Goal: Task Accomplishment & Management: Complete application form

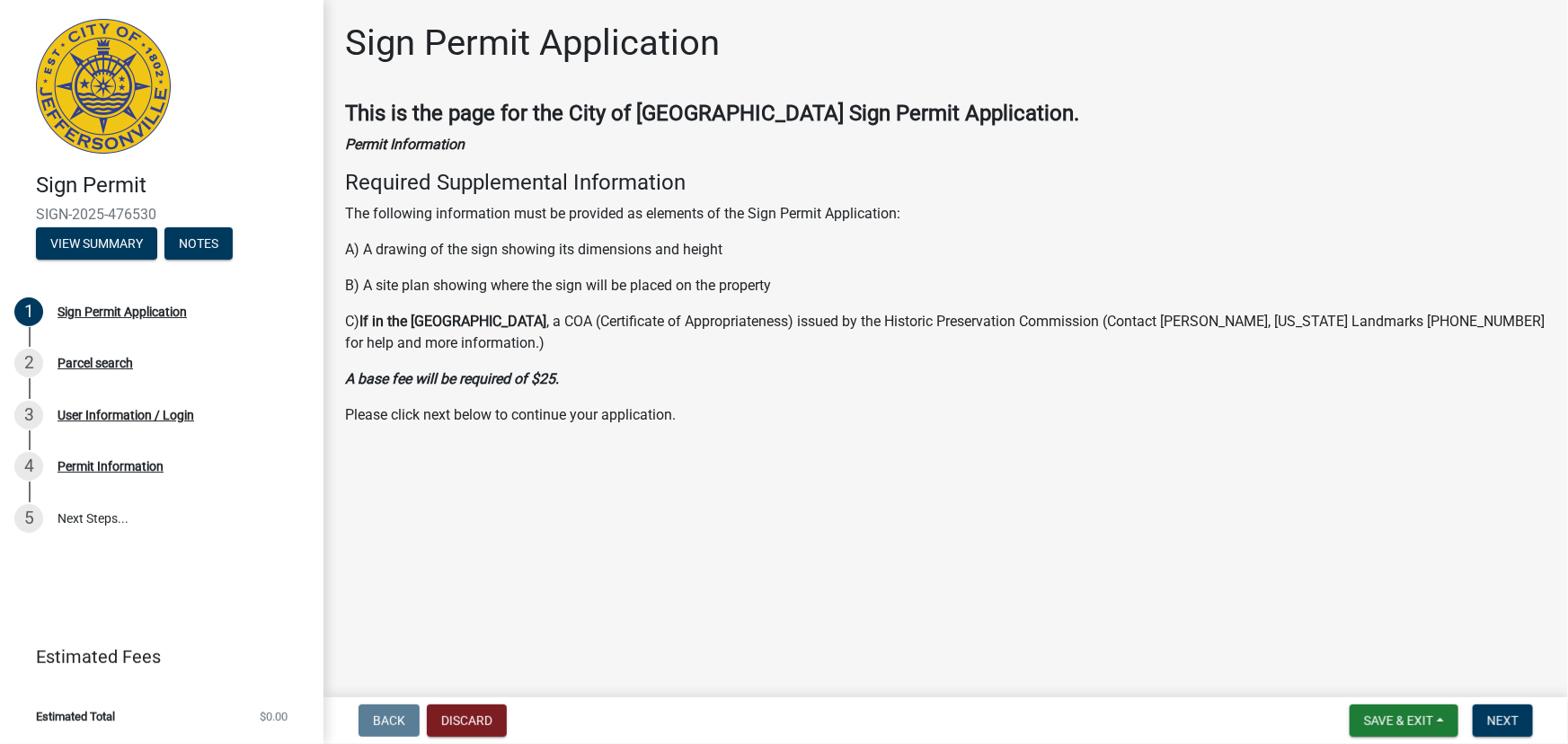
drag, startPoint x: 350, startPoint y: 111, endPoint x: 740, endPoint y: 457, distance: 521.4
click at [740, 457] on main "Sign Permit Application This is the page for the City of Jeffersonville Sign Pe…" at bounding box center [945, 345] width 1244 height 691
click at [1518, 722] on span "Next" at bounding box center [1503, 721] width 31 height 15
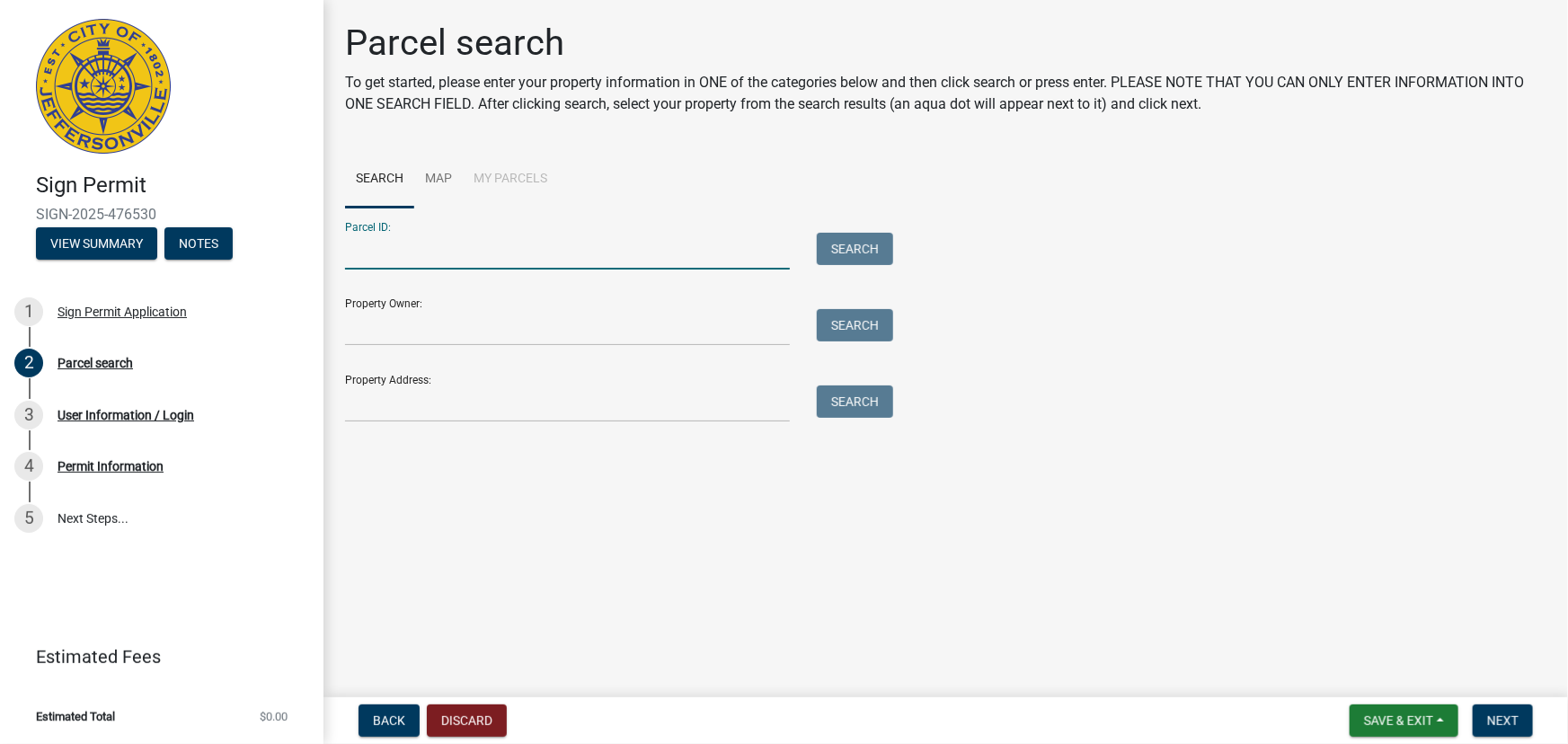
click at [432, 259] on input "Parcel ID:" at bounding box center [567, 251] width 444 height 37
click at [873, 265] on div "Search" at bounding box center [850, 251] width 95 height 37
click at [864, 235] on button "Search" at bounding box center [855, 248] width 76 height 32
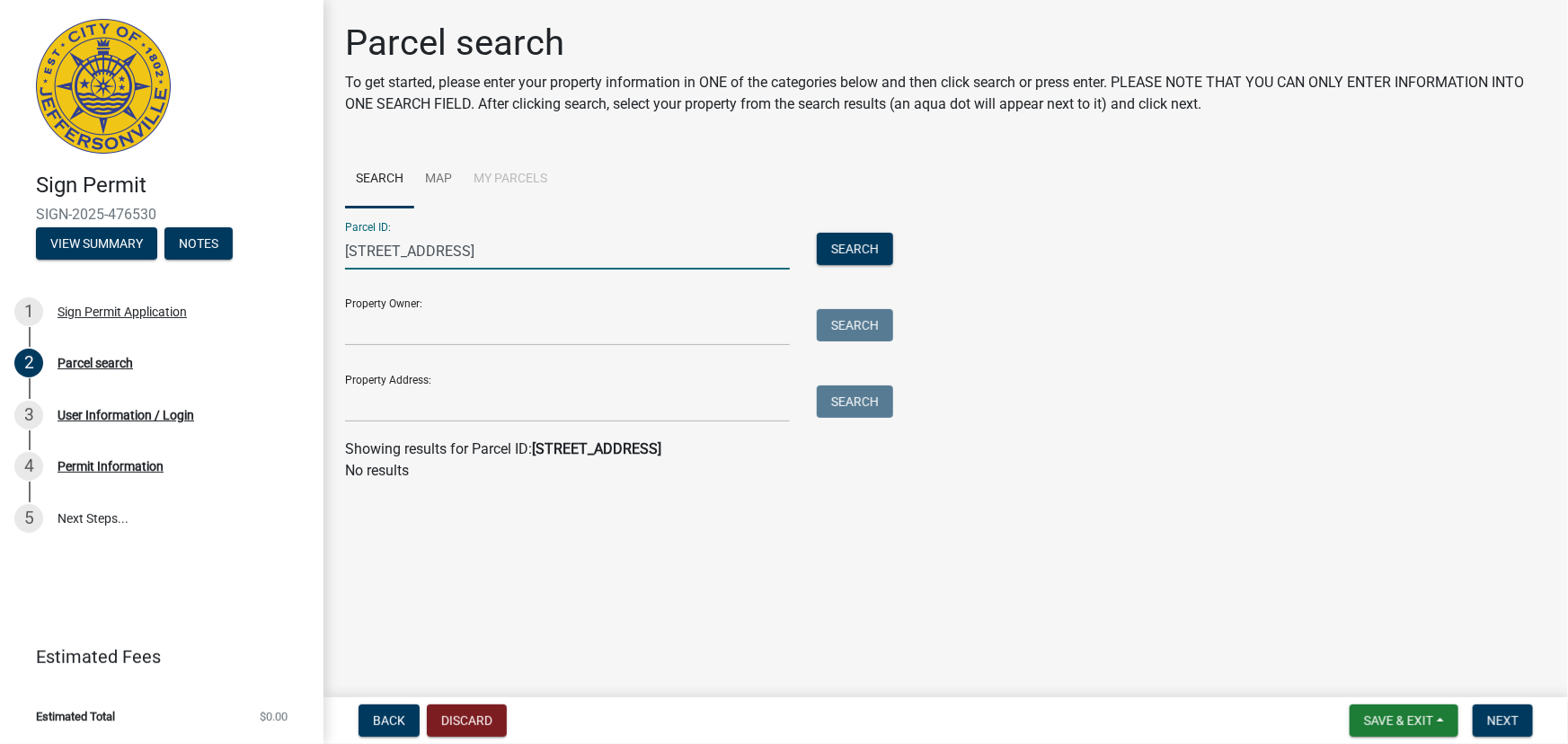
drag, startPoint x: 548, startPoint y: 242, endPoint x: 341, endPoint y: 233, distance: 207.2
click at [341, 233] on div "2727 middle road" at bounding box center [567, 251] width 472 height 37
type input "]"
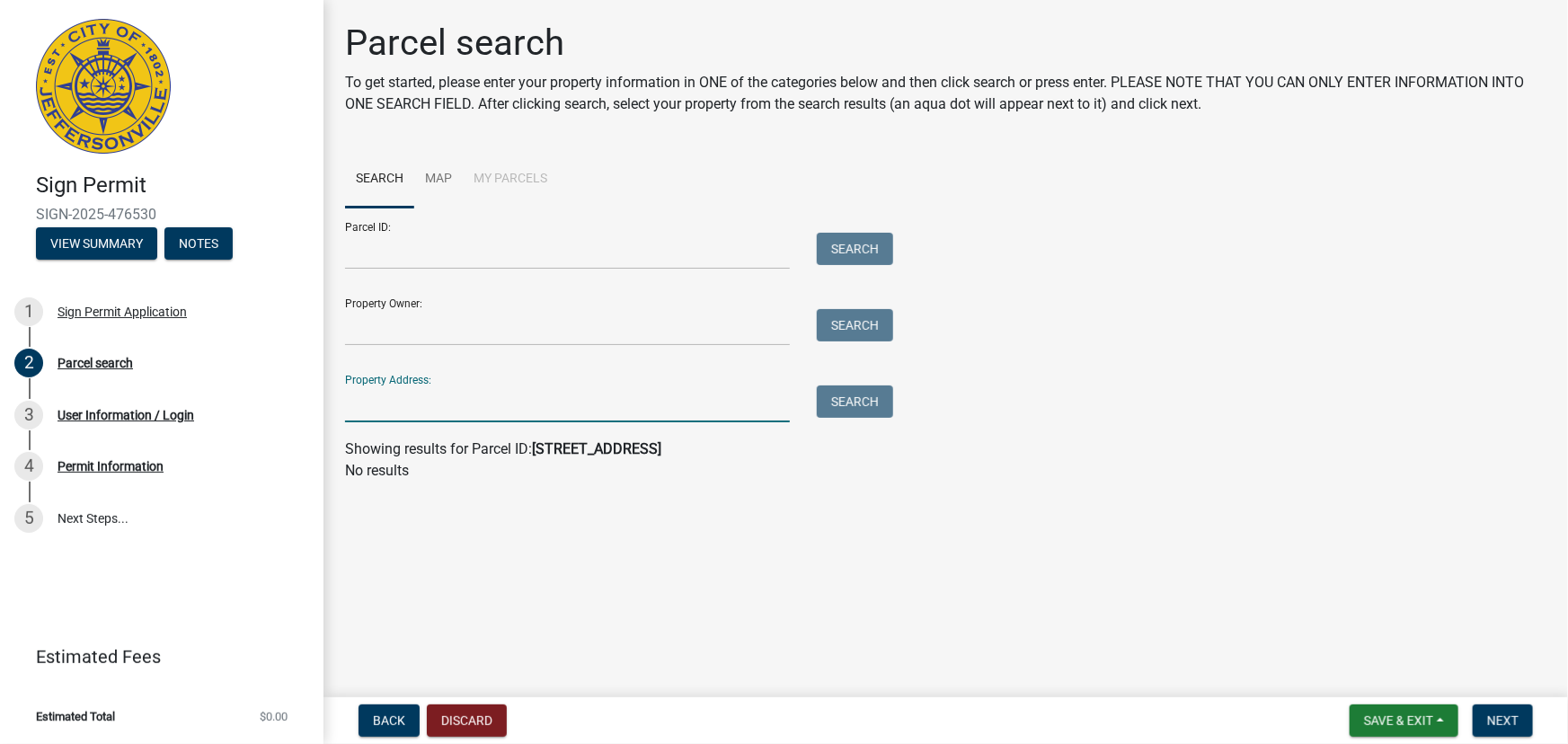
click at [415, 402] on input "Property Address:" at bounding box center [567, 404] width 444 height 37
type input "2727 middle road"
click at [881, 409] on button "Search" at bounding box center [855, 401] width 76 height 32
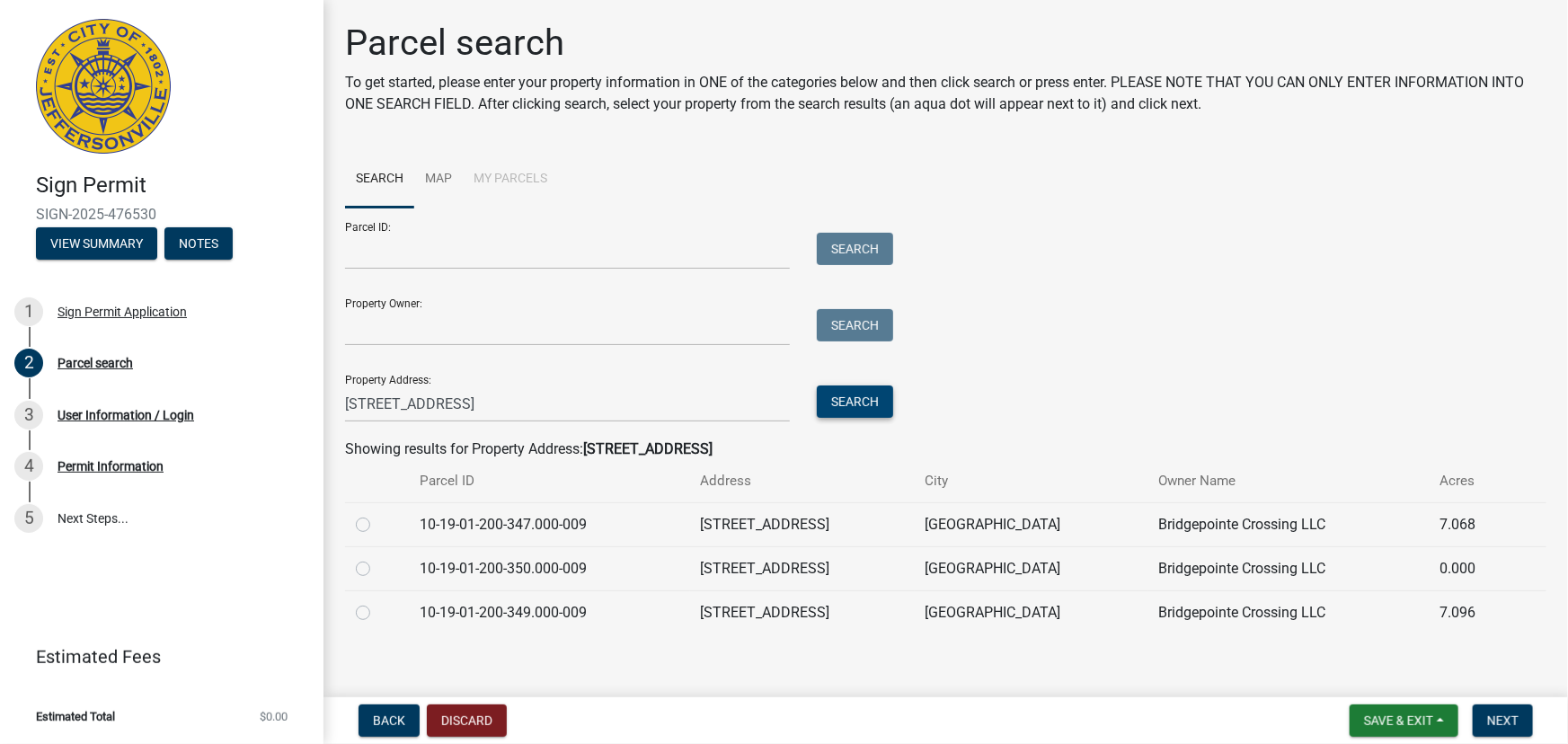
scroll to position [13, 0]
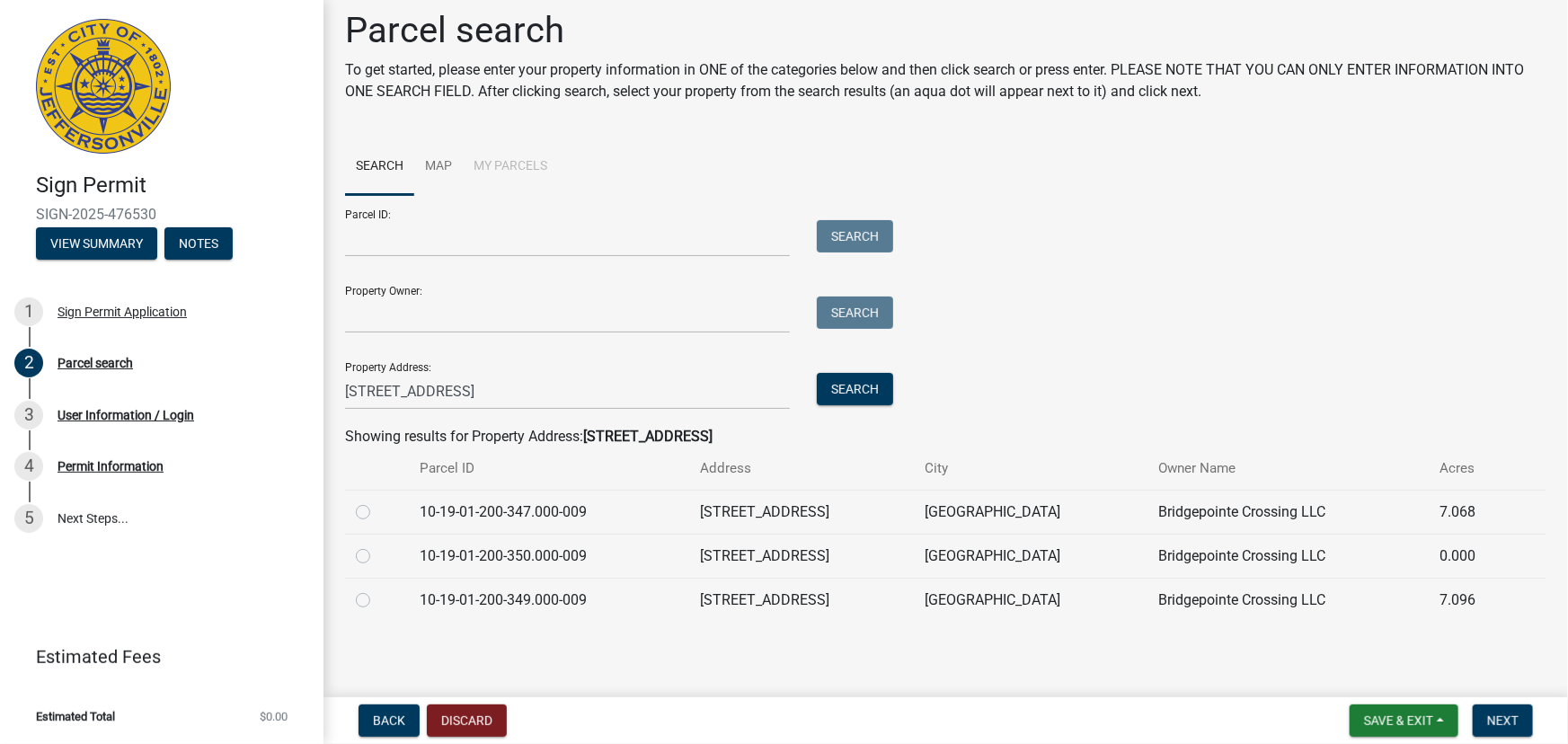
click at [377, 502] on label at bounding box center [377, 502] width 0 height 0
click at [377, 510] on input "radio" at bounding box center [383, 507] width 12 height 12
radio input "true"
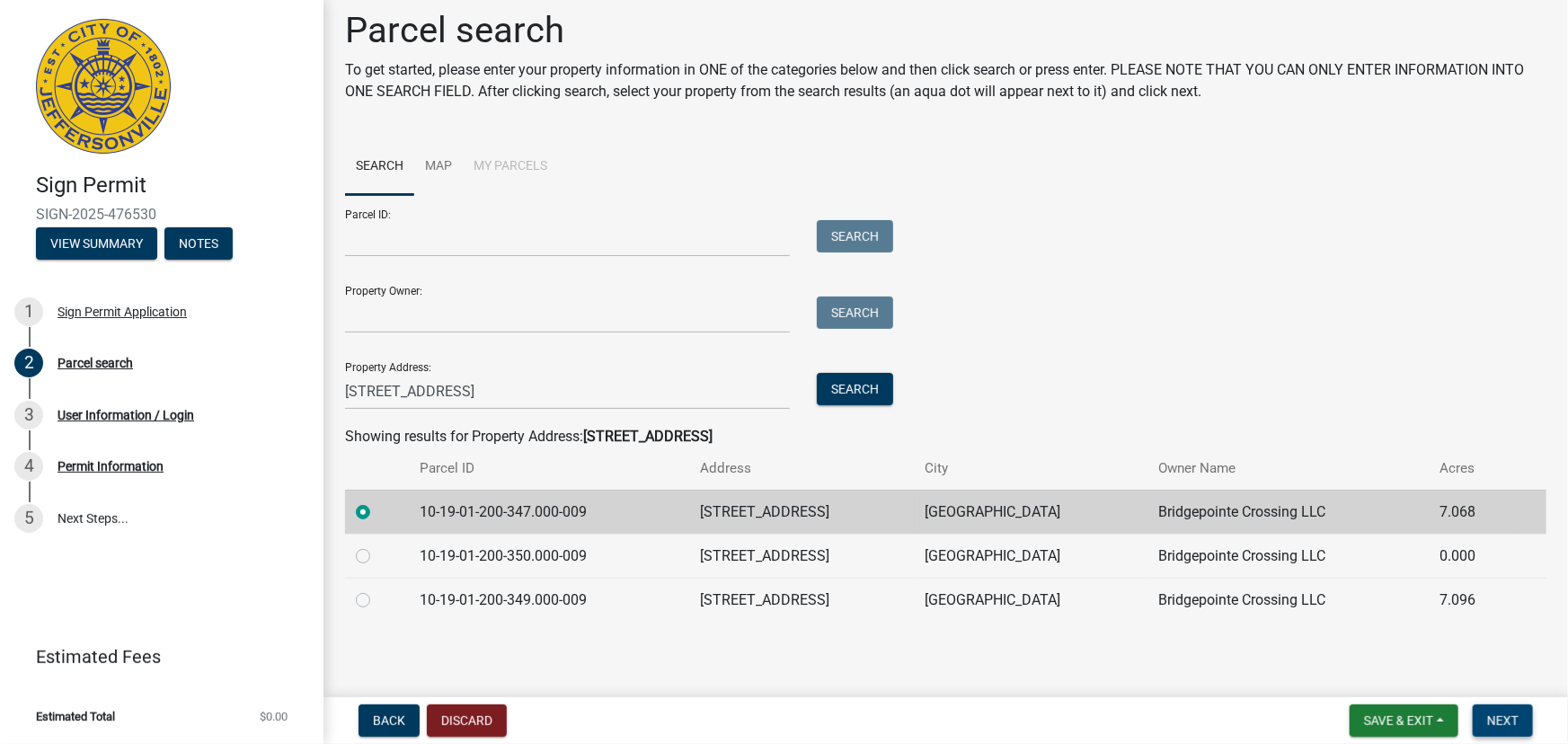
click at [1509, 715] on span "Next" at bounding box center [1503, 721] width 31 height 15
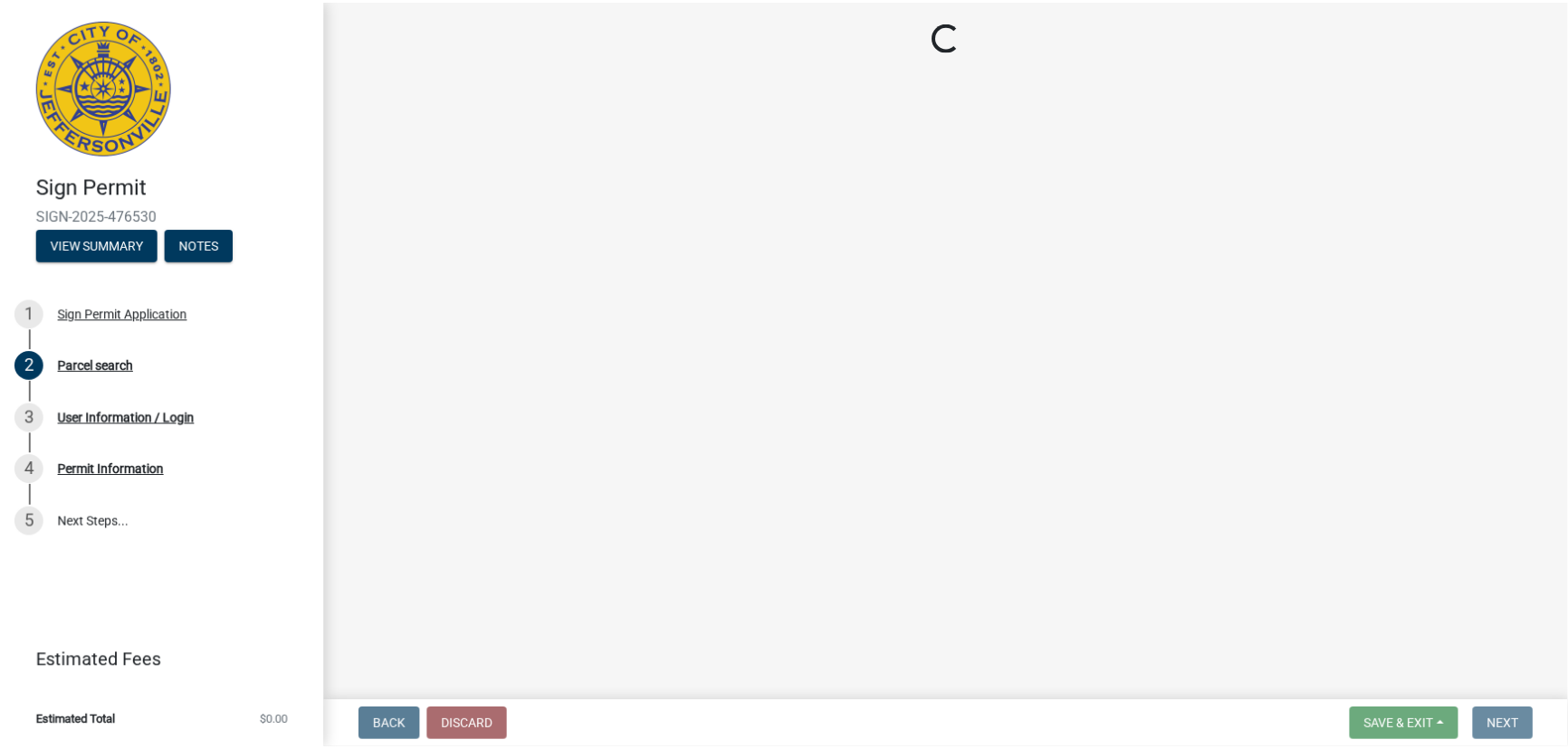
scroll to position [0, 0]
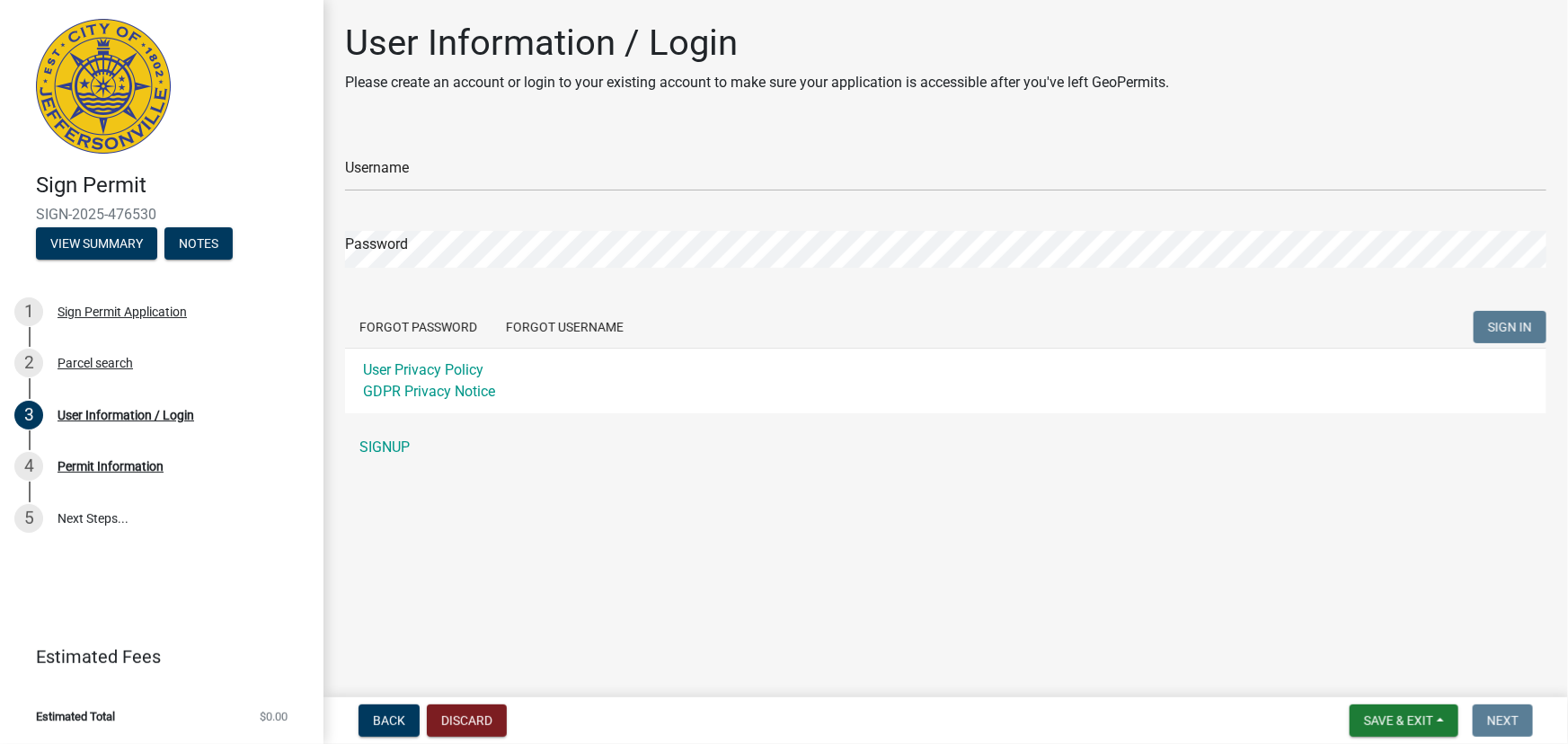
click at [756, 192] on form "Username Password Forgot Password Forgot Username SIGN IN User Privacy Policy G…" at bounding box center [946, 271] width 1201 height 284
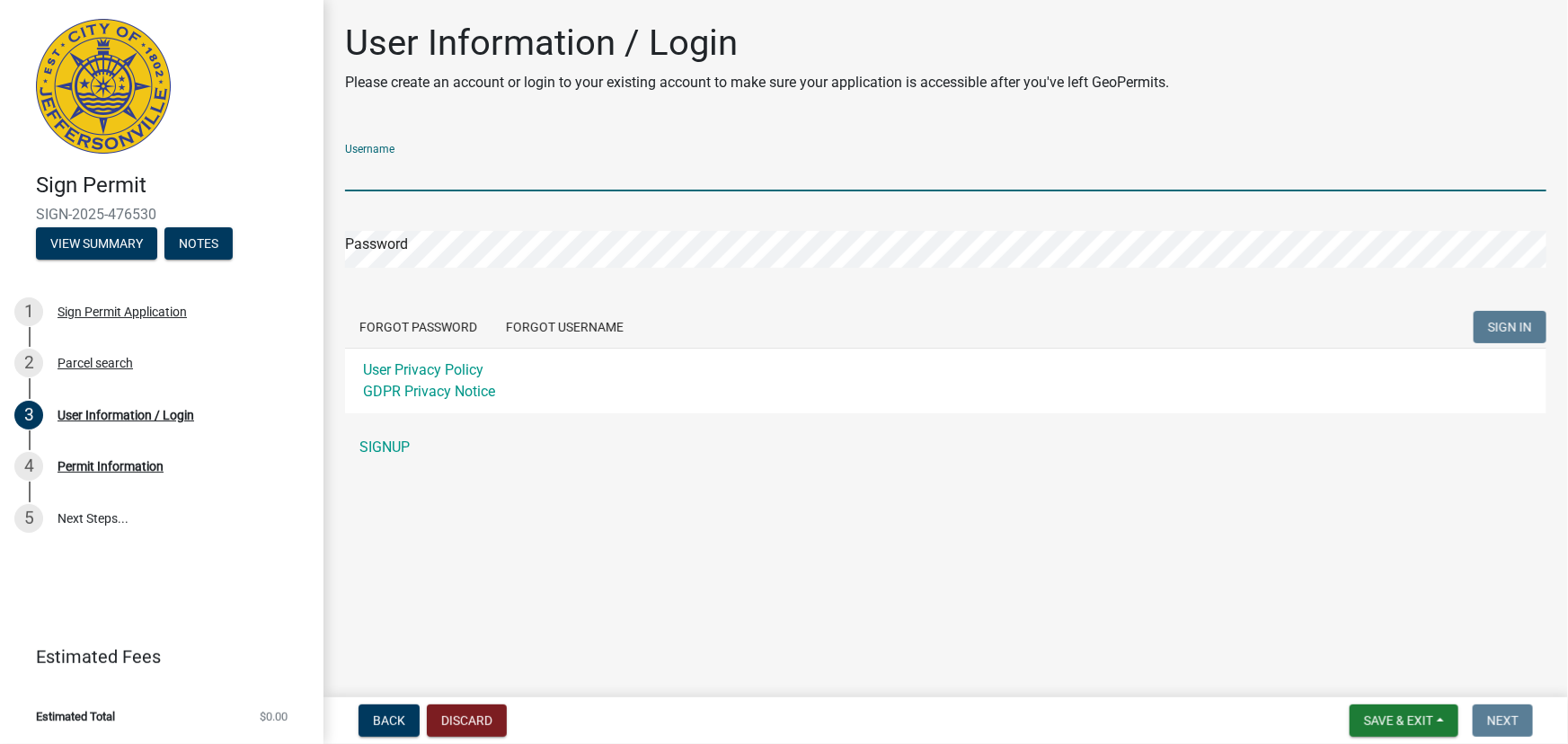
click at [755, 172] on input "Username" at bounding box center [946, 173] width 1201 height 37
type input "[EMAIL_ADDRESS][DOMAIN_NAME]"
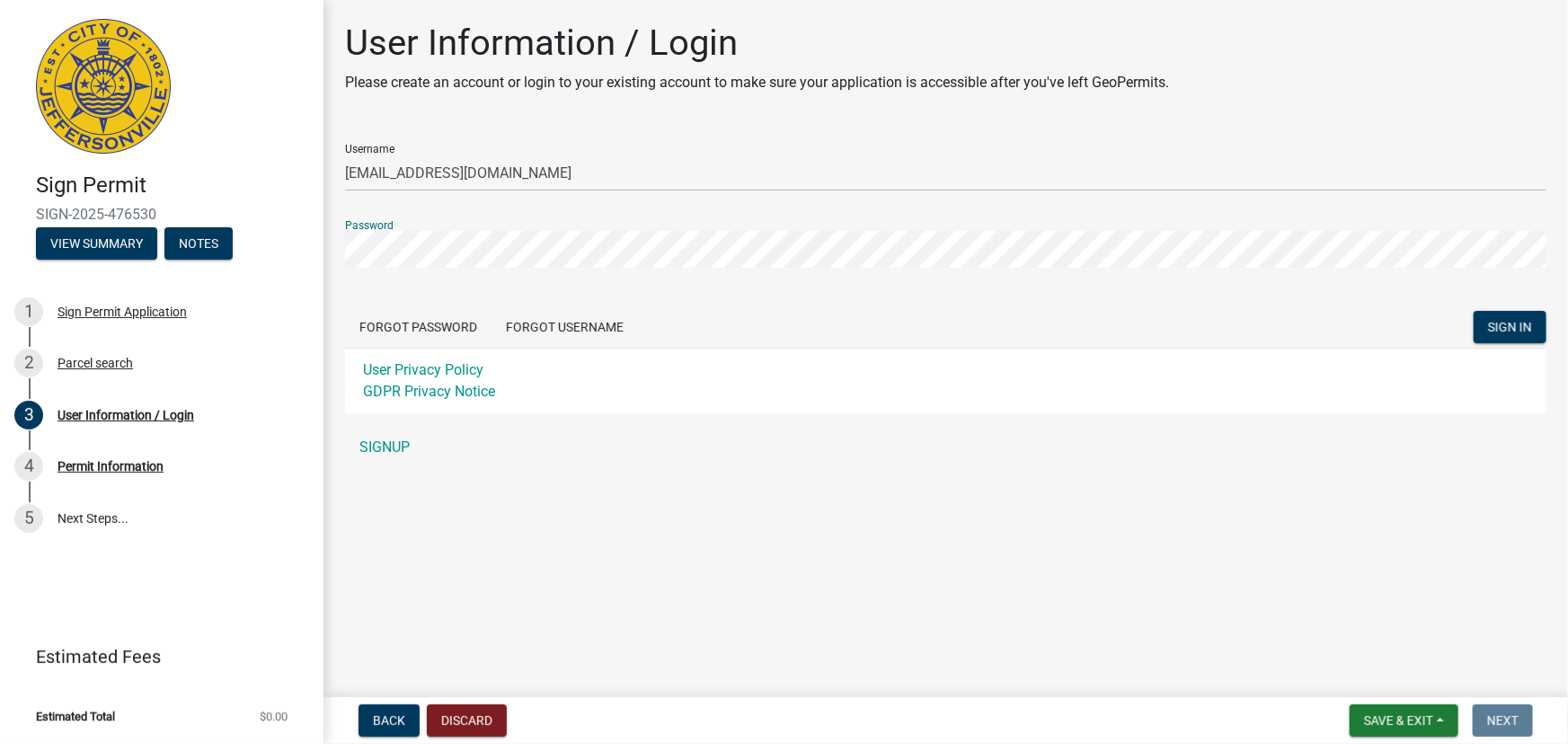
click at [1473, 311] on button "SIGN IN" at bounding box center [1509, 327] width 73 height 32
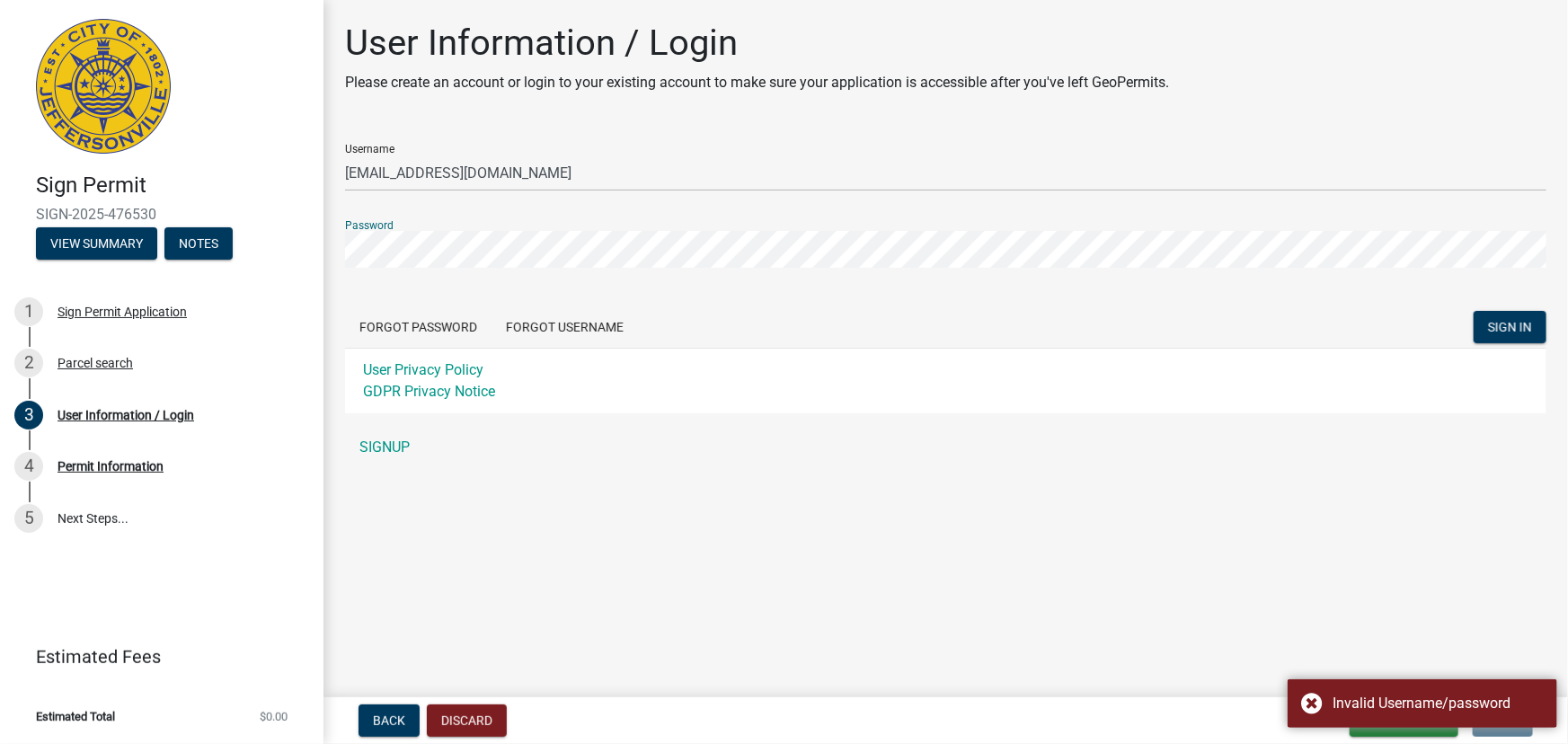
click at [336, 255] on div "User Information / Login Please create an account or login to your existing acc…" at bounding box center [946, 251] width 1228 height 460
click at [386, 445] on link "SIGNUP" at bounding box center [946, 447] width 1201 height 36
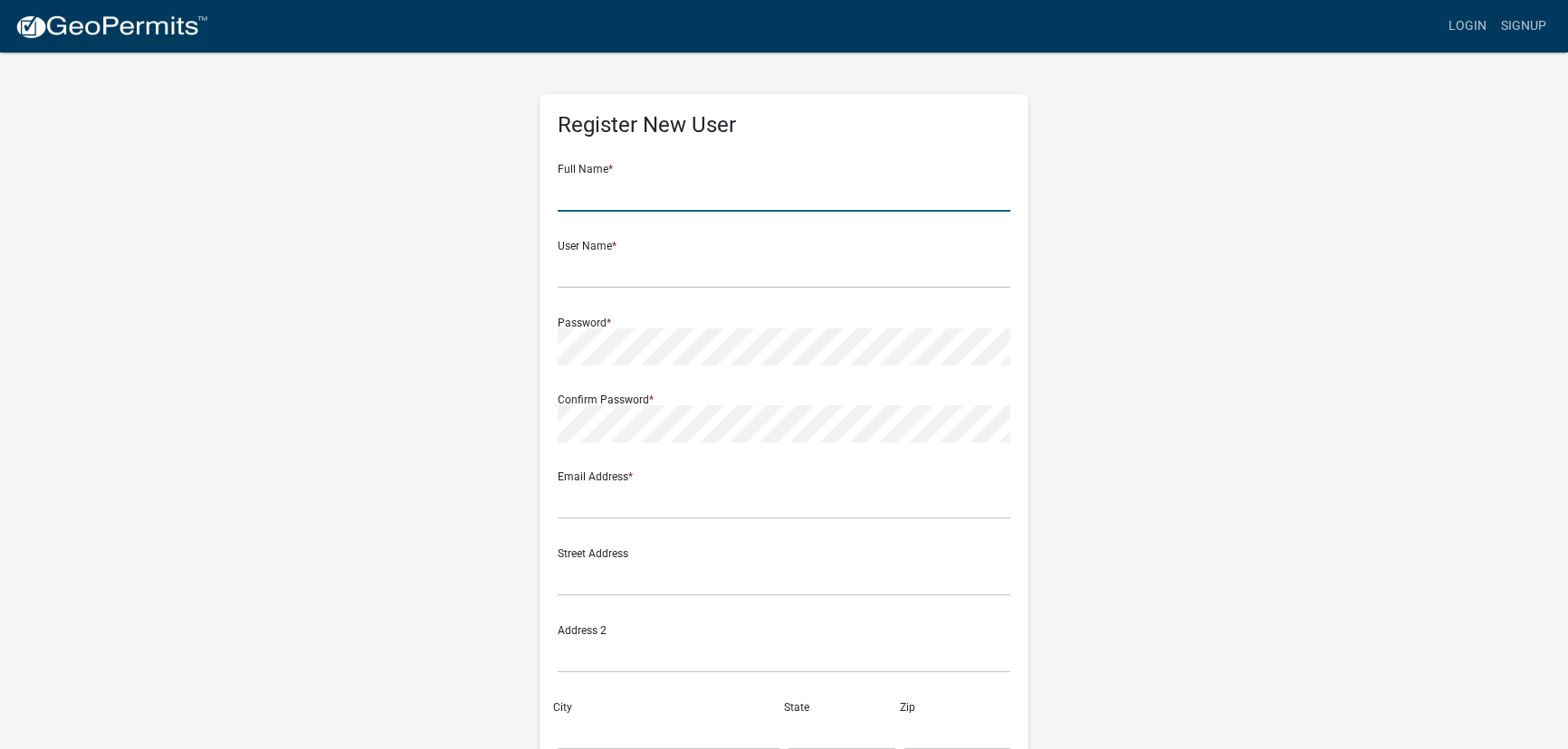
click at [635, 181] on input "text" at bounding box center [784, 193] width 452 height 37
click at [799, 190] on input "text" at bounding box center [784, 193] width 452 height 37
type input "[PERSON_NAME]"
click at [766, 292] on form "Full Name * Addie Douglas User Name * Password * Confirm Password * Email Addre…" at bounding box center [784, 536] width 452 height 775
click at [759, 273] on input "text" at bounding box center [784, 270] width 452 height 37
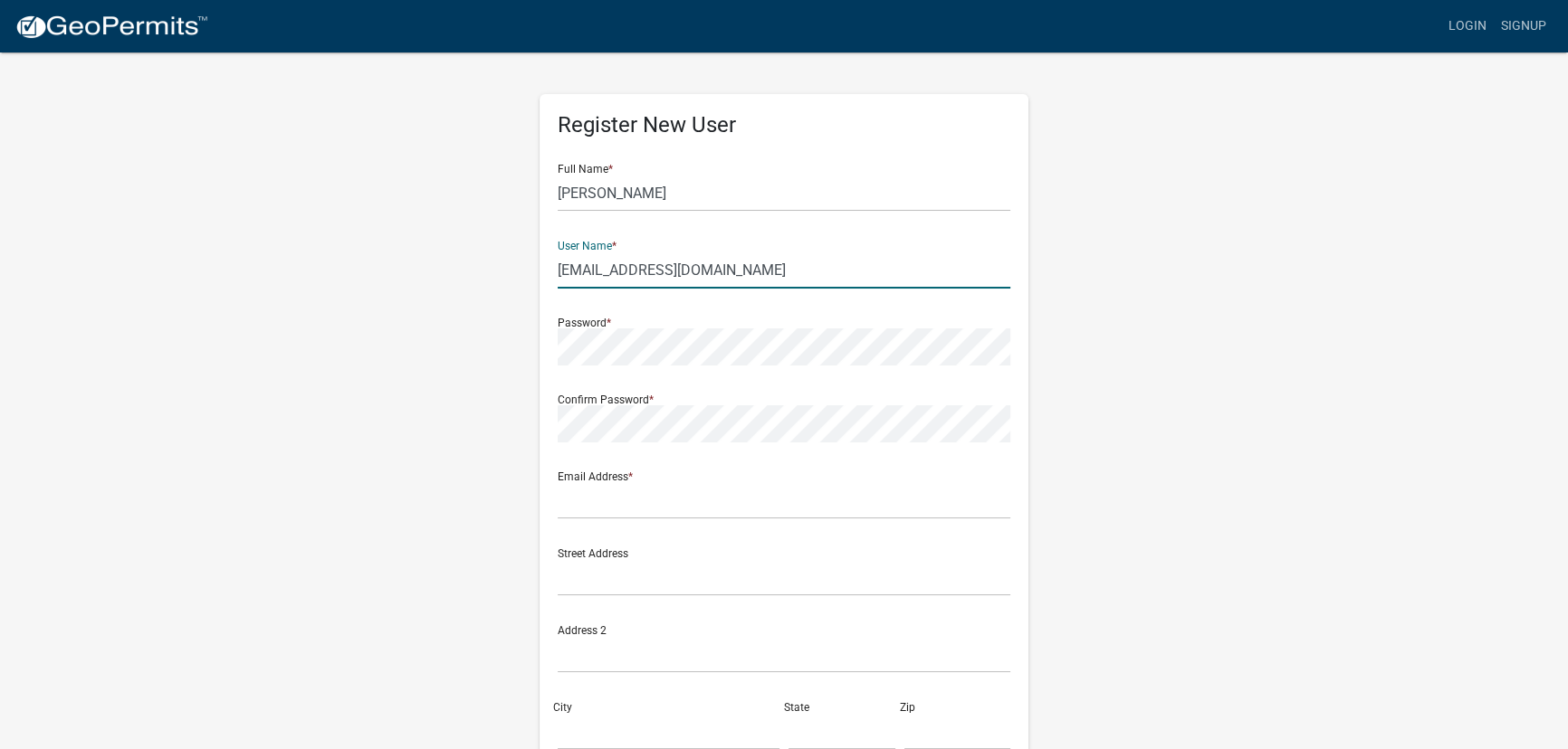
type input "[EMAIL_ADDRESS][DOMAIN_NAME]"
click at [652, 494] on input "text" at bounding box center [784, 501] width 452 height 37
type input "[EMAIL_ADDRESS][DOMAIN_NAME]"
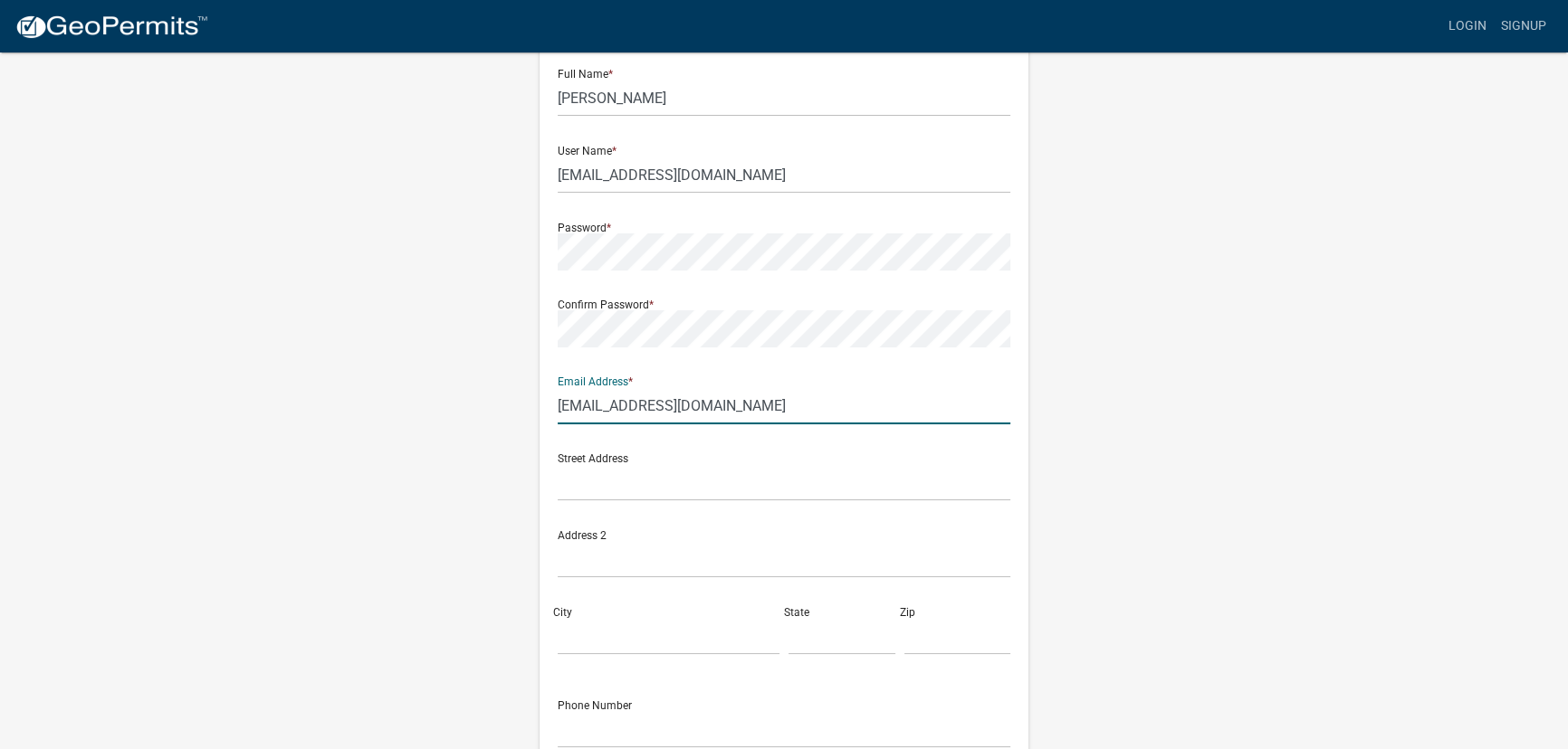
scroll to position [164, 0]
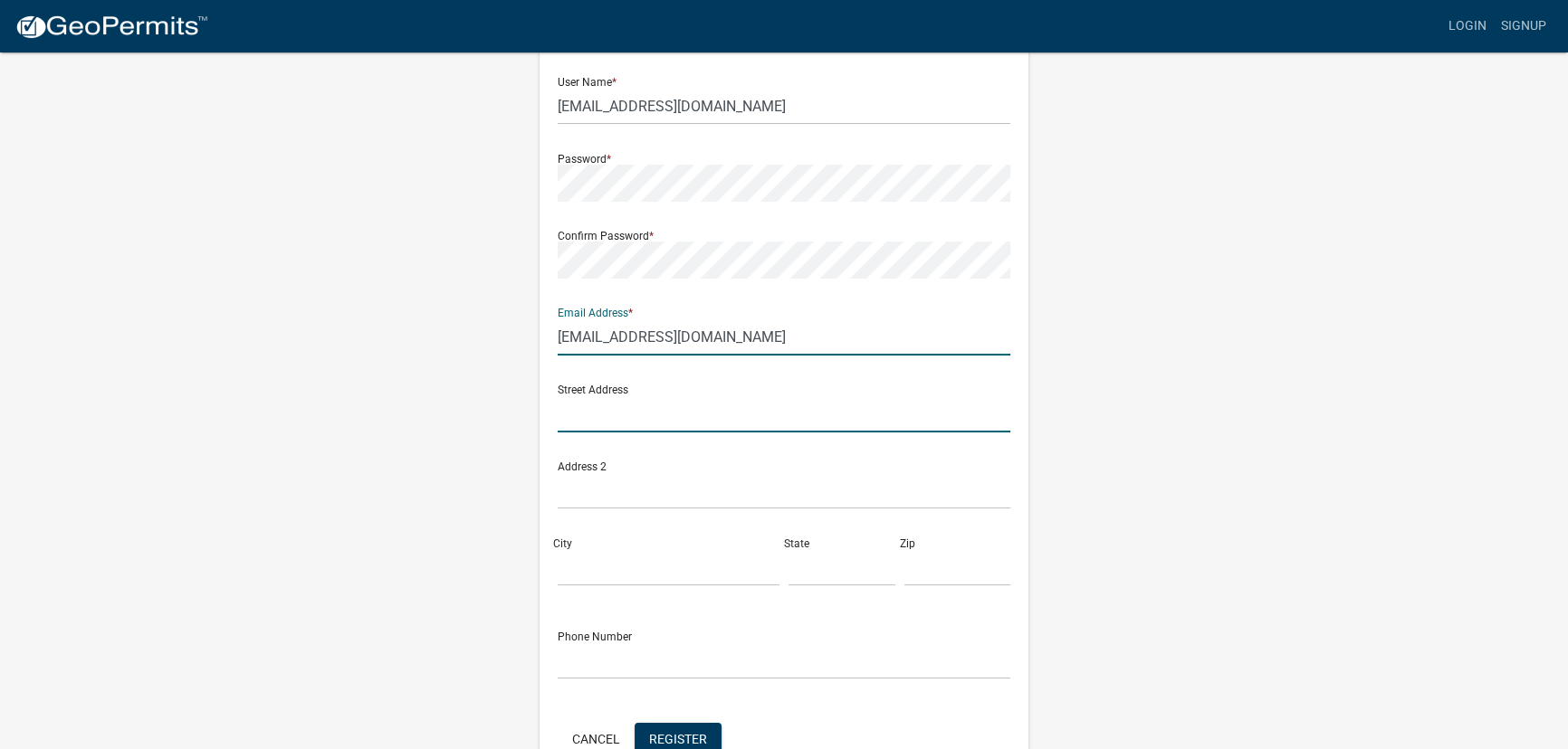
click at [667, 412] on input "text" at bounding box center [784, 414] width 452 height 37
type input "2727 Middle Road"
click at [636, 557] on input "City" at bounding box center [669, 568] width 222 height 37
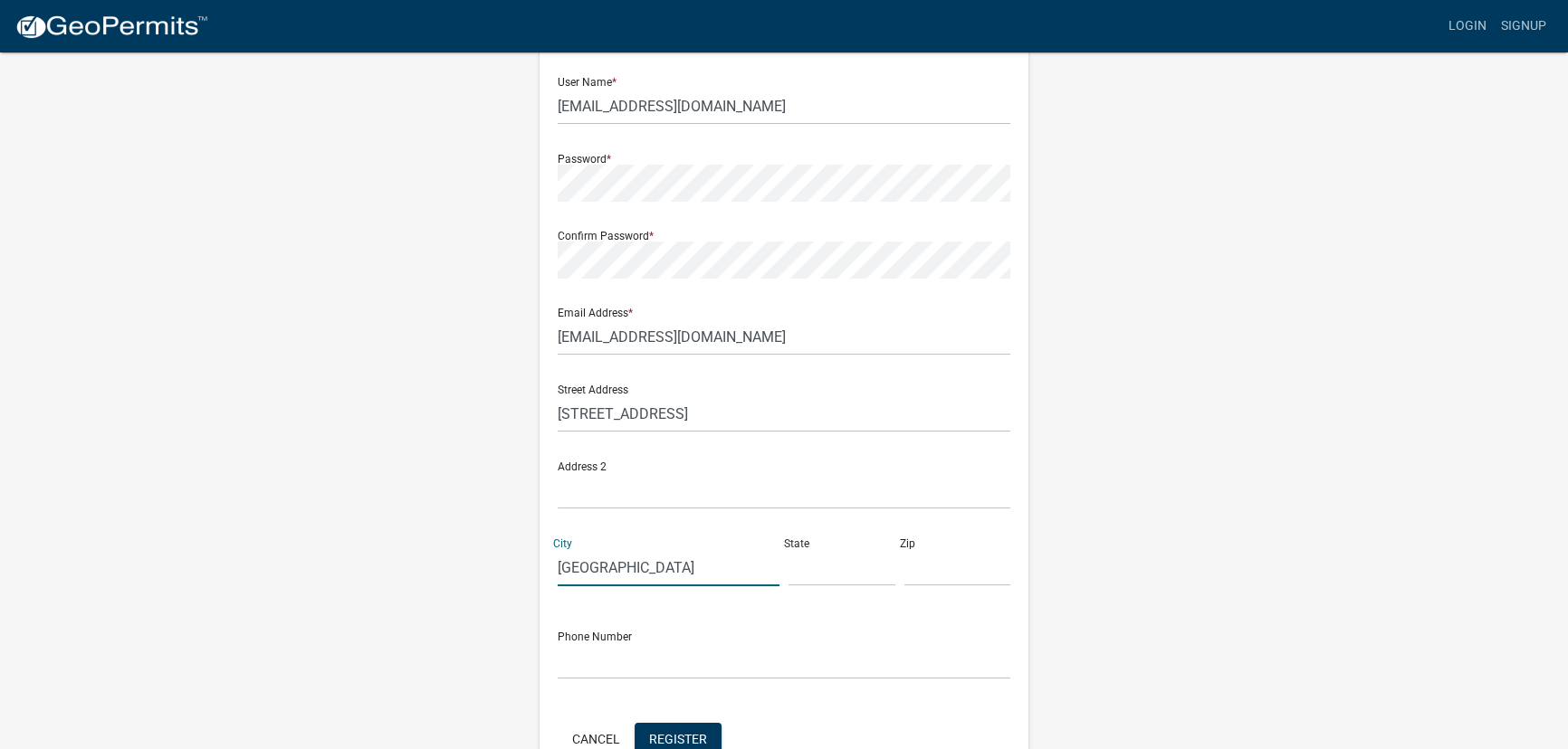
type input "Jeffersonville"
click at [821, 574] on input "text" at bounding box center [841, 568] width 106 height 37
type input "IN"
click at [965, 573] on input "text" at bounding box center [957, 568] width 106 height 37
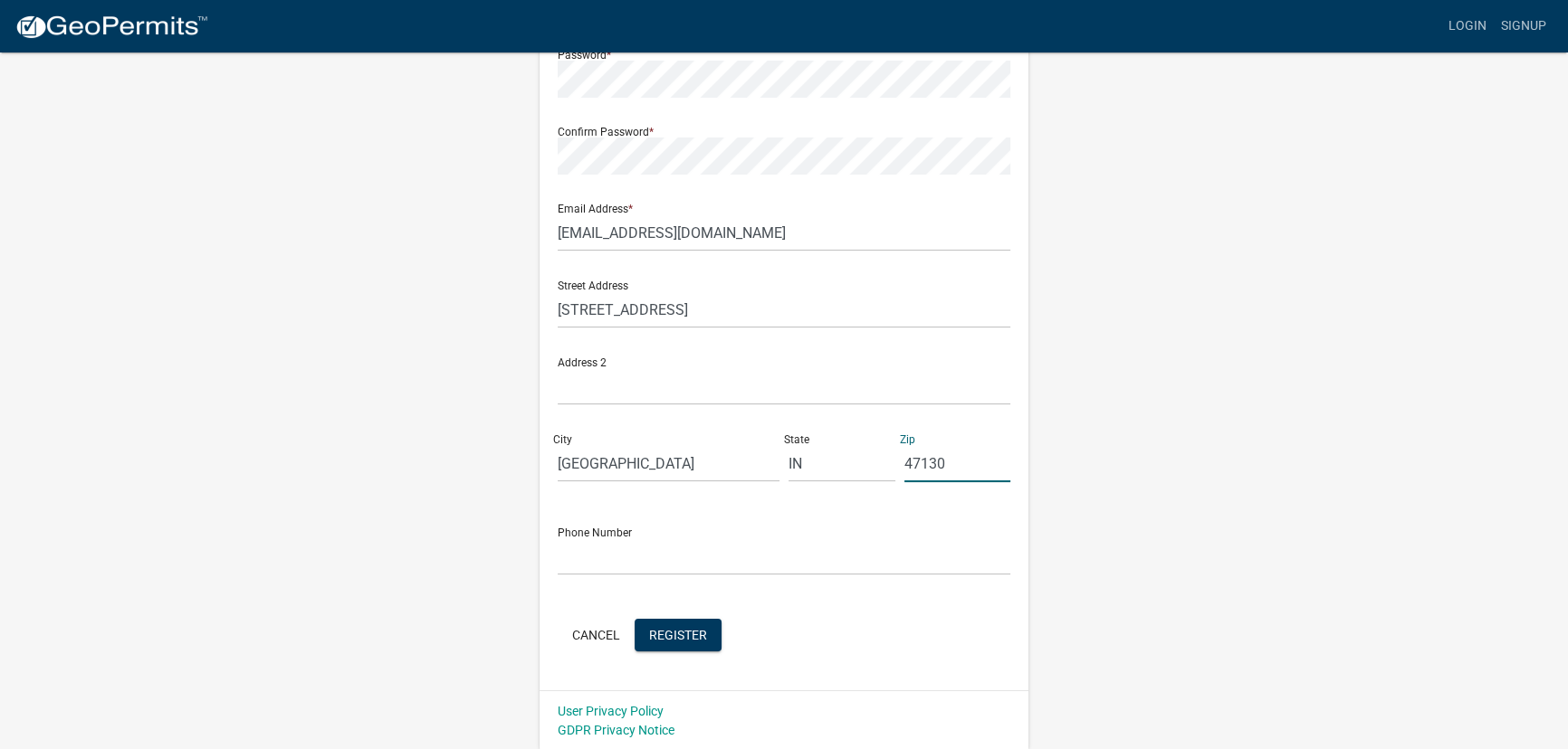
scroll to position [269, 0]
type input "47130"
click at [787, 560] on input "text" at bounding box center [784, 556] width 452 height 37
type input "8122826766"
drag, startPoint x: 697, startPoint y: 632, endPoint x: 688, endPoint y: 641, distance: 12.7
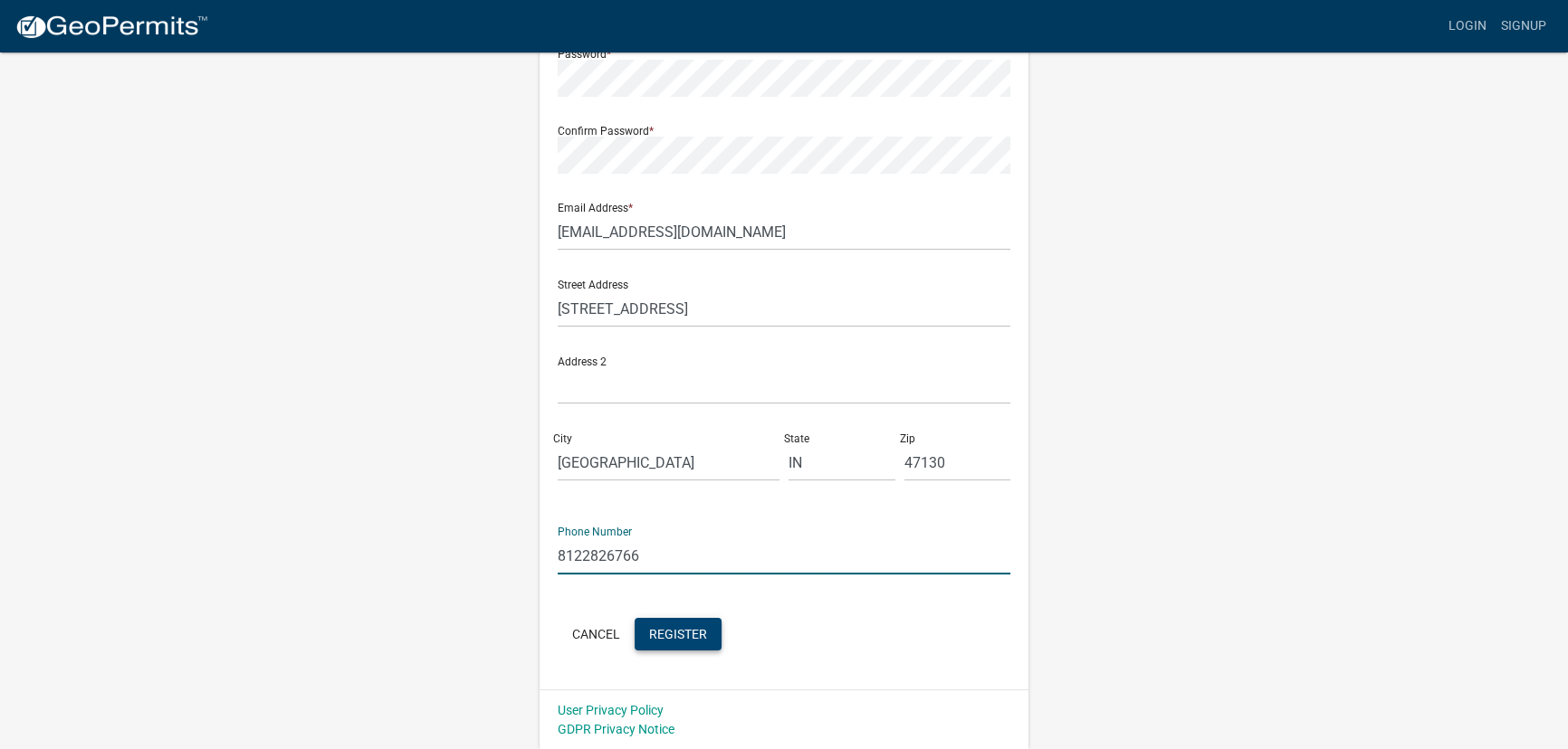
click at [688, 641] on span "Register" at bounding box center [678, 633] width 58 height 15
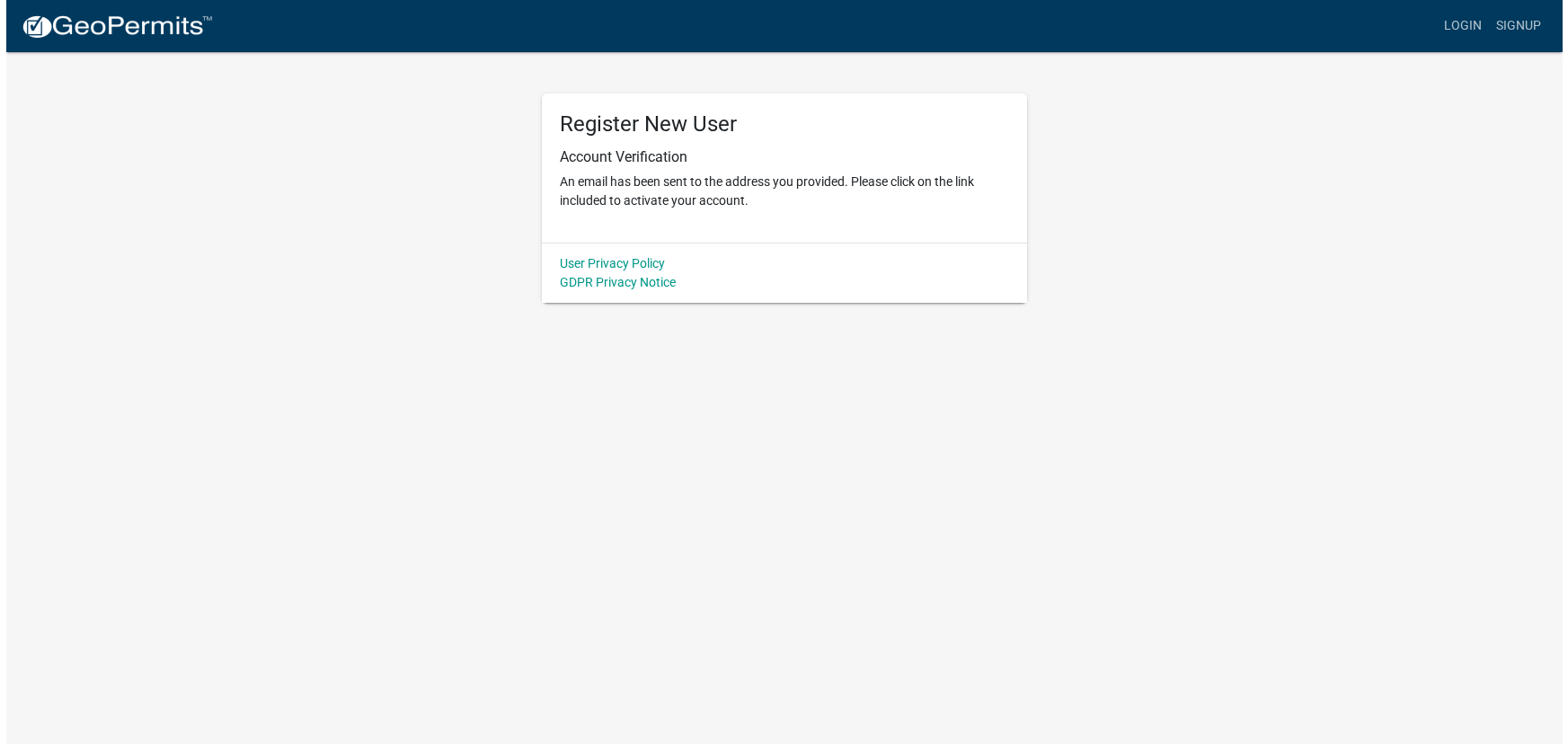
scroll to position [0, 0]
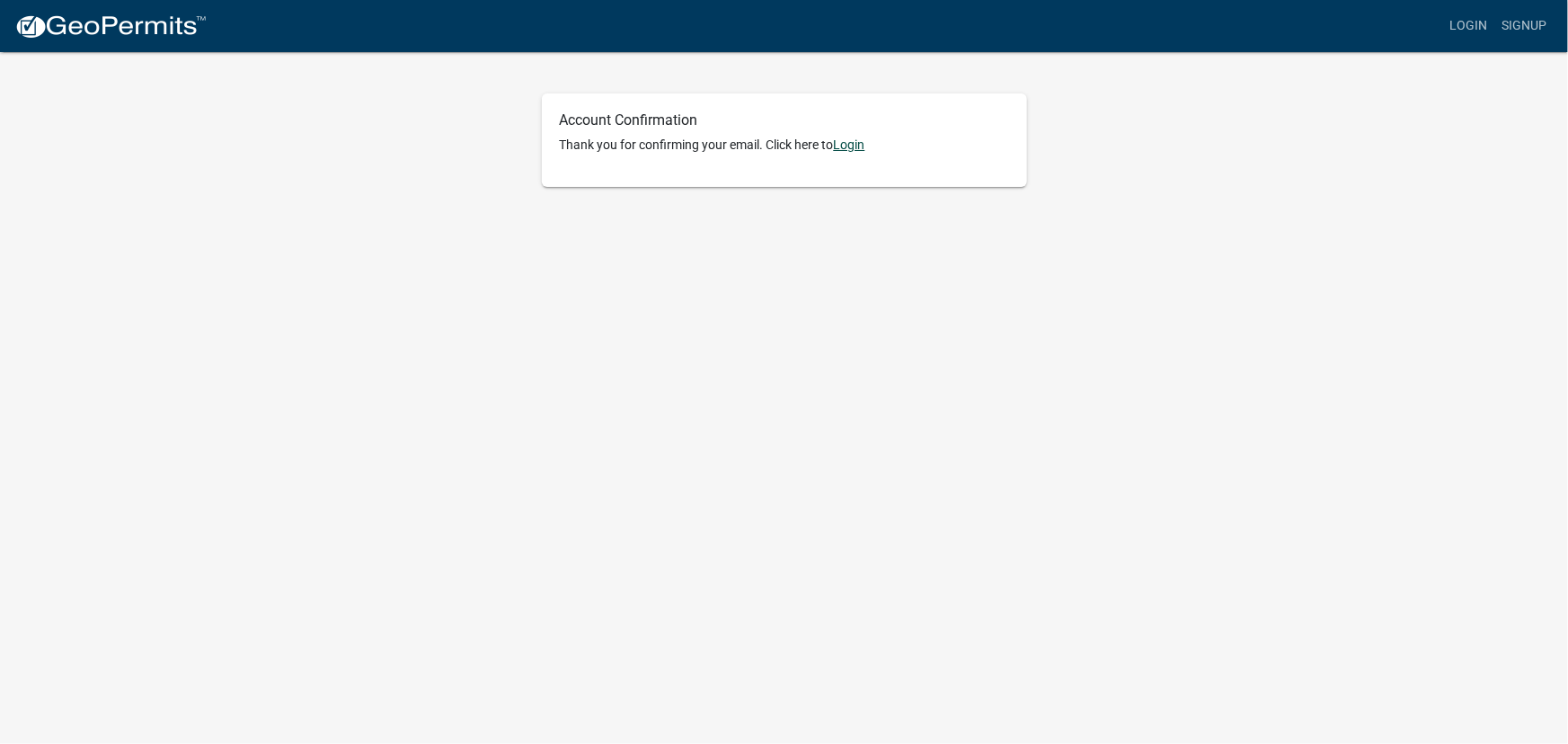
click at [865, 147] on link "Login" at bounding box center [849, 145] width 31 height 15
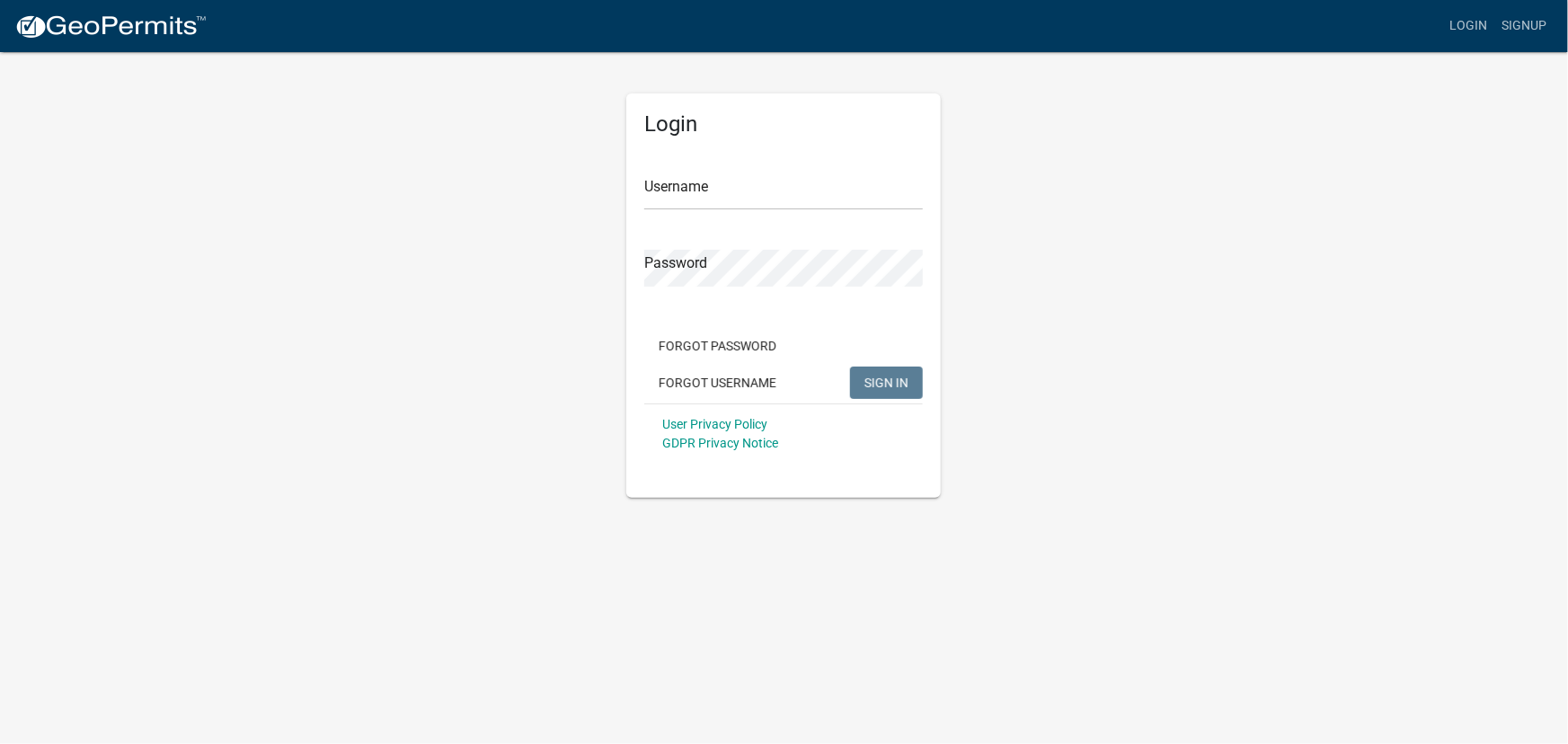
click at [773, 212] on form "Username Password Forgot Password Forgot Username SIGN IN User Privacy Policy G…" at bounding box center [783, 305] width 278 height 315
click at [771, 197] on input "Username" at bounding box center [783, 192] width 278 height 37
type input "[EMAIL_ADDRESS][DOMAIN_NAME]"
click at [850, 366] on button "SIGN IN" at bounding box center [886, 382] width 73 height 32
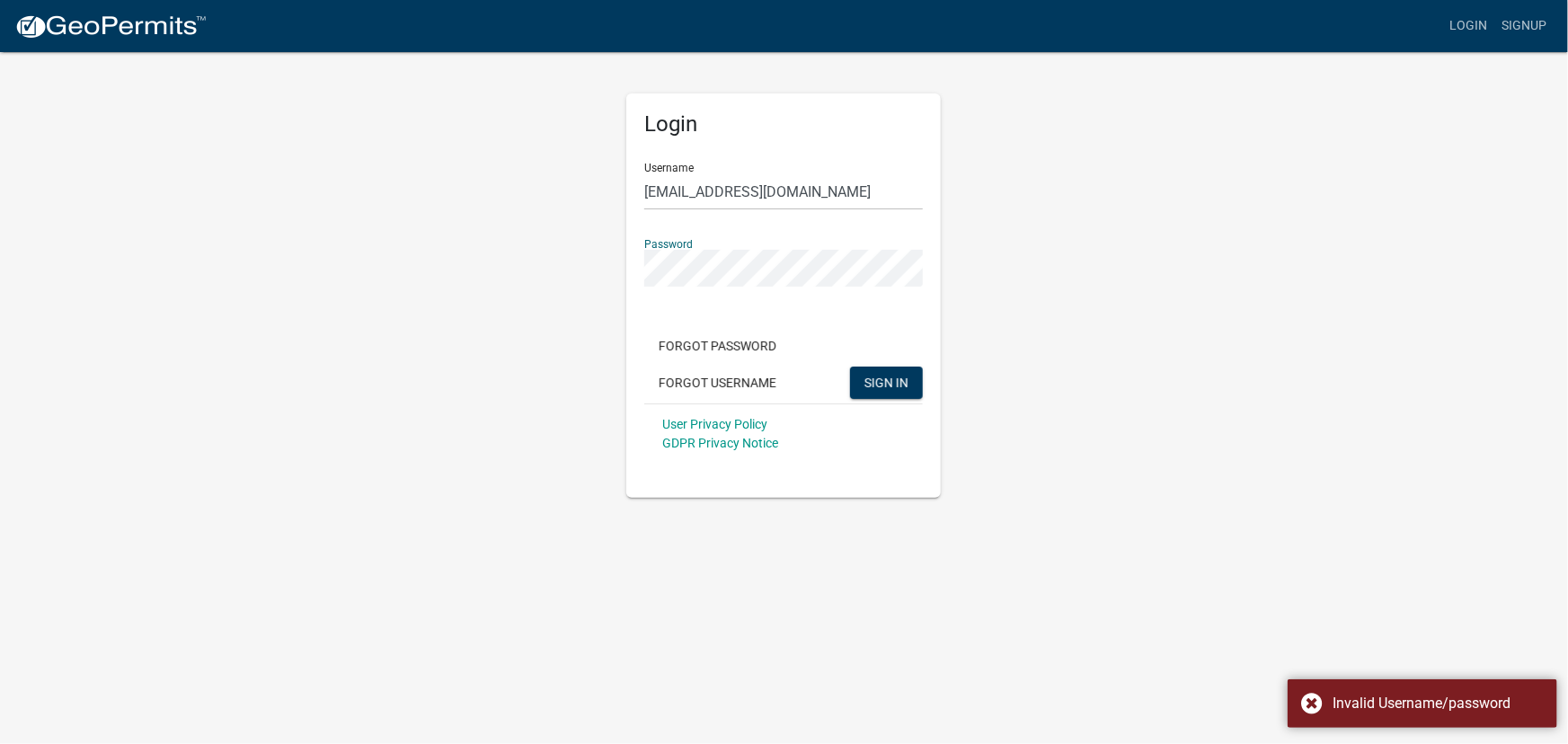
click at [608, 255] on div "Login Username [EMAIL_ADDRESS][DOMAIN_NAME] Password Forgot Password Forgot Use…" at bounding box center [785, 274] width 1025 height 447
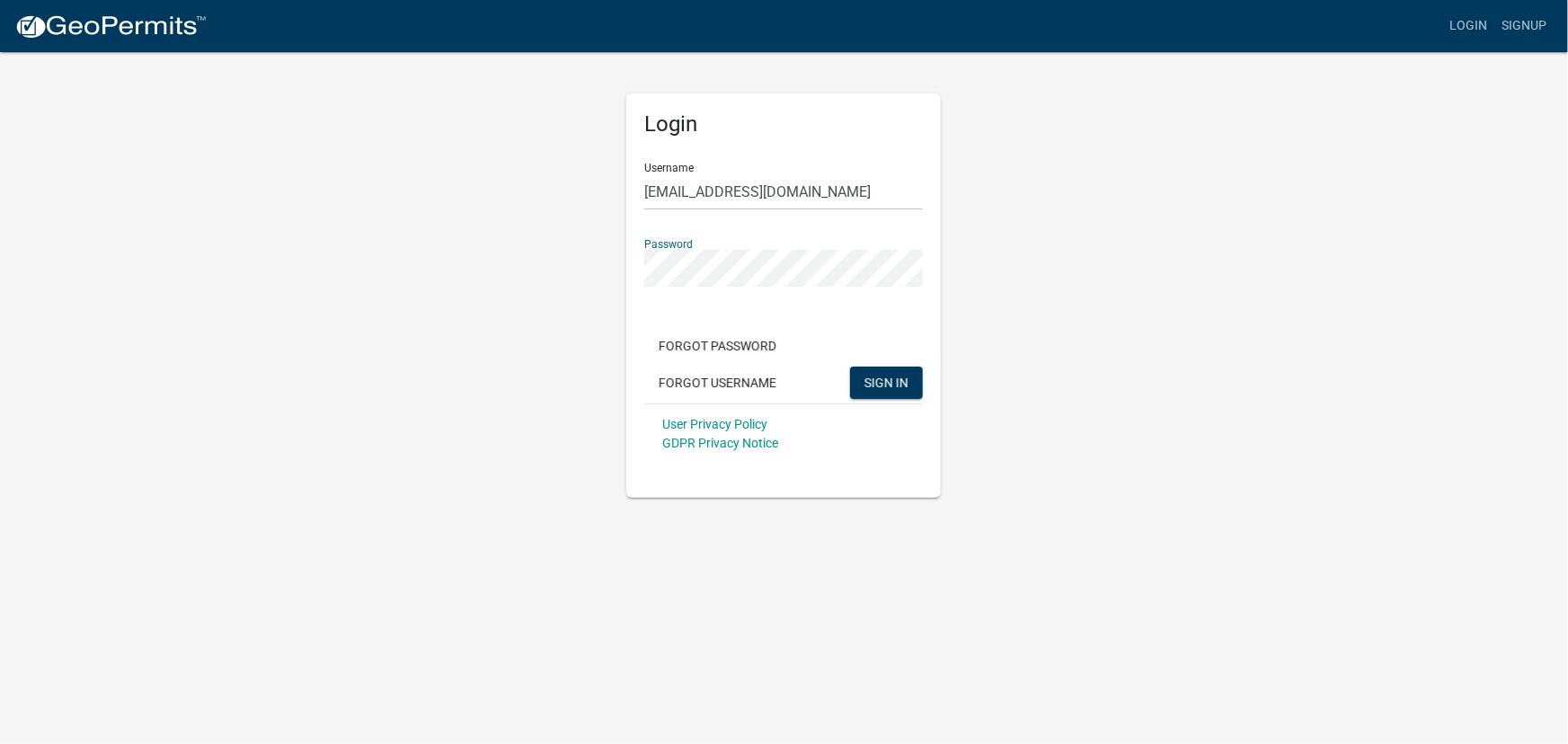
click at [850, 366] on button "SIGN IN" at bounding box center [886, 382] width 73 height 32
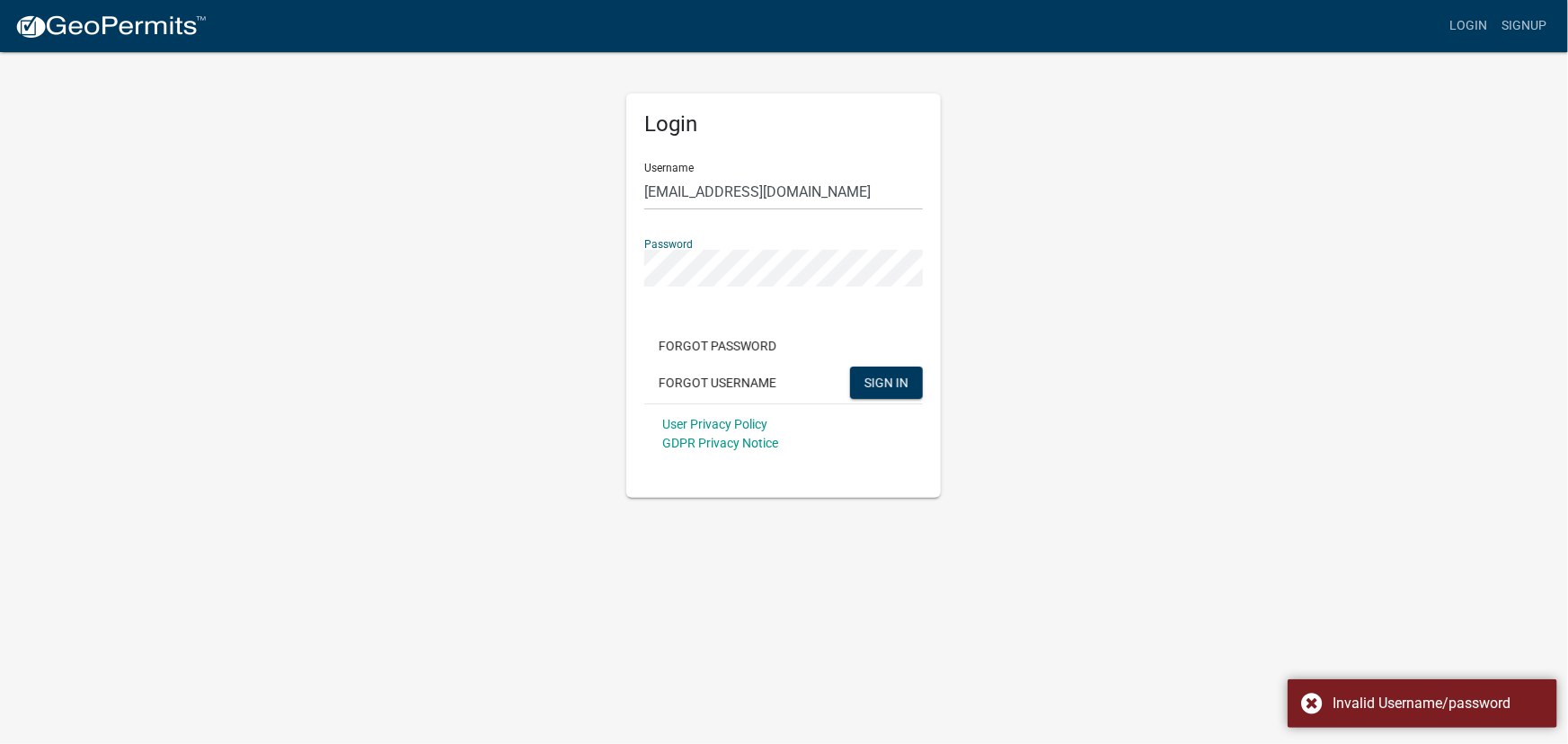
click at [580, 257] on div "Login Username [EMAIL_ADDRESS][DOMAIN_NAME] Password Forgot Password Forgot Use…" at bounding box center [785, 274] width 1025 height 447
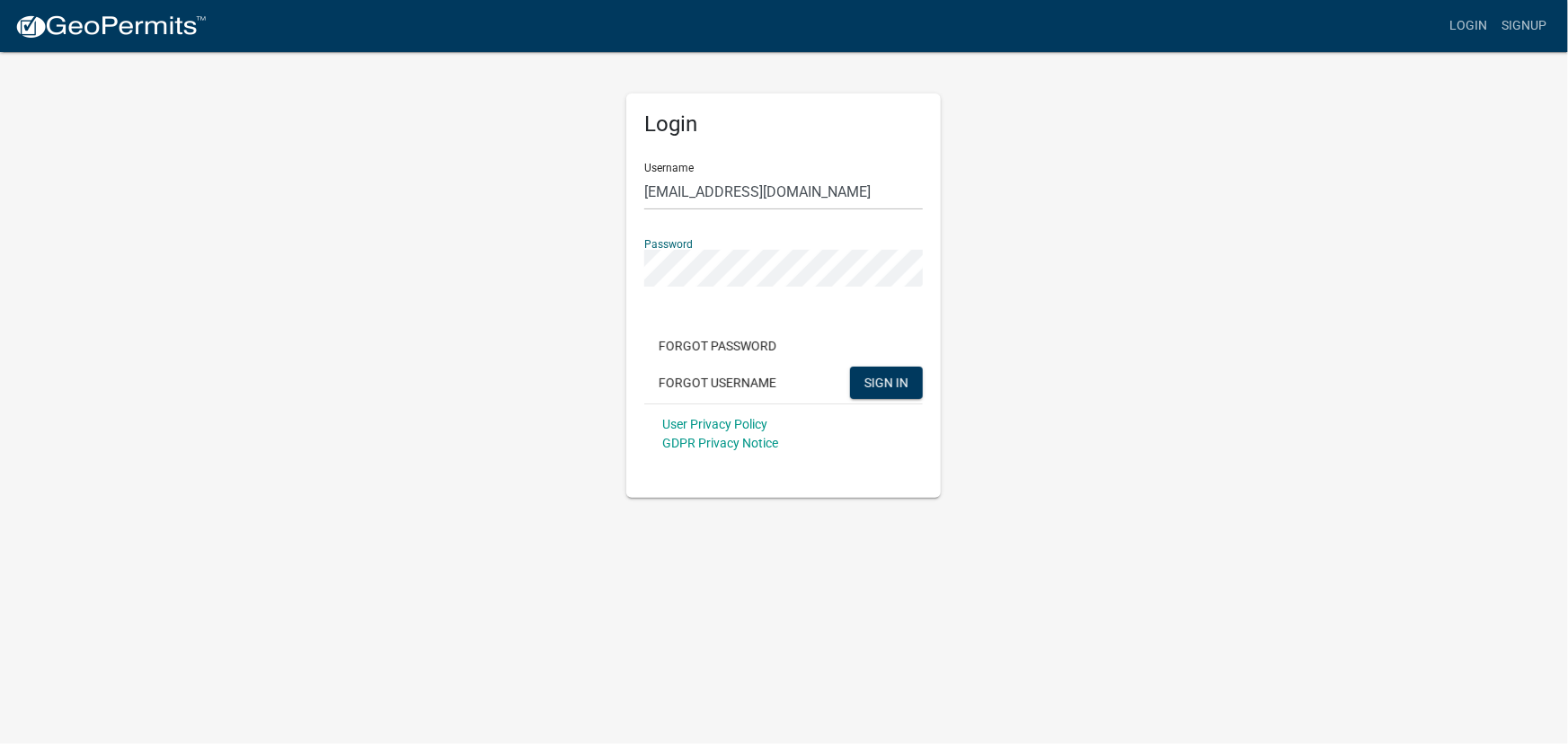
click at [850, 366] on button "SIGN IN" at bounding box center [886, 382] width 73 height 32
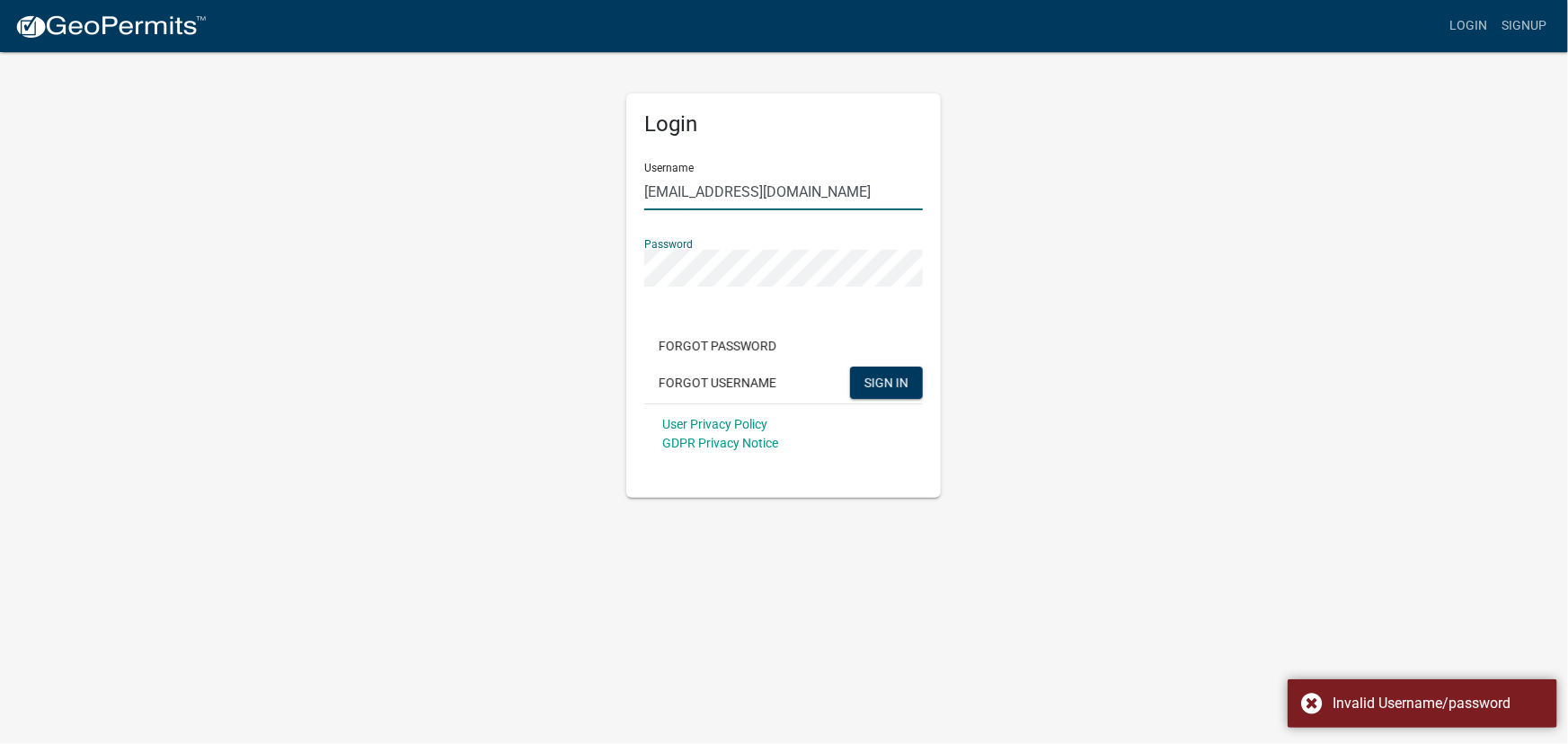
click at [870, 192] on input "[EMAIL_ADDRESS][DOMAIN_NAME]" at bounding box center [783, 192] width 278 height 37
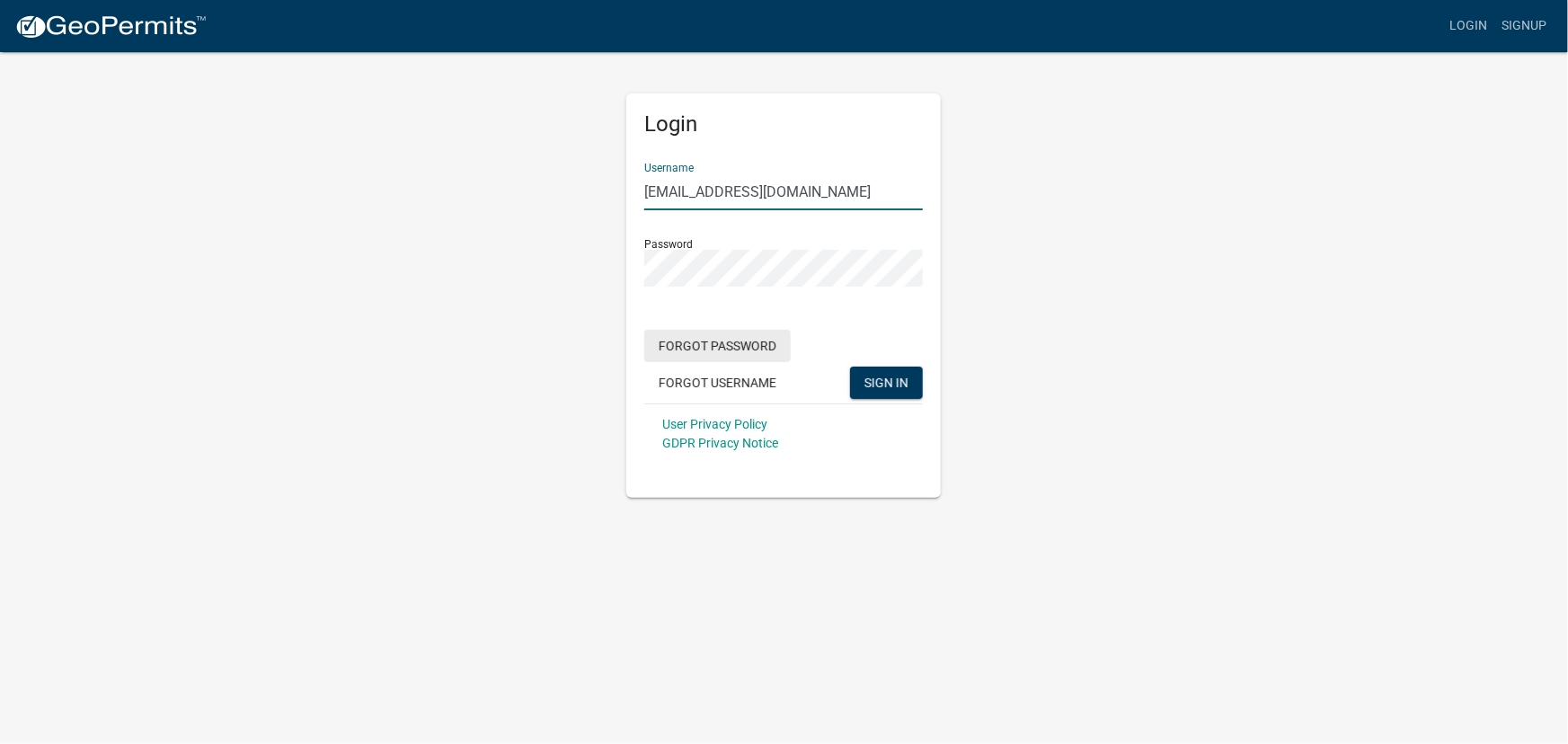
click at [762, 351] on button "Forgot Password" at bounding box center [718, 345] width 147 height 32
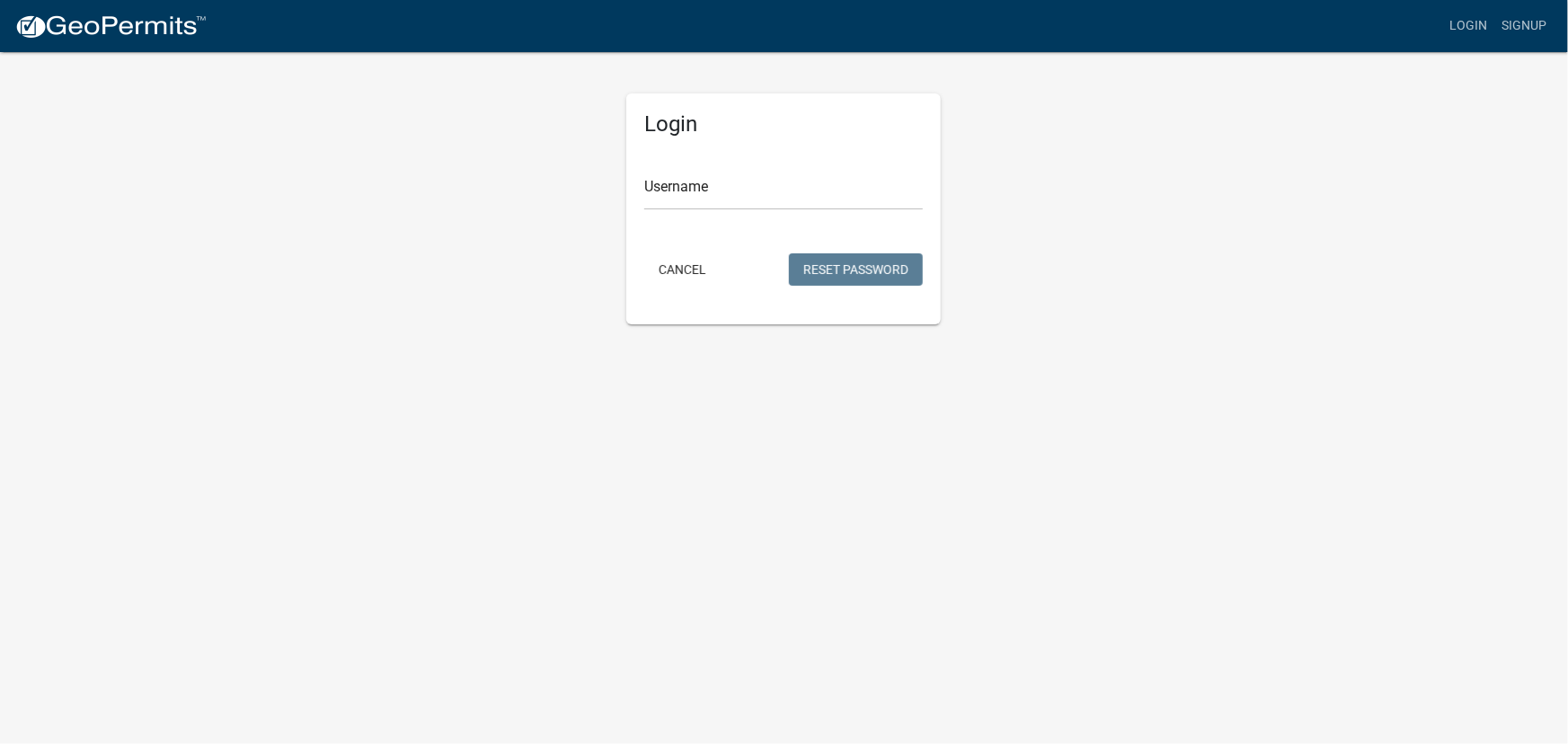
click at [758, 229] on form "Username Cancel Reset Password" at bounding box center [783, 219] width 278 height 142
click at [759, 181] on input "Username" at bounding box center [783, 192] width 278 height 37
click at [862, 278] on button "Reset Password" at bounding box center [856, 269] width 134 height 32
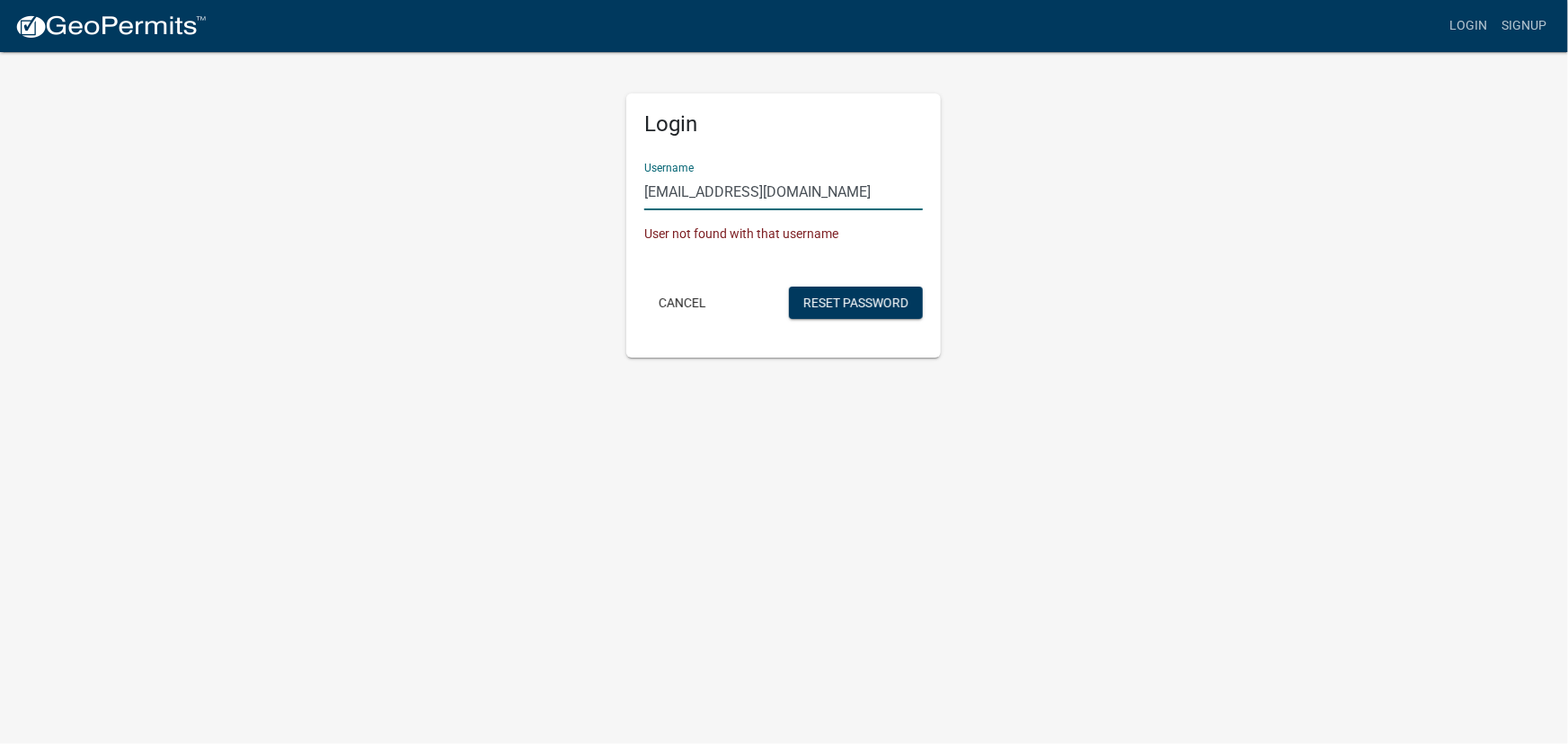
drag, startPoint x: 867, startPoint y: 190, endPoint x: 732, endPoint y: 195, distance: 135.1
click at [732, 195] on input "[EMAIL_ADDRESS][DOMAIN_NAME]" at bounding box center [783, 192] width 278 height 37
click at [789, 287] on button "Reset Password" at bounding box center [856, 302] width 134 height 32
click at [823, 292] on button "Reset Password" at bounding box center [856, 302] width 134 height 32
click at [842, 288] on button "Reset Password" at bounding box center [856, 302] width 134 height 32
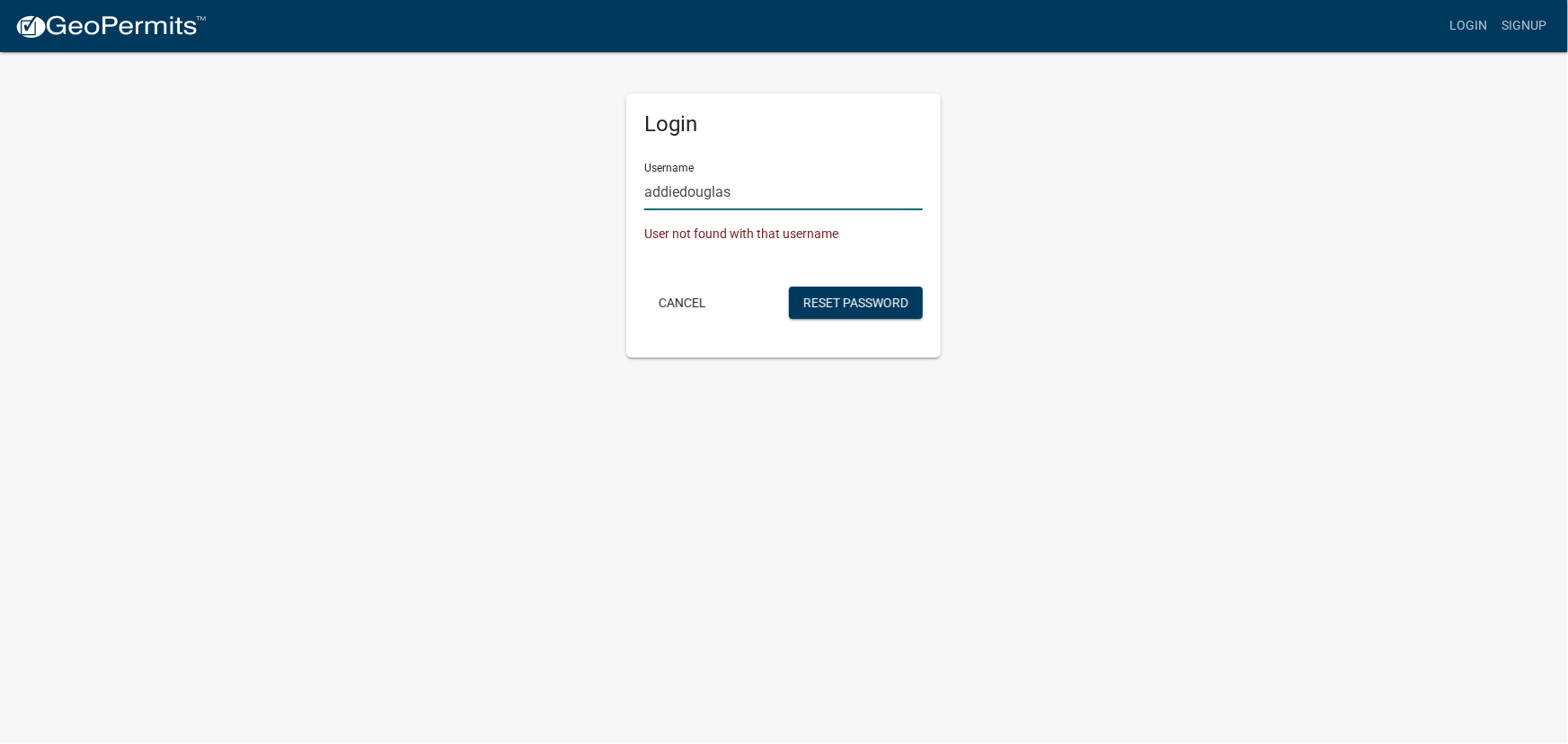
click at [679, 191] on input "addiedouglas" at bounding box center [783, 192] width 278 height 37
click at [890, 310] on button "Reset Password" at bounding box center [856, 302] width 134 height 32
click at [652, 196] on input "[PERSON_NAME]" at bounding box center [783, 192] width 278 height 37
click at [692, 197] on input "[PERSON_NAME]" at bounding box center [783, 192] width 278 height 37
type input "[PERSON_NAME]"
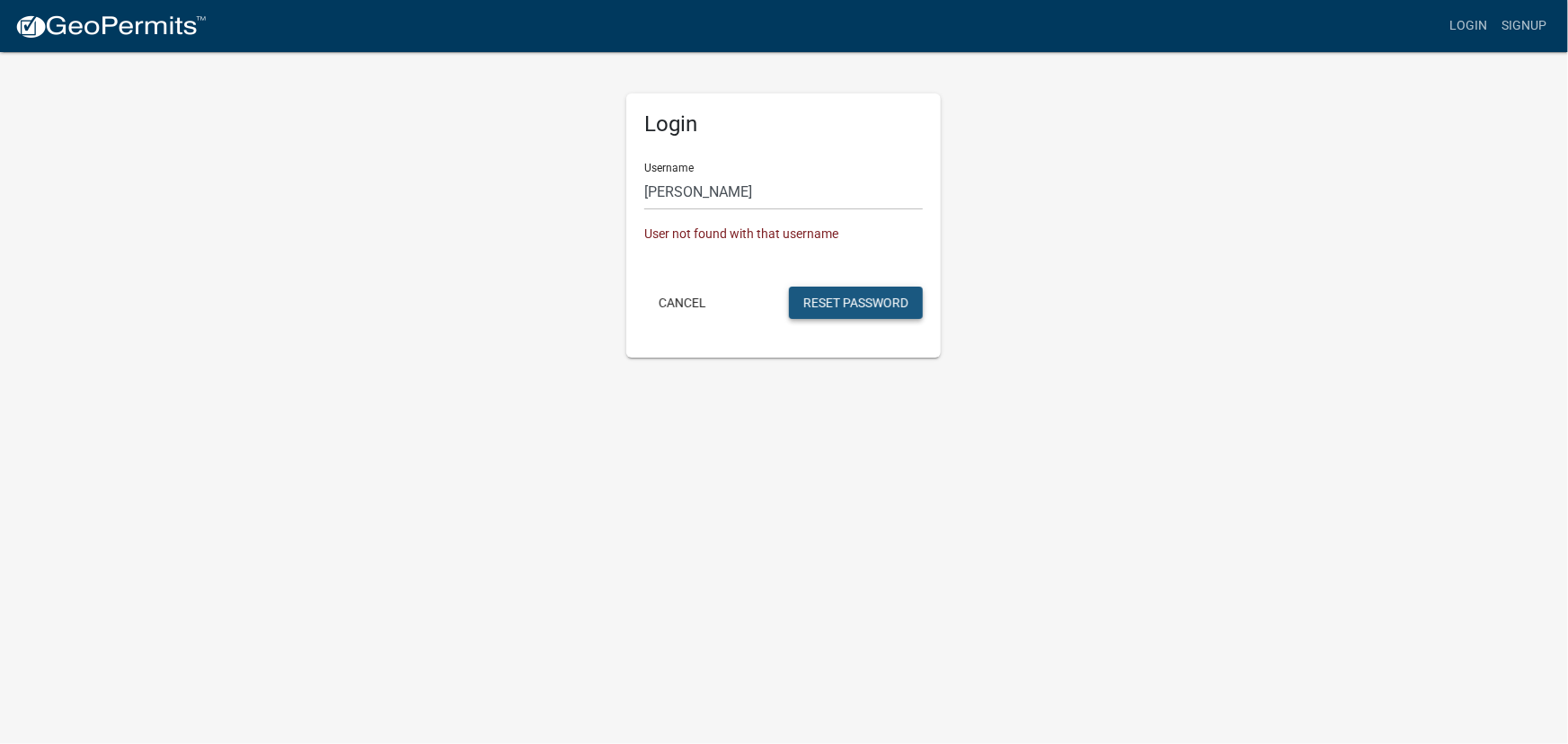
click at [840, 303] on button "Reset Password" at bounding box center [856, 302] width 134 height 32
click at [691, 305] on button "Cancel" at bounding box center [682, 302] width 76 height 32
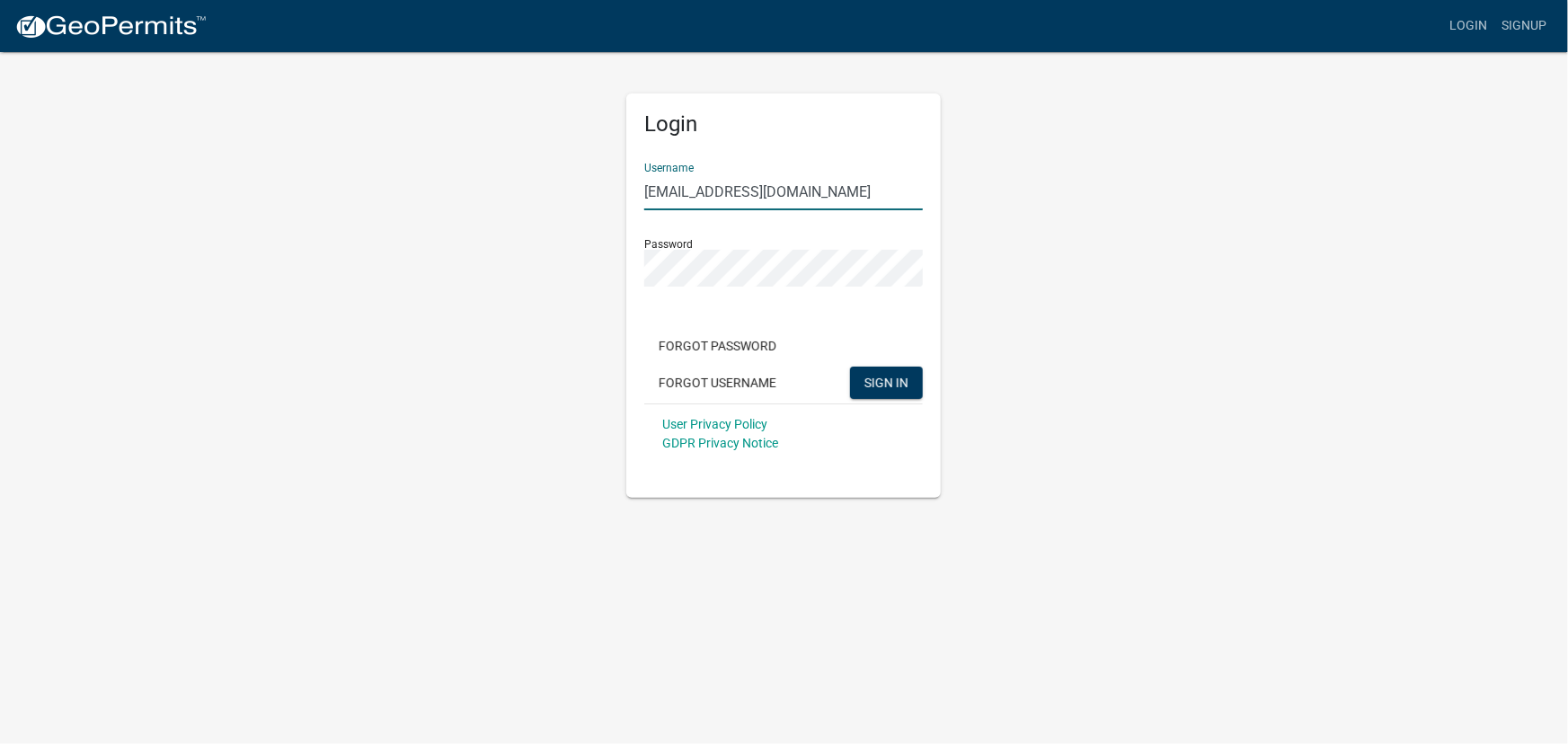
click at [796, 195] on input "[EMAIL_ADDRESS][DOMAIN_NAME]" at bounding box center [783, 192] width 278 height 37
type input "[EMAIL_ADDRESS][DOMAIN_NAME]"
click at [850, 366] on button "SIGN IN" at bounding box center [886, 382] width 73 height 32
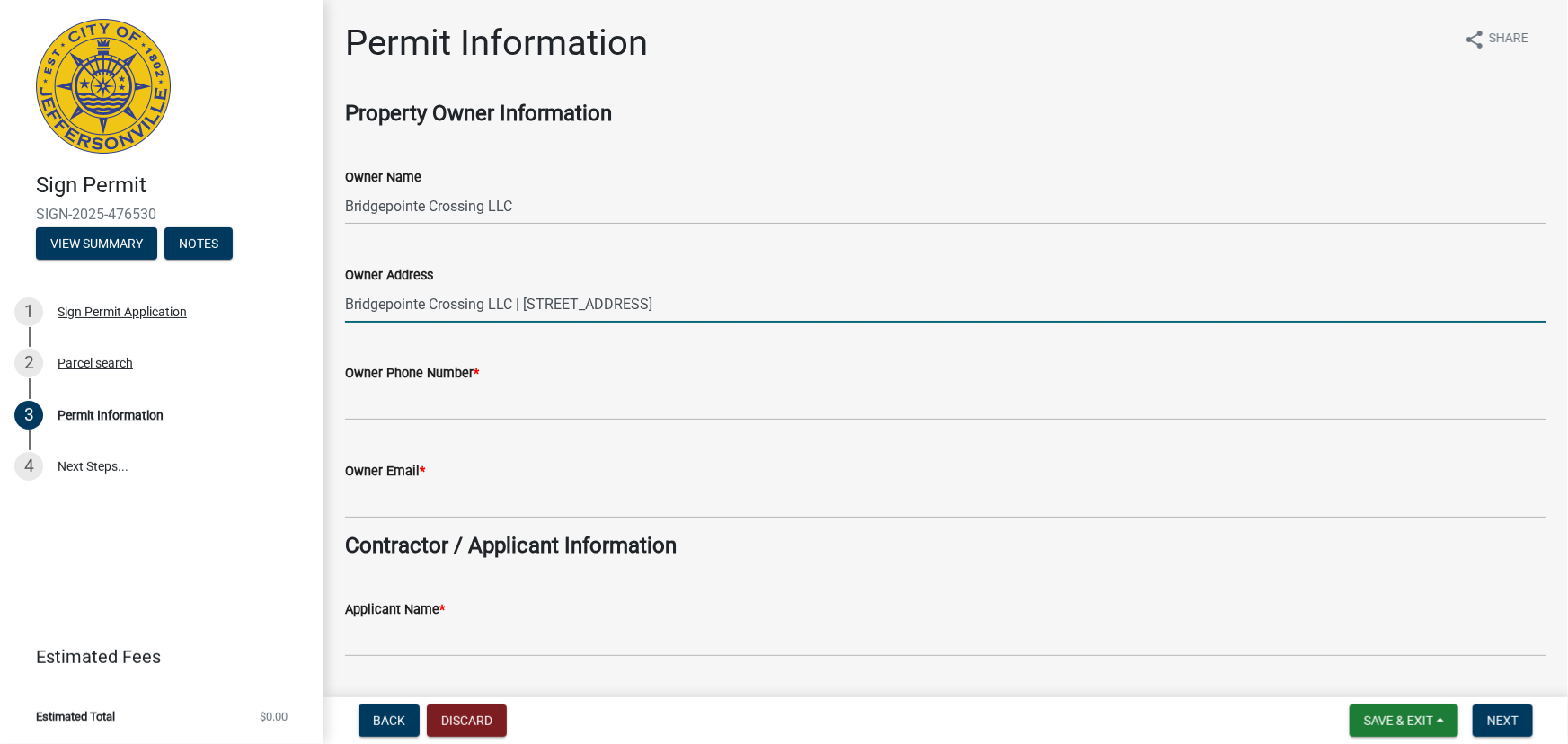
drag, startPoint x: 779, startPoint y: 297, endPoint x: 520, endPoint y: 307, distance: 259.2
click at [520, 307] on input "Bridgepointe Crossing LLC | [STREET_ADDRESS]" at bounding box center [946, 304] width 1201 height 37
type input "Bridgepointe Crossing LLC"
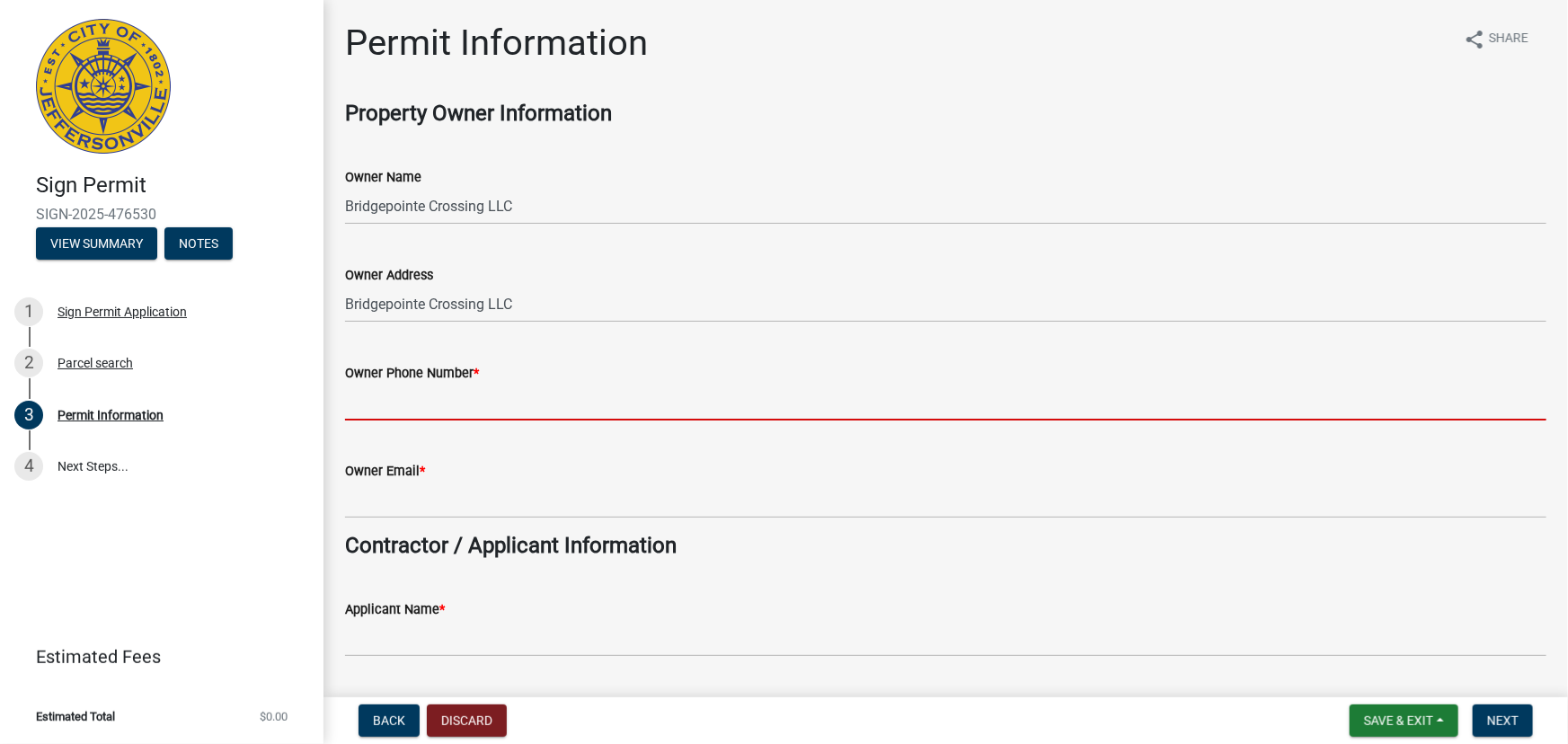
click at [592, 408] on input "Owner Phone Number *" at bounding box center [946, 402] width 1201 height 37
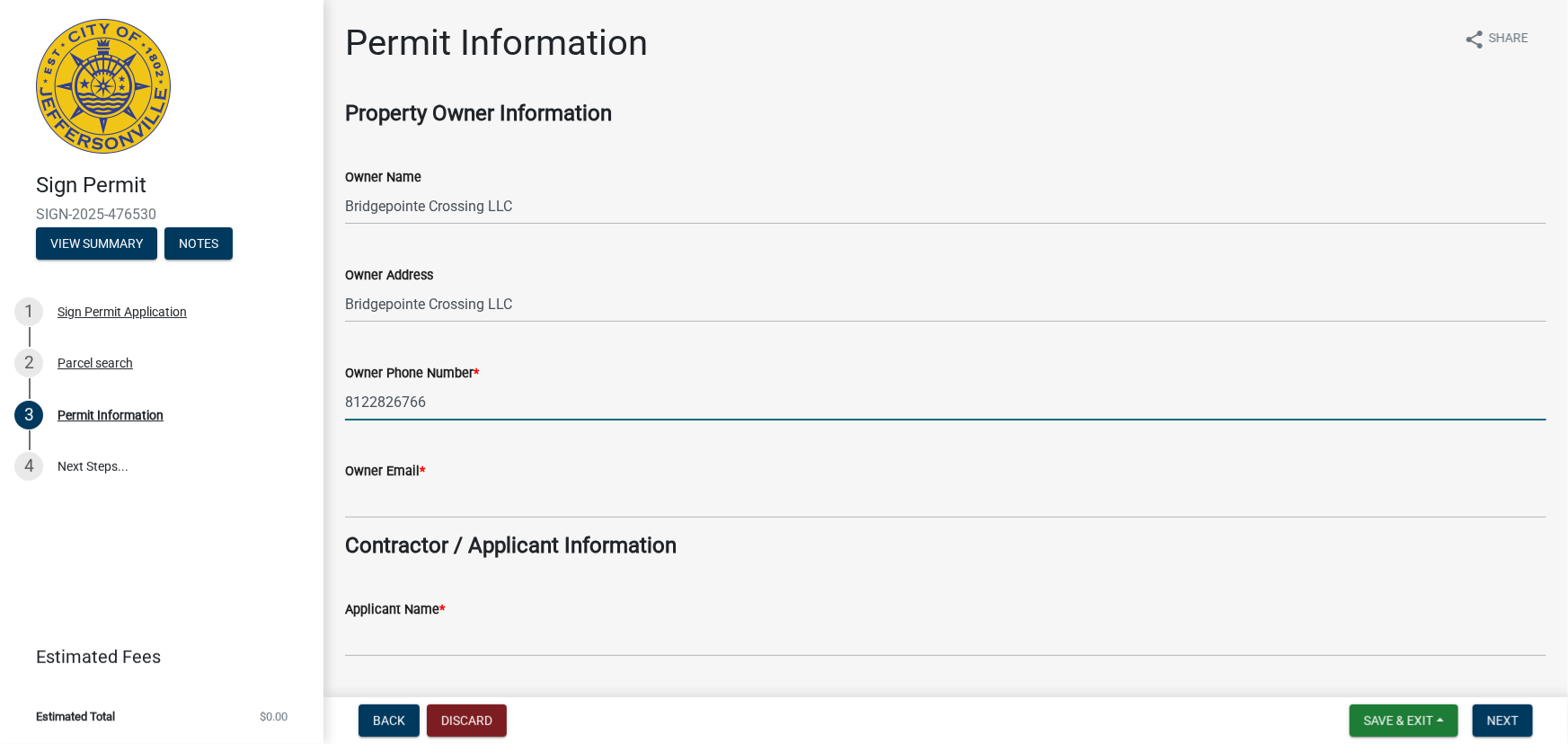
type input "8122826766"
drag, startPoint x: 549, startPoint y: 472, endPoint x: 543, endPoint y: 484, distance: 13.4
click at [543, 481] on form "Owner Email *" at bounding box center [946, 490] width 1201 height 59
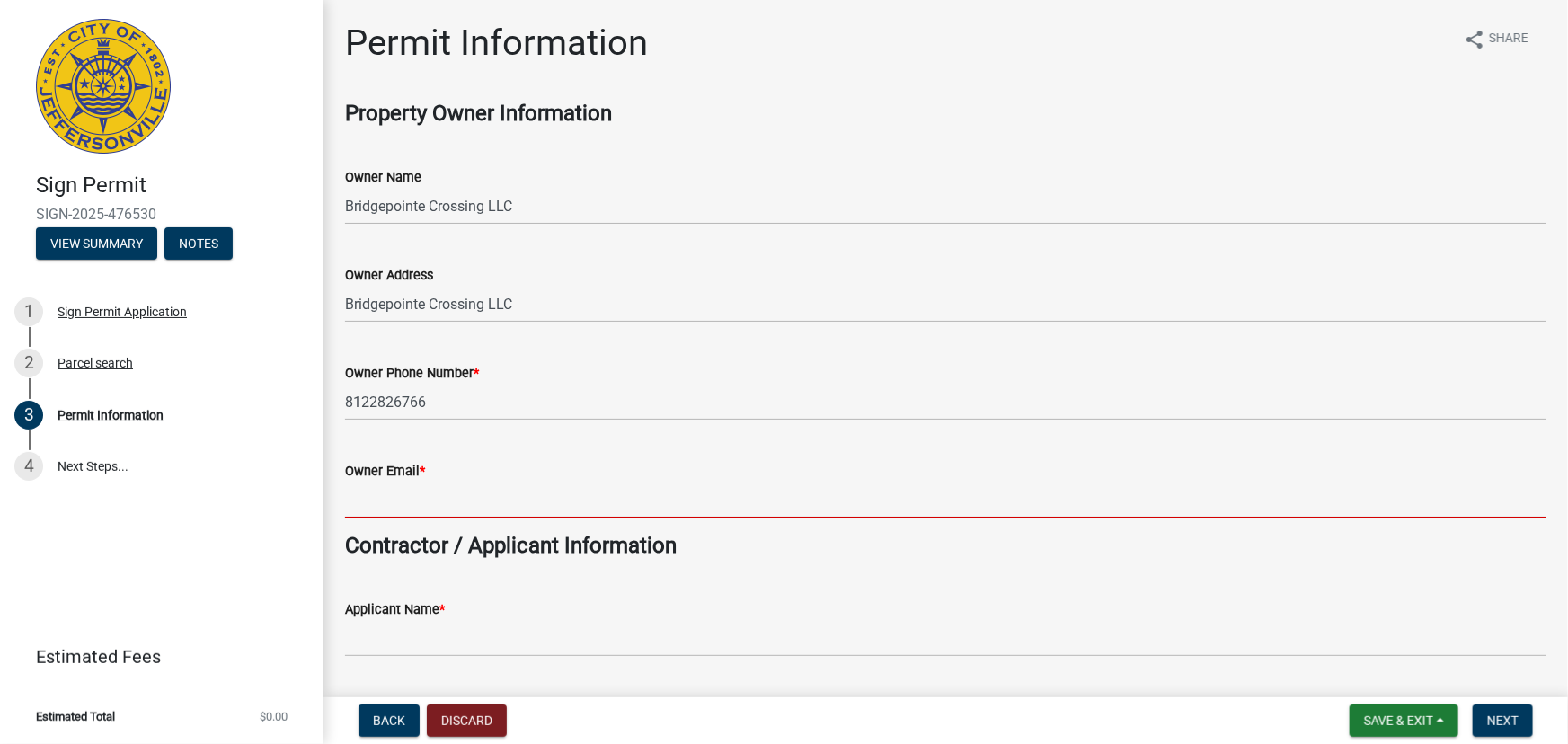
click at [543, 487] on input "Owner Email *" at bounding box center [946, 501] width 1201 height 37
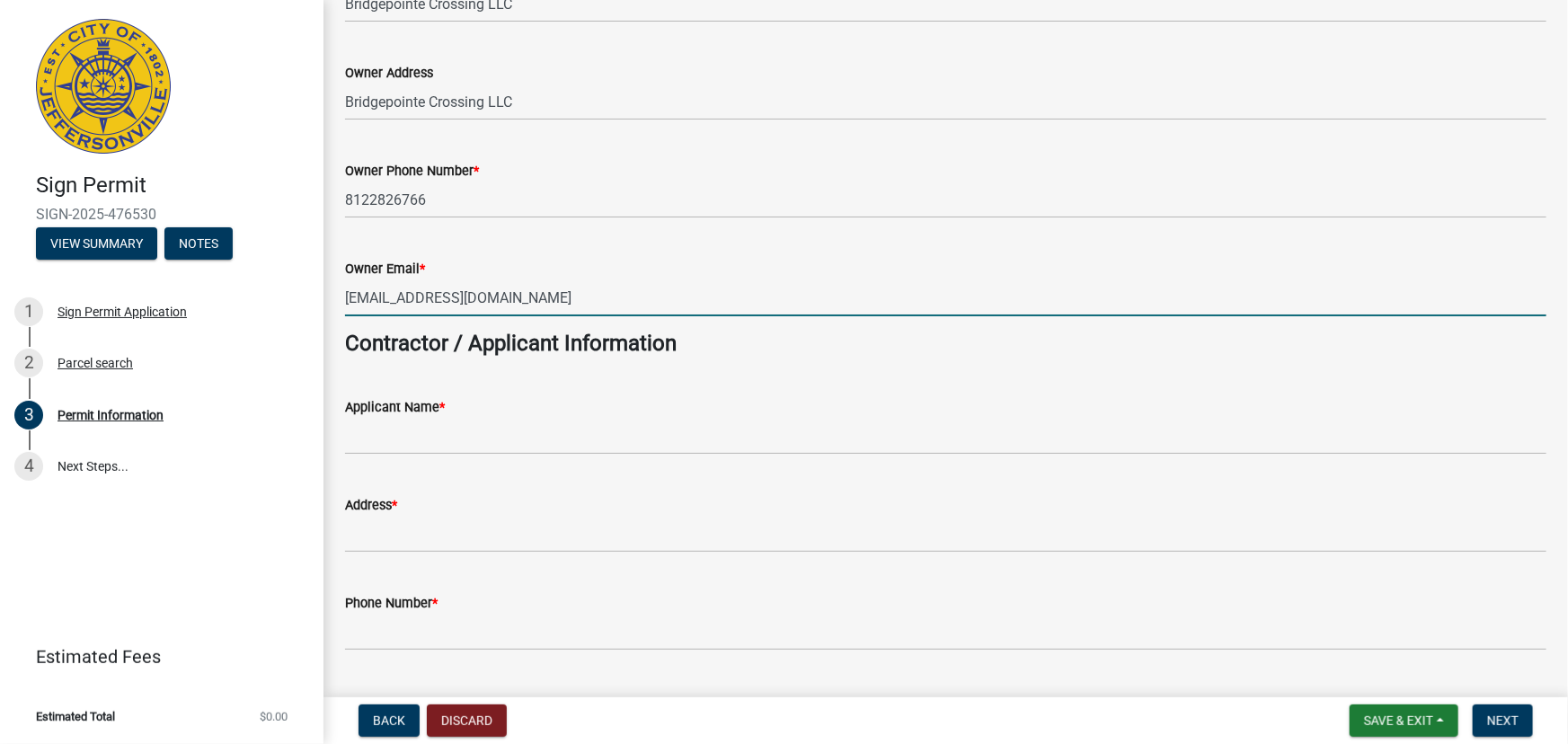
scroll to position [244, 0]
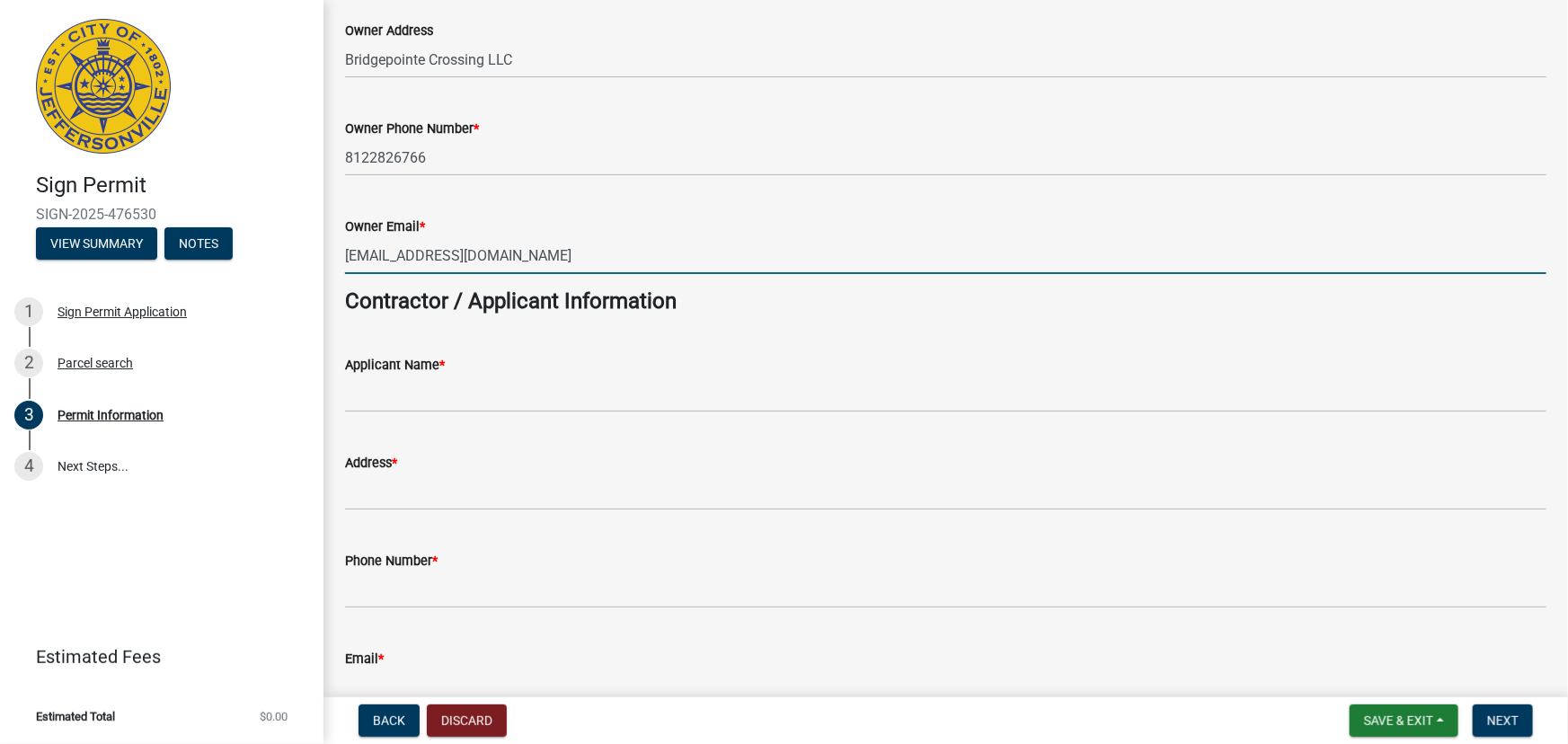
type input "dgibson@dentonfloyd.com"
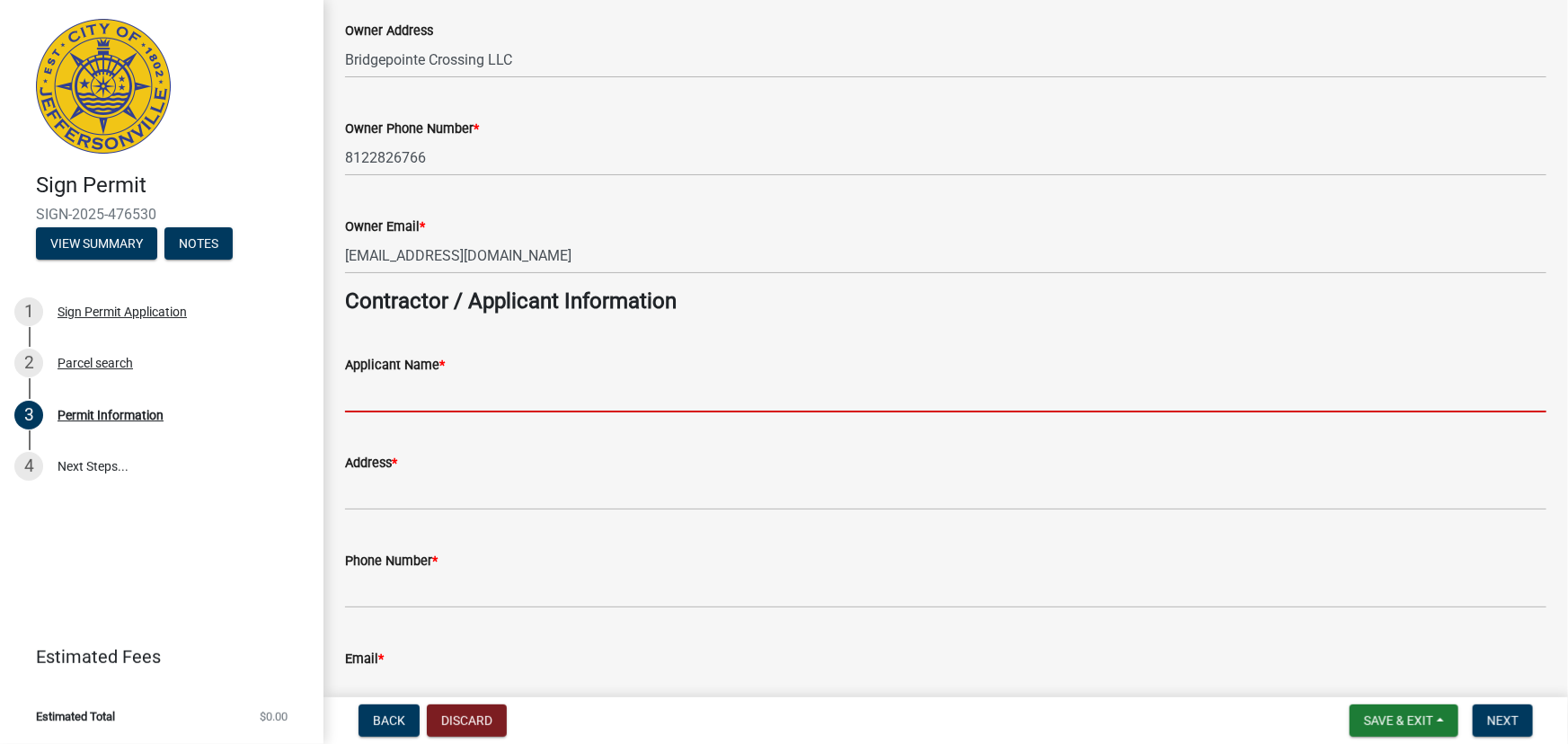
click at [520, 395] on input "Applicant Name *" at bounding box center [946, 394] width 1201 height 37
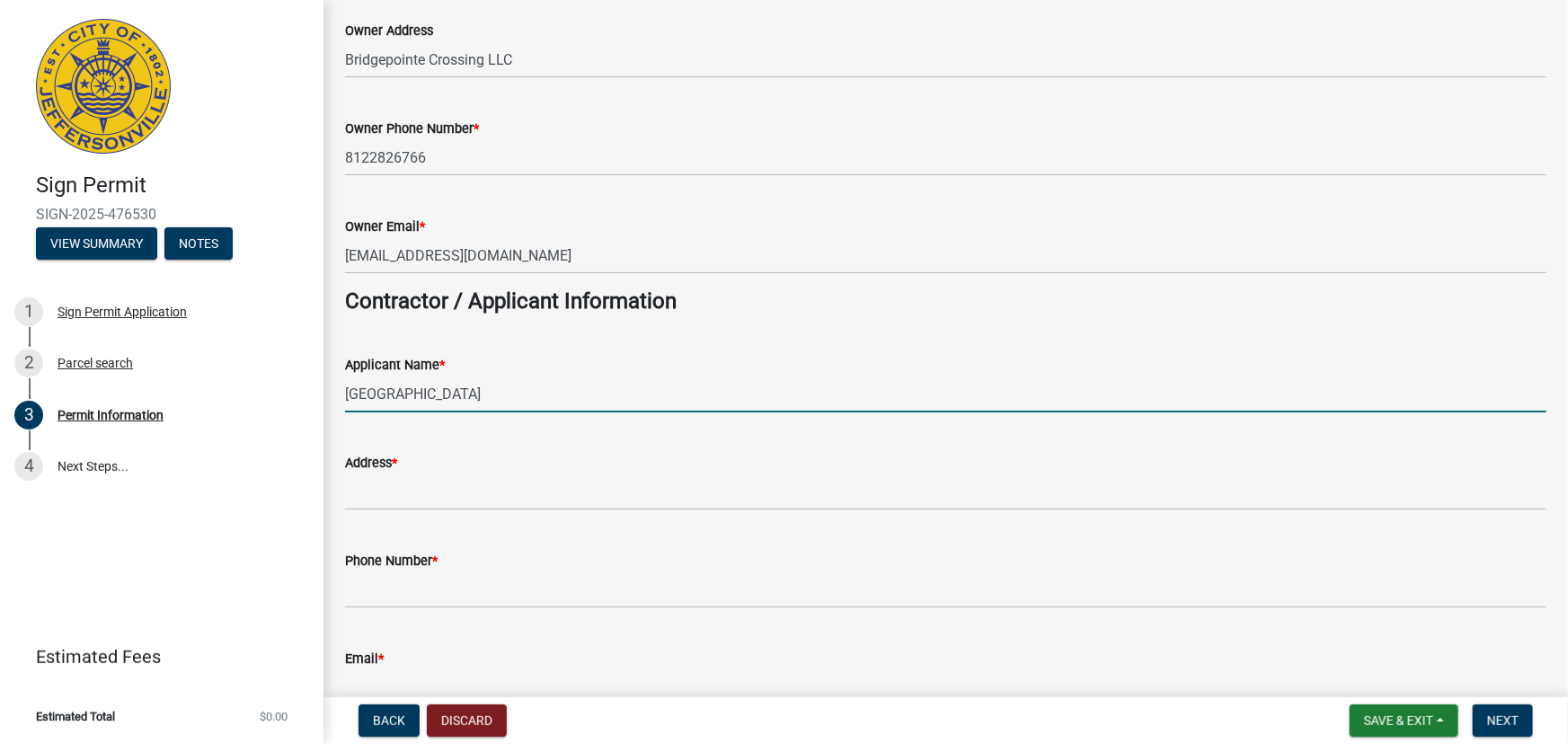
type input "Bridgepointe Crossing"
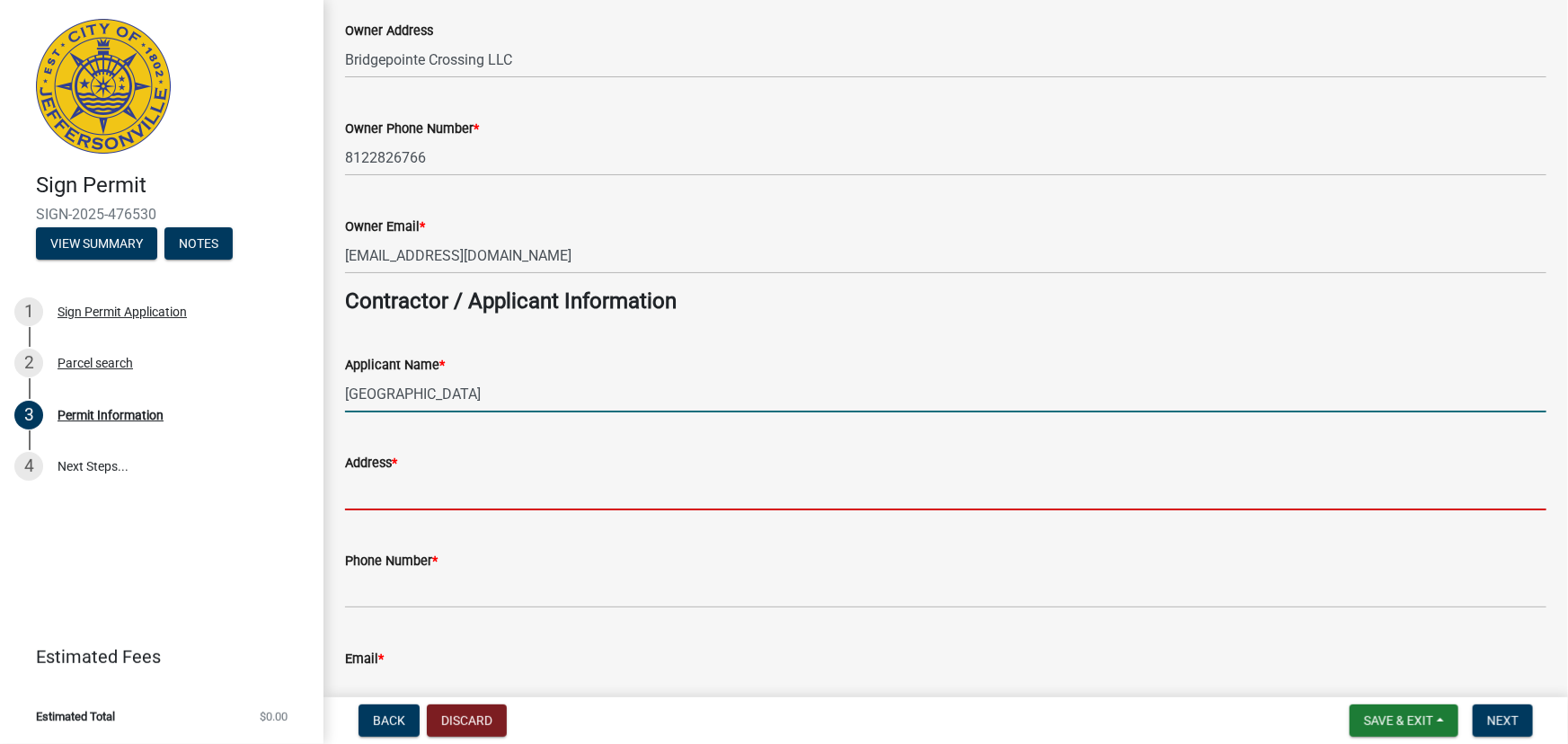
drag, startPoint x: 482, startPoint y: 474, endPoint x: 479, endPoint y: 485, distance: 11.4
click at [481, 477] on input "Address *" at bounding box center [946, 492] width 1201 height 37
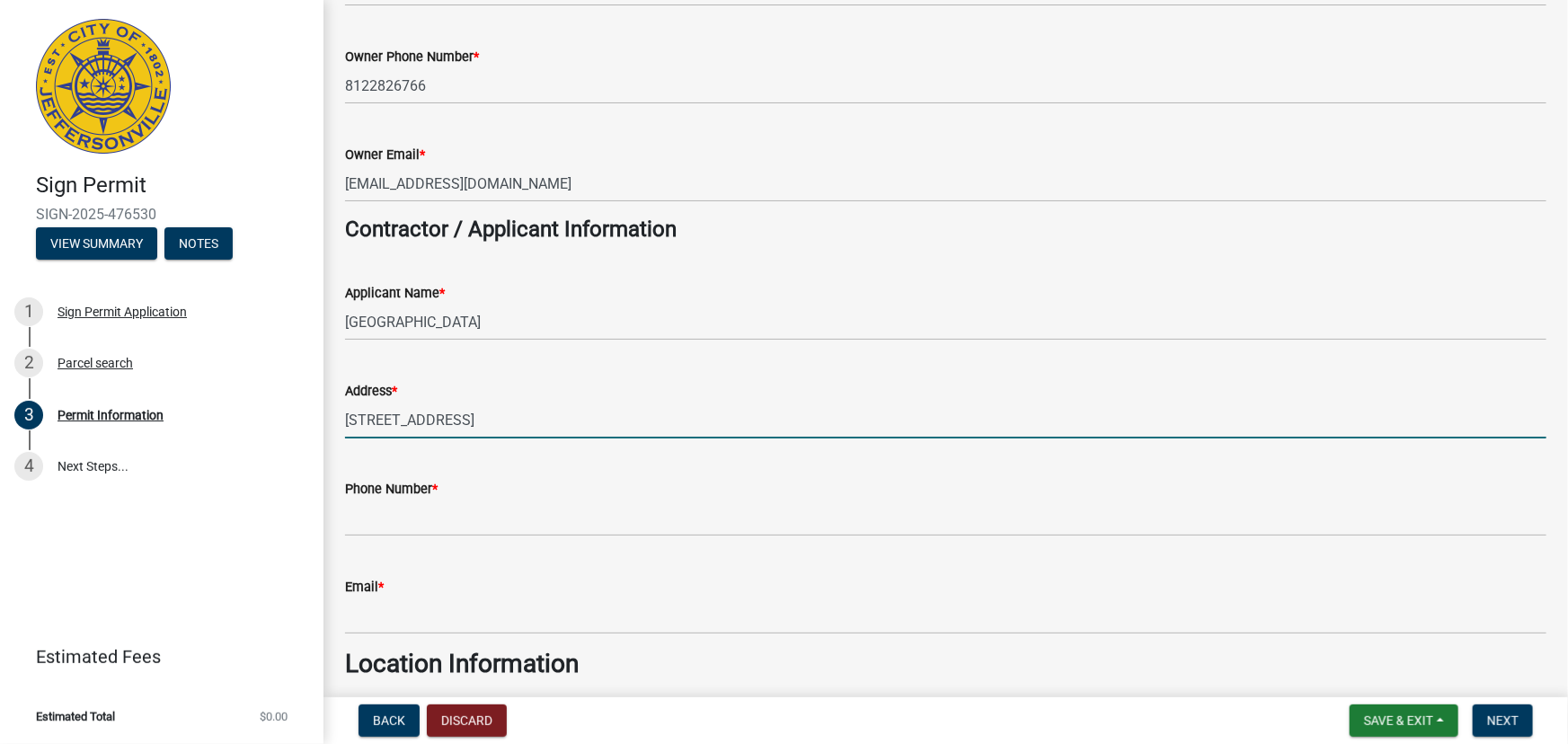
scroll to position [408, 0]
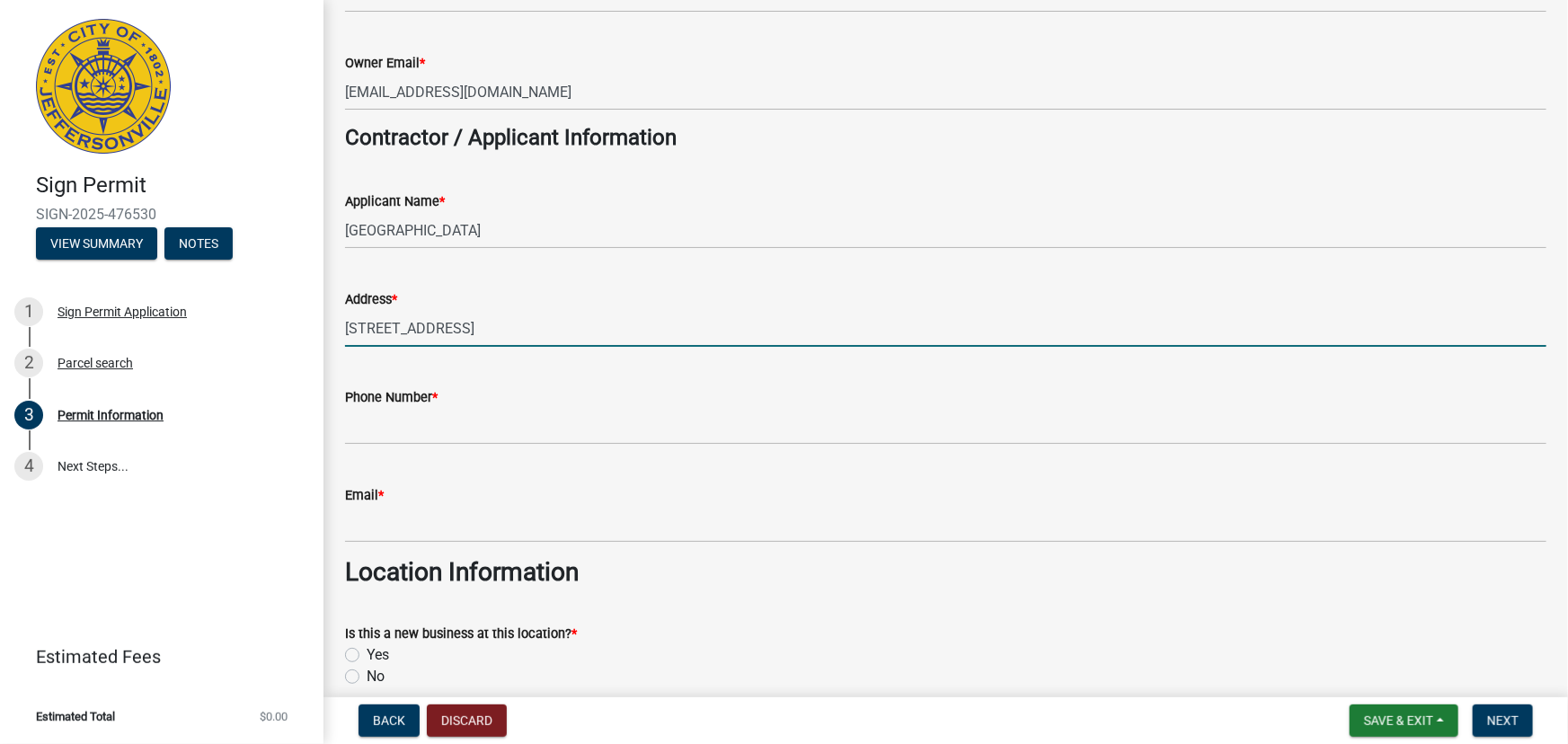
type input "2727 Middle Road"
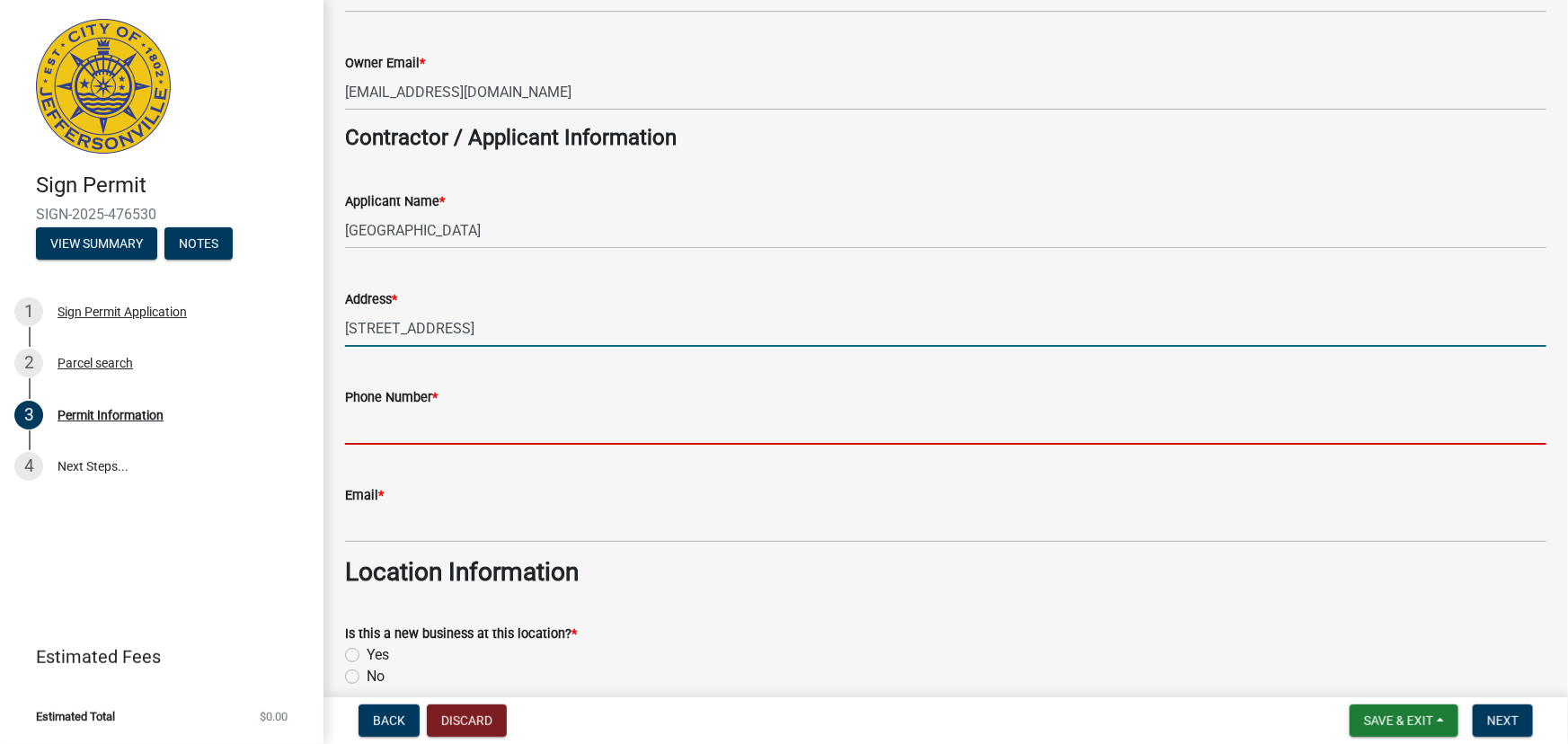
click at [469, 432] on input "Phone Number *" at bounding box center [946, 426] width 1201 height 37
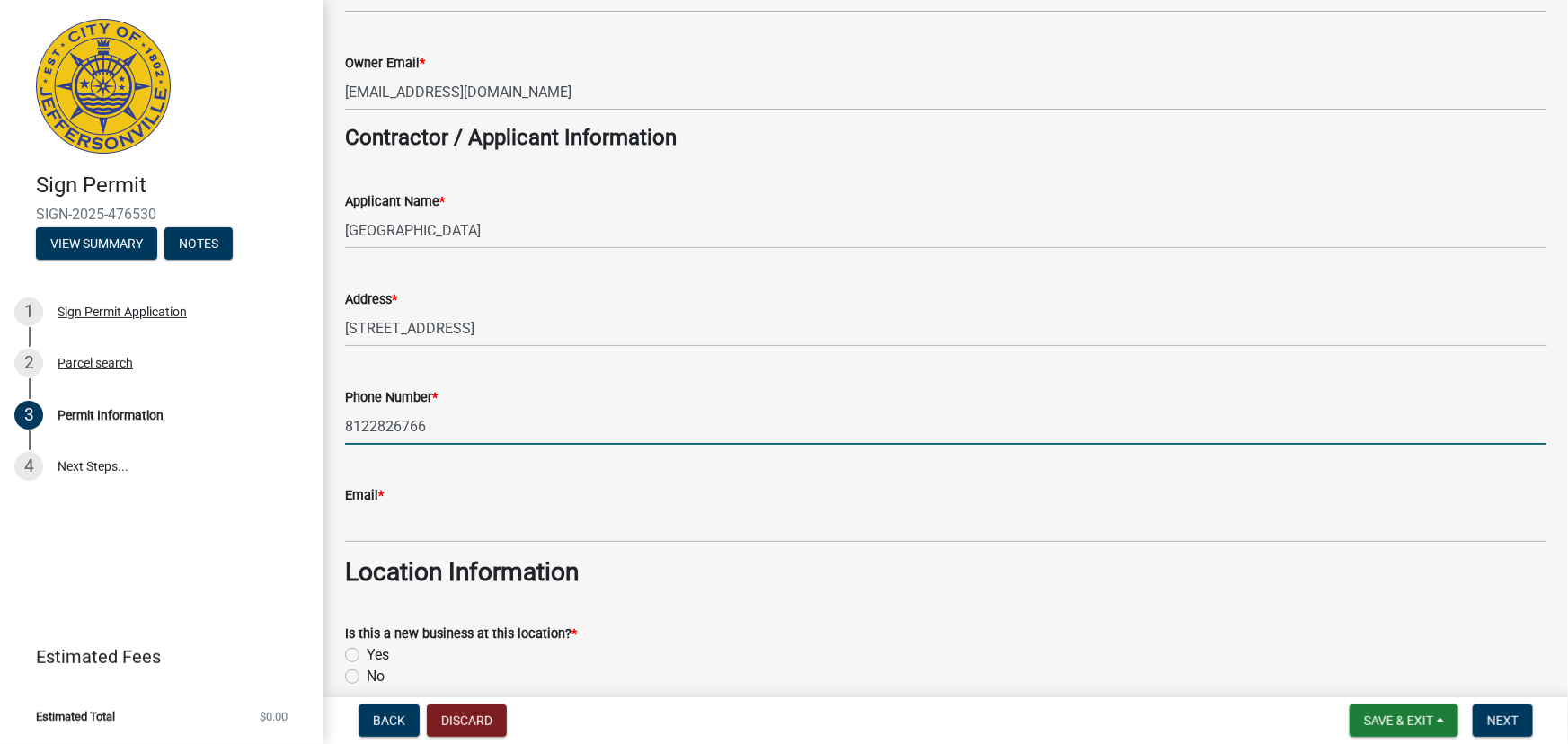
type input "8122826766"
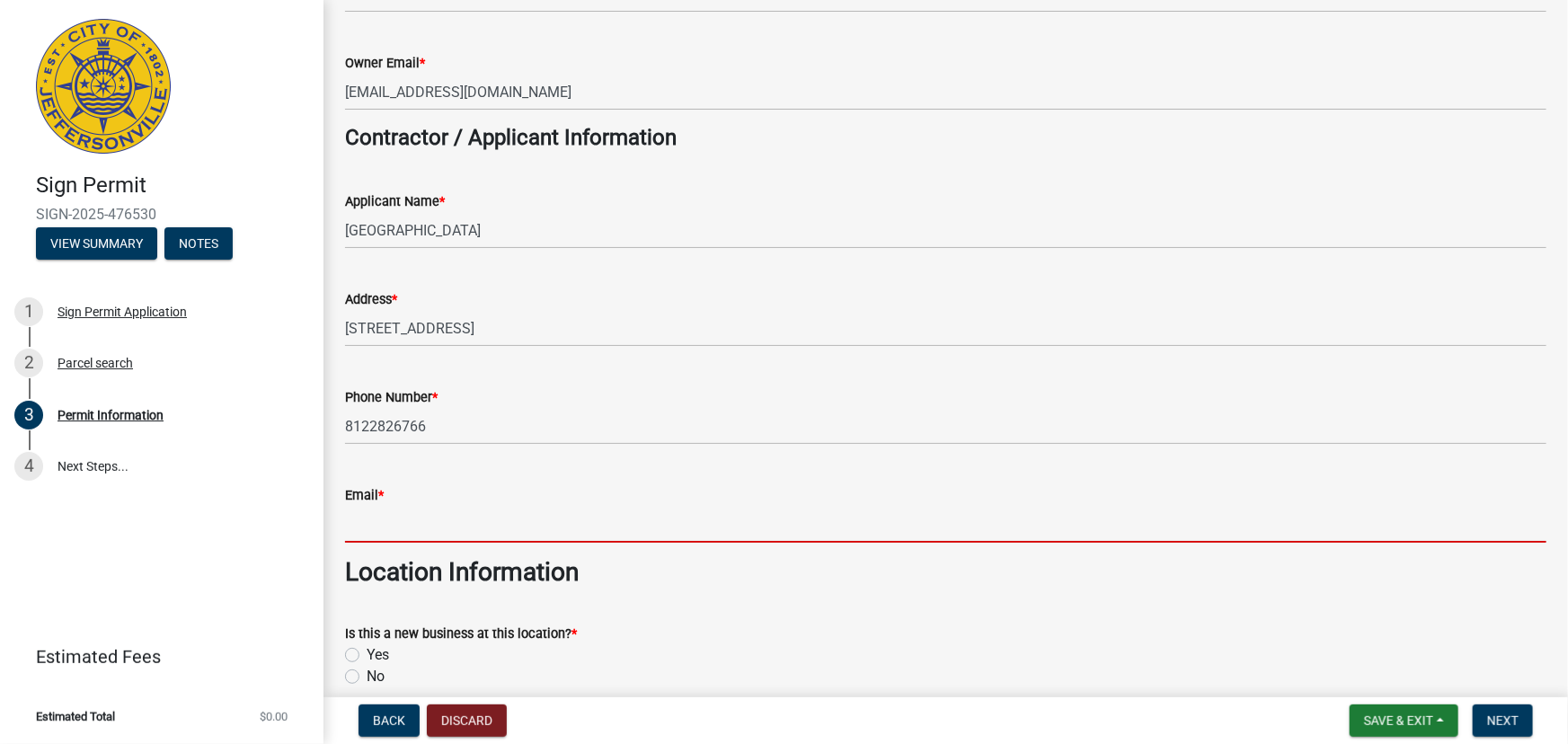
click at [453, 517] on input "Email *" at bounding box center [946, 524] width 1201 height 37
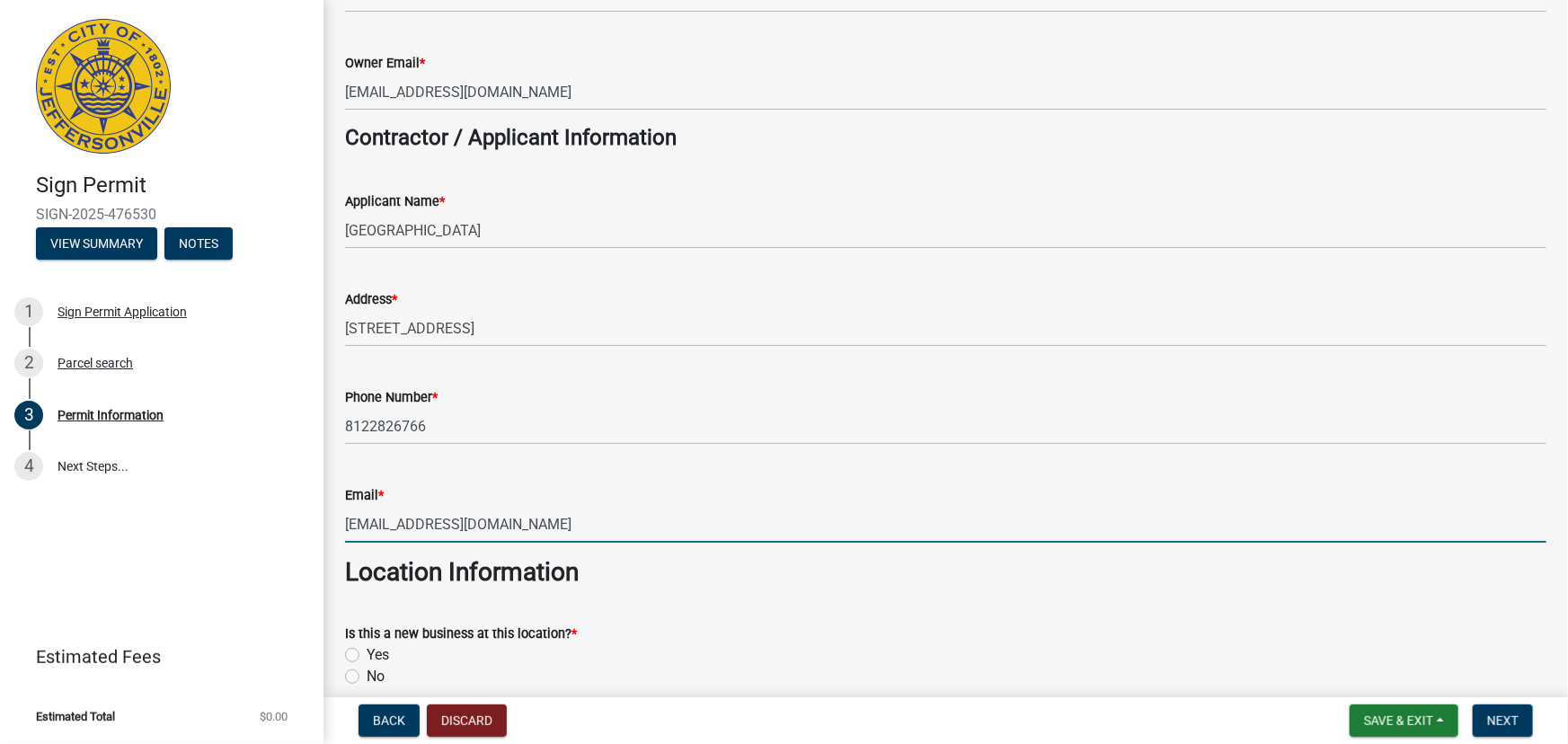
scroll to position [490, 0]
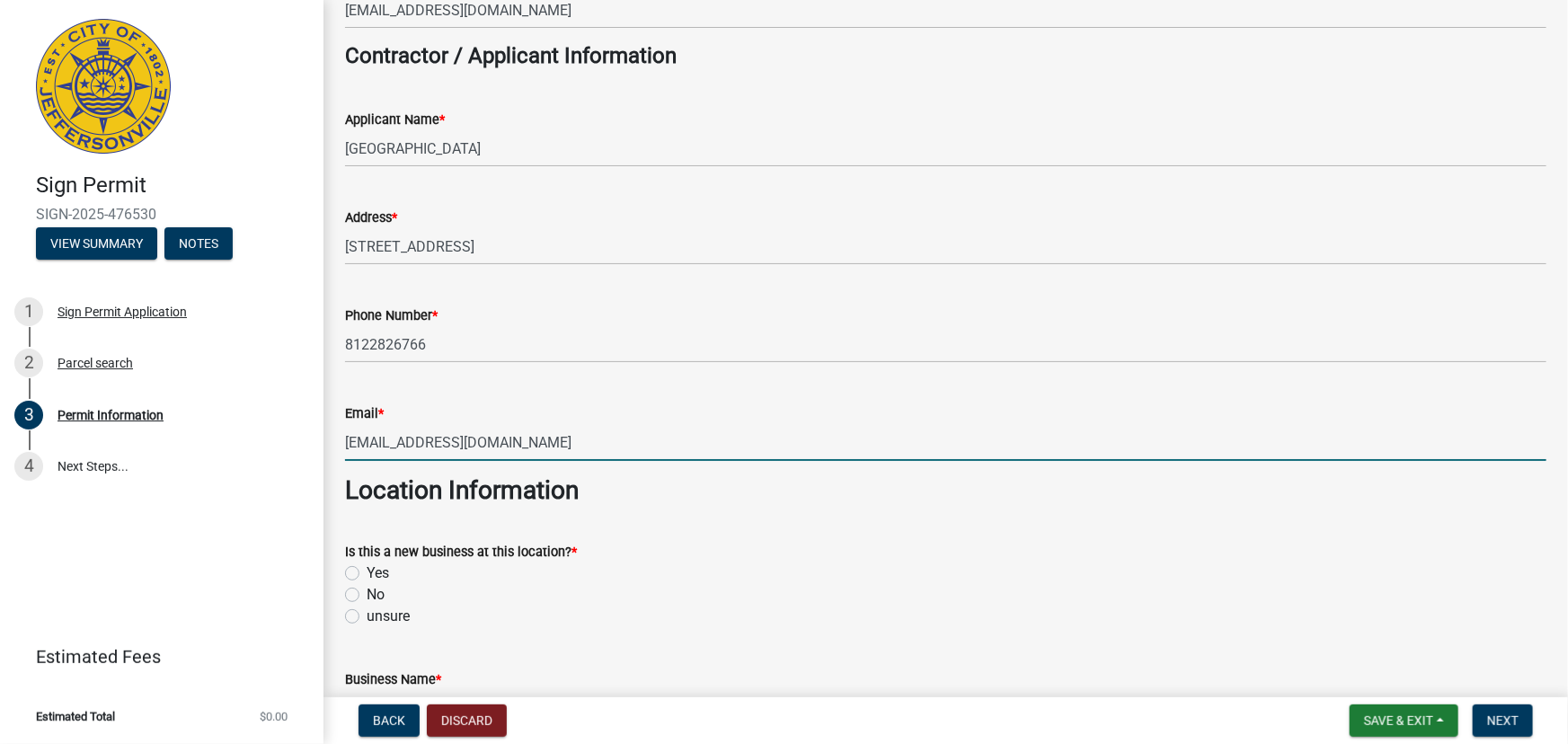
type input "dgibson@dentonfloyd.com"
click at [366, 592] on label "No" at bounding box center [375, 594] width 18 height 21
click at [366, 592] on input "No" at bounding box center [372, 590] width 12 height 12
radio input "true"
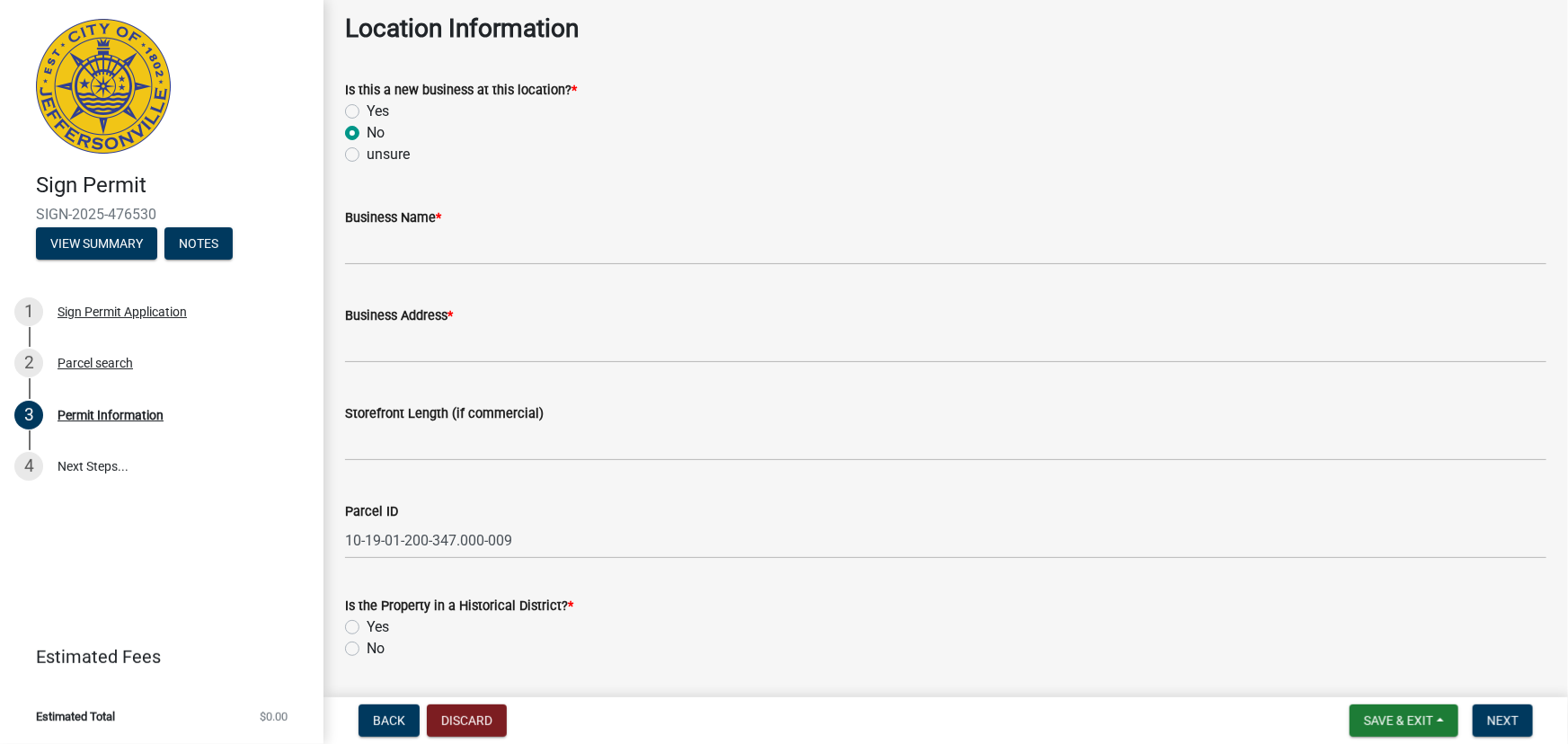
scroll to position [980, 0]
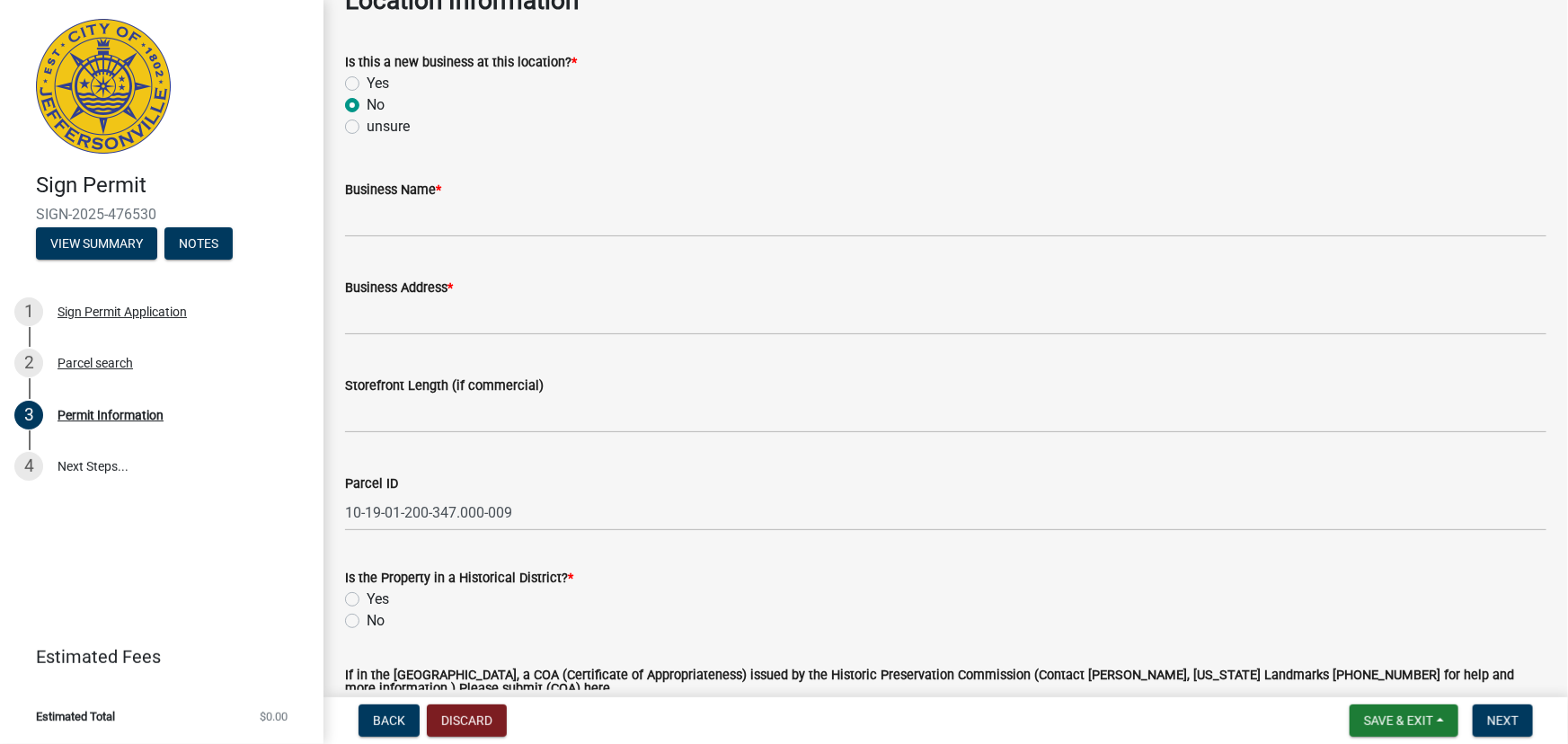
click at [366, 615] on label "No" at bounding box center [375, 620] width 18 height 21
click at [366, 615] on input "No" at bounding box center [372, 615] width 12 height 12
radio input "true"
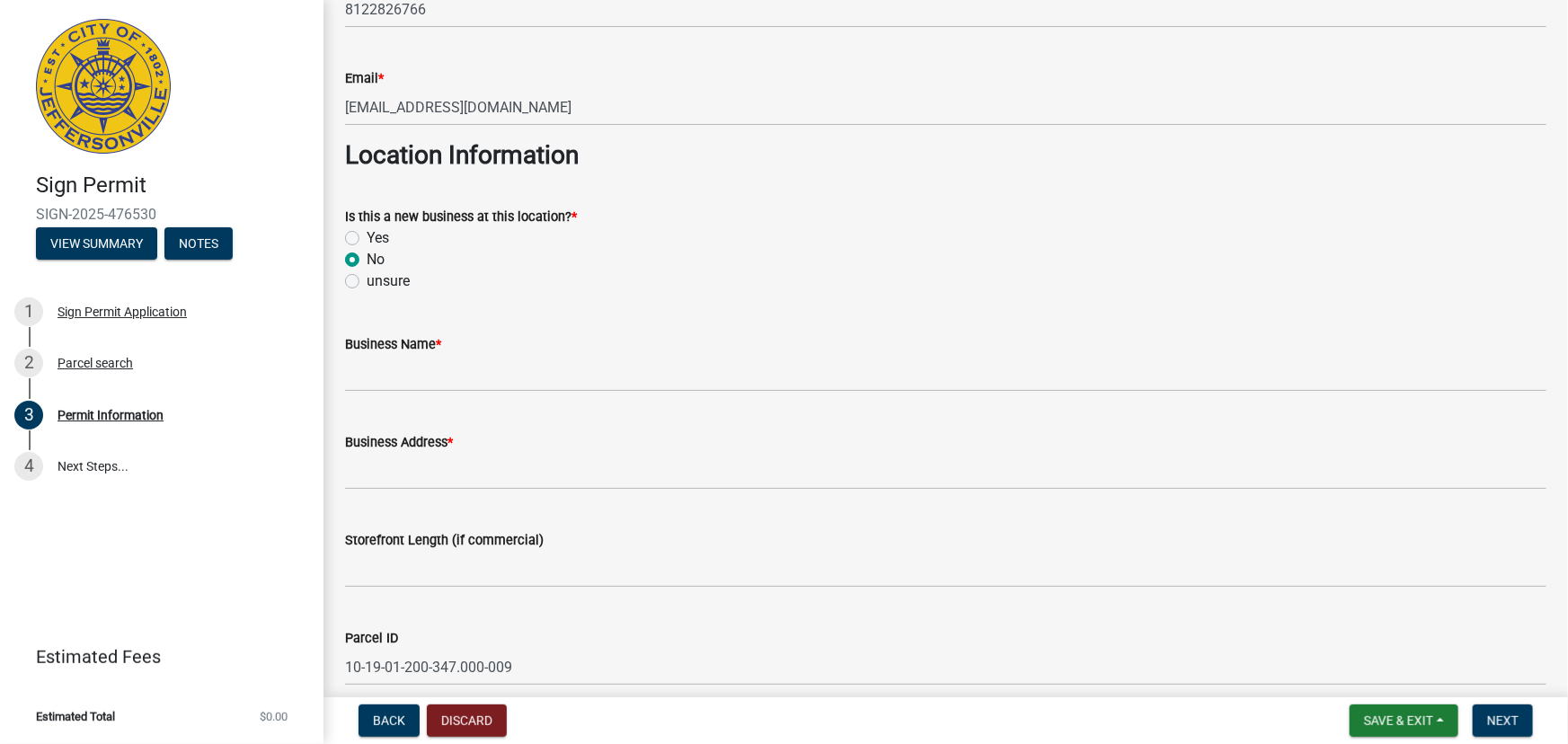
scroll to position [817, 0]
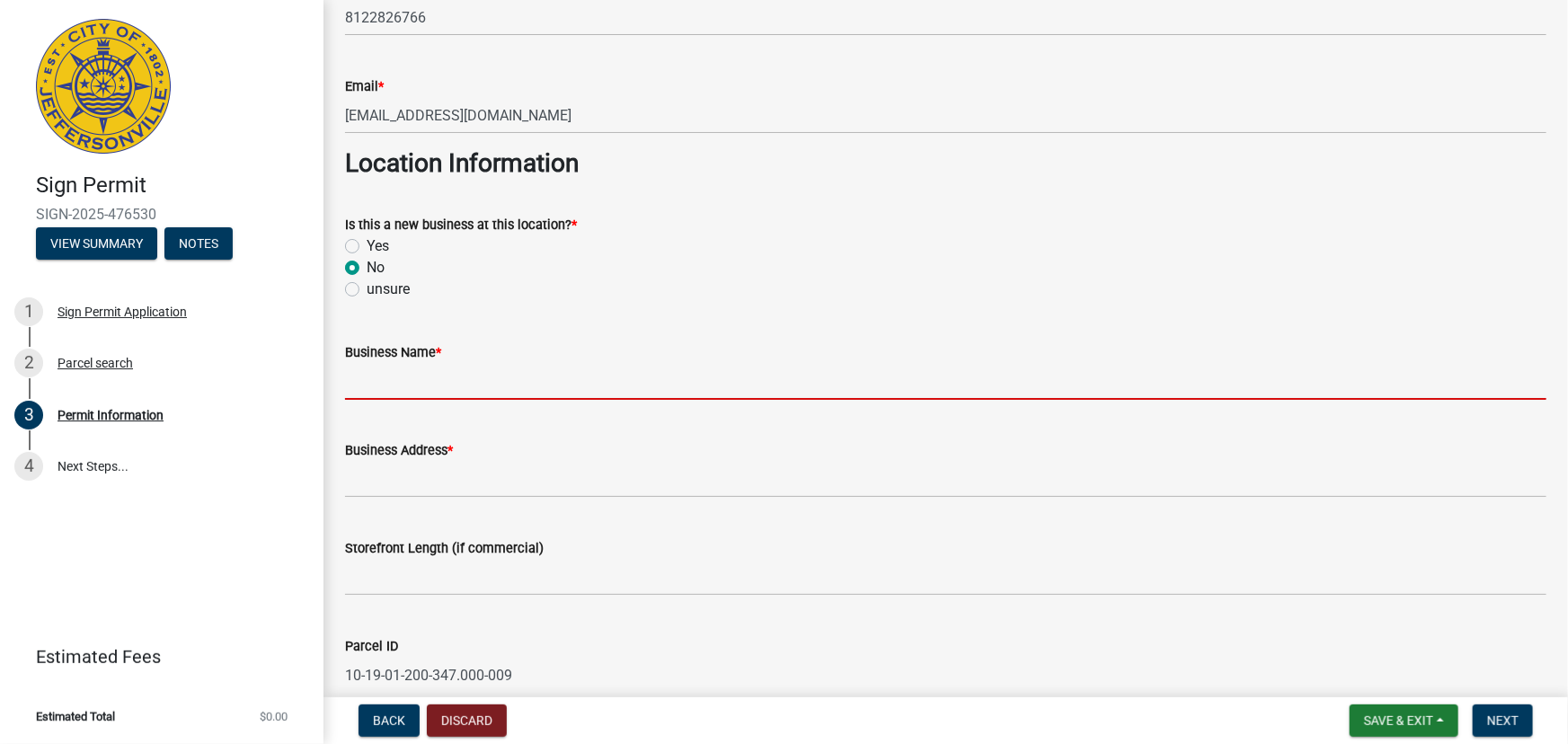
click at [443, 381] on input "Business Name *" at bounding box center [946, 381] width 1201 height 37
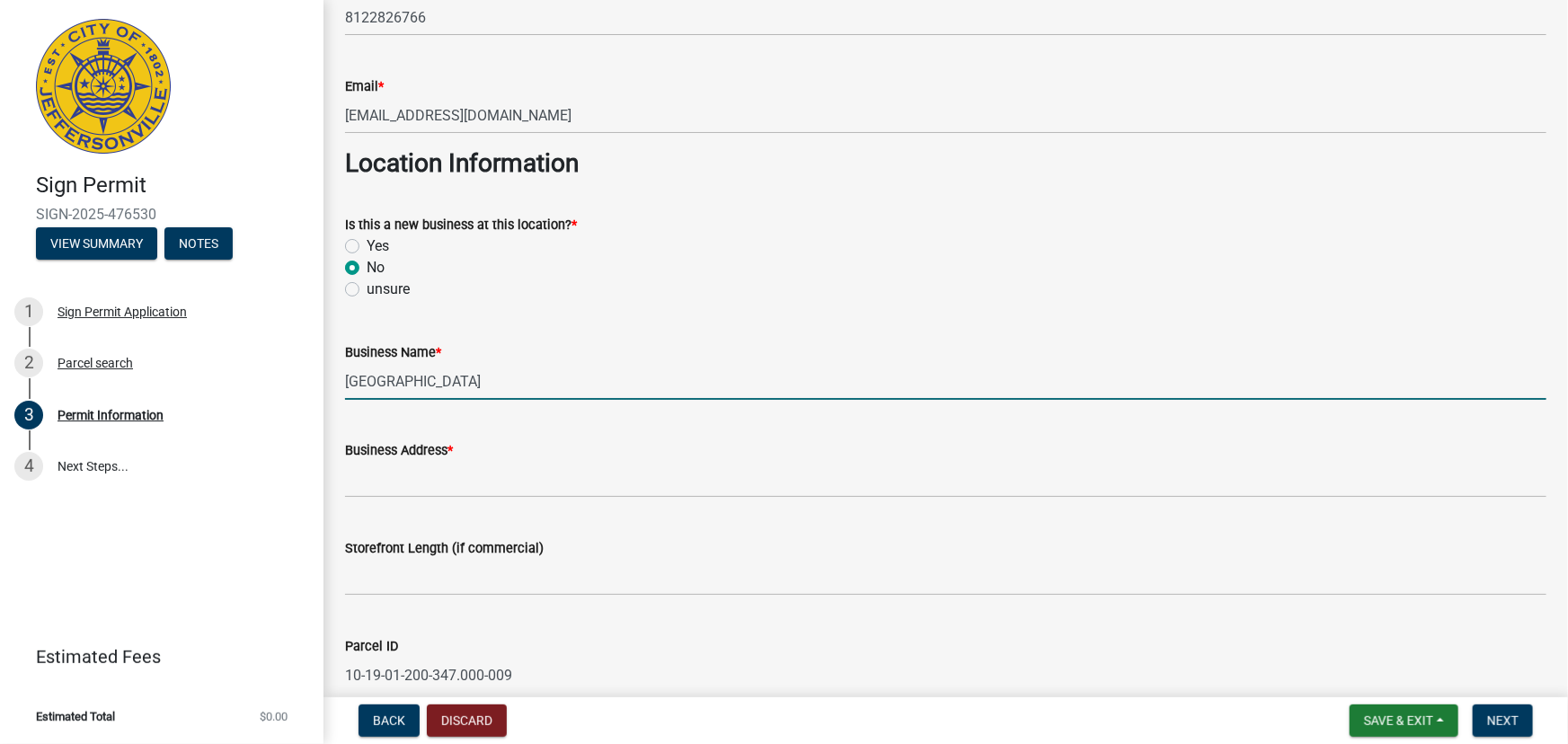
type input "Bridgepointe Crossing"
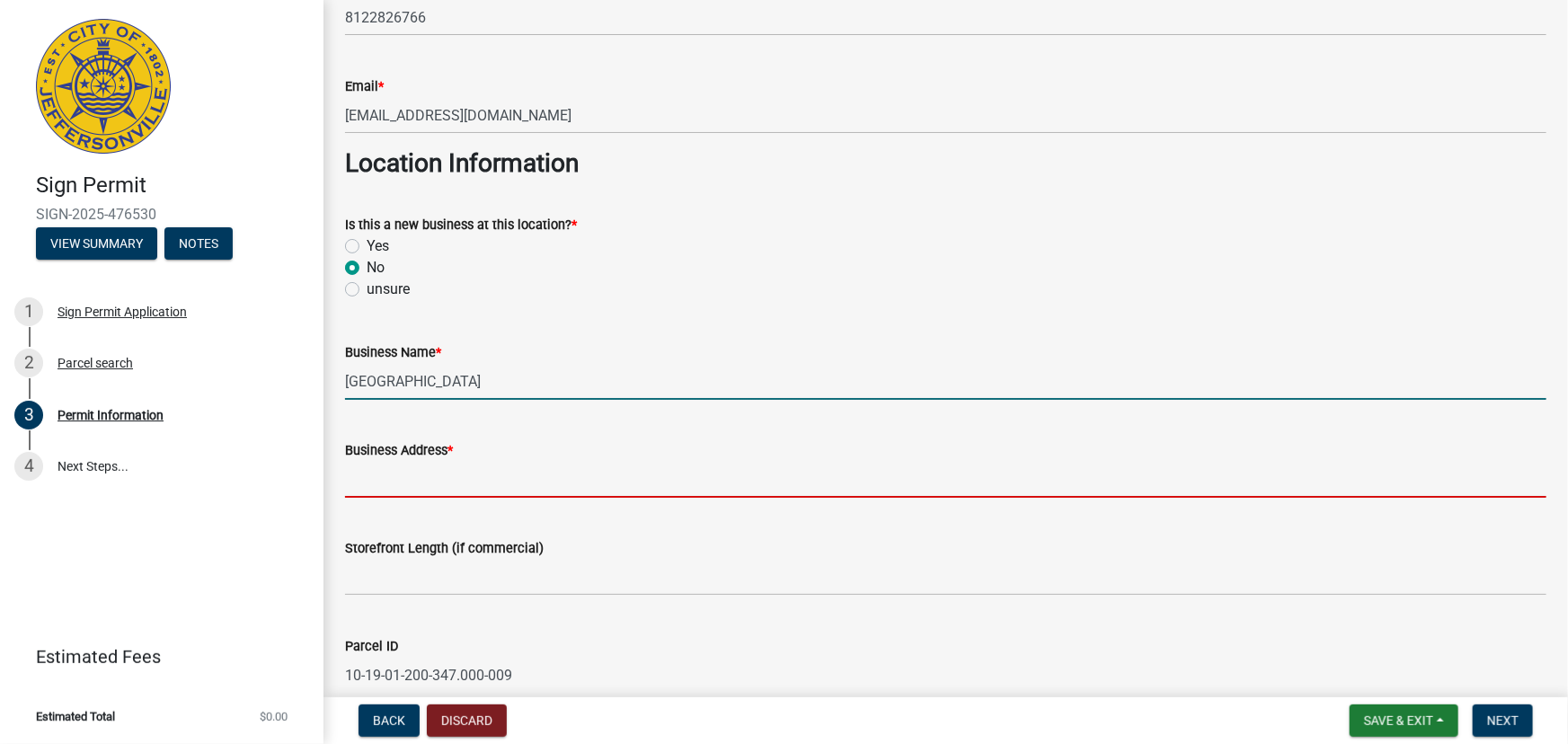
click at [481, 486] on input "Business Address *" at bounding box center [946, 479] width 1201 height 37
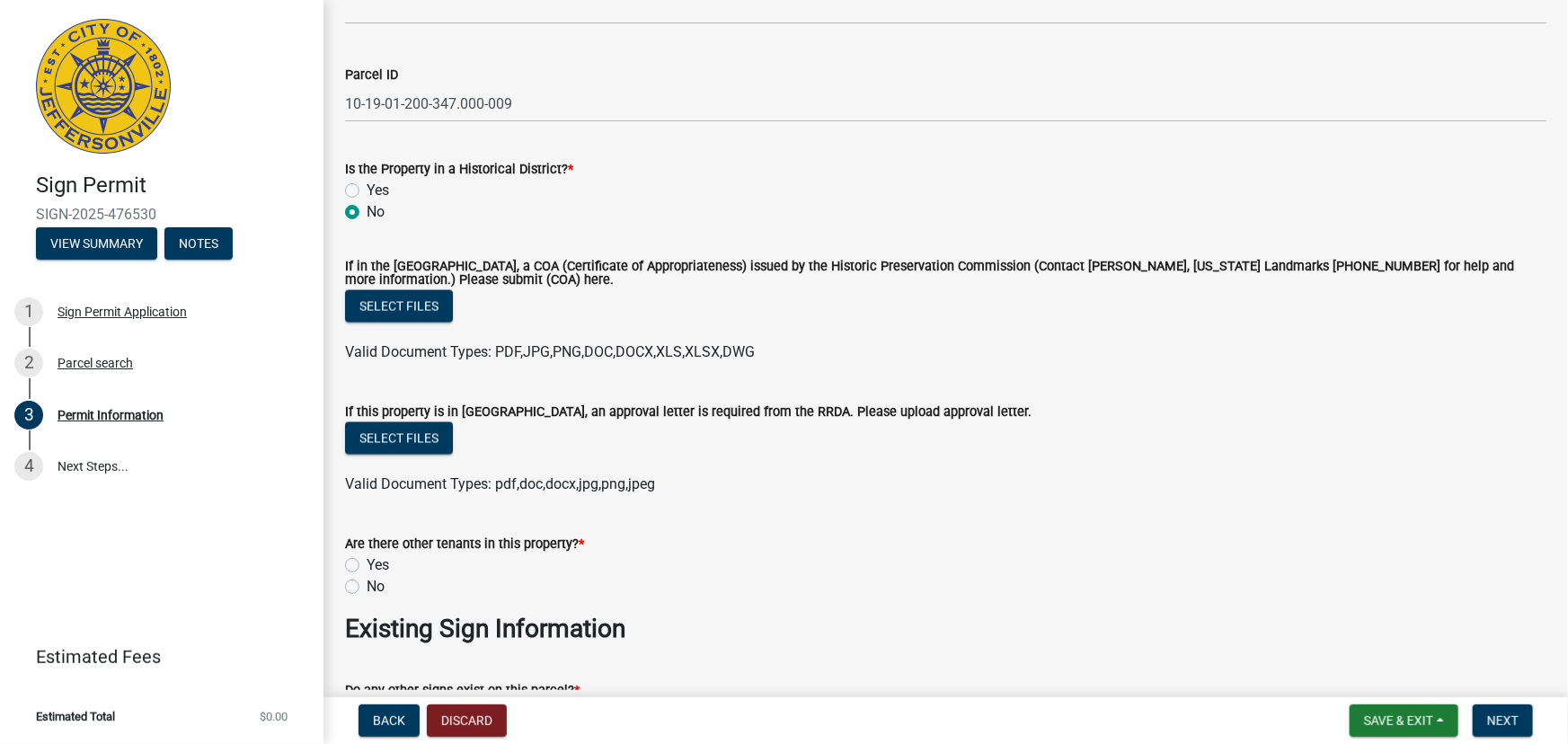
scroll to position [1471, 0]
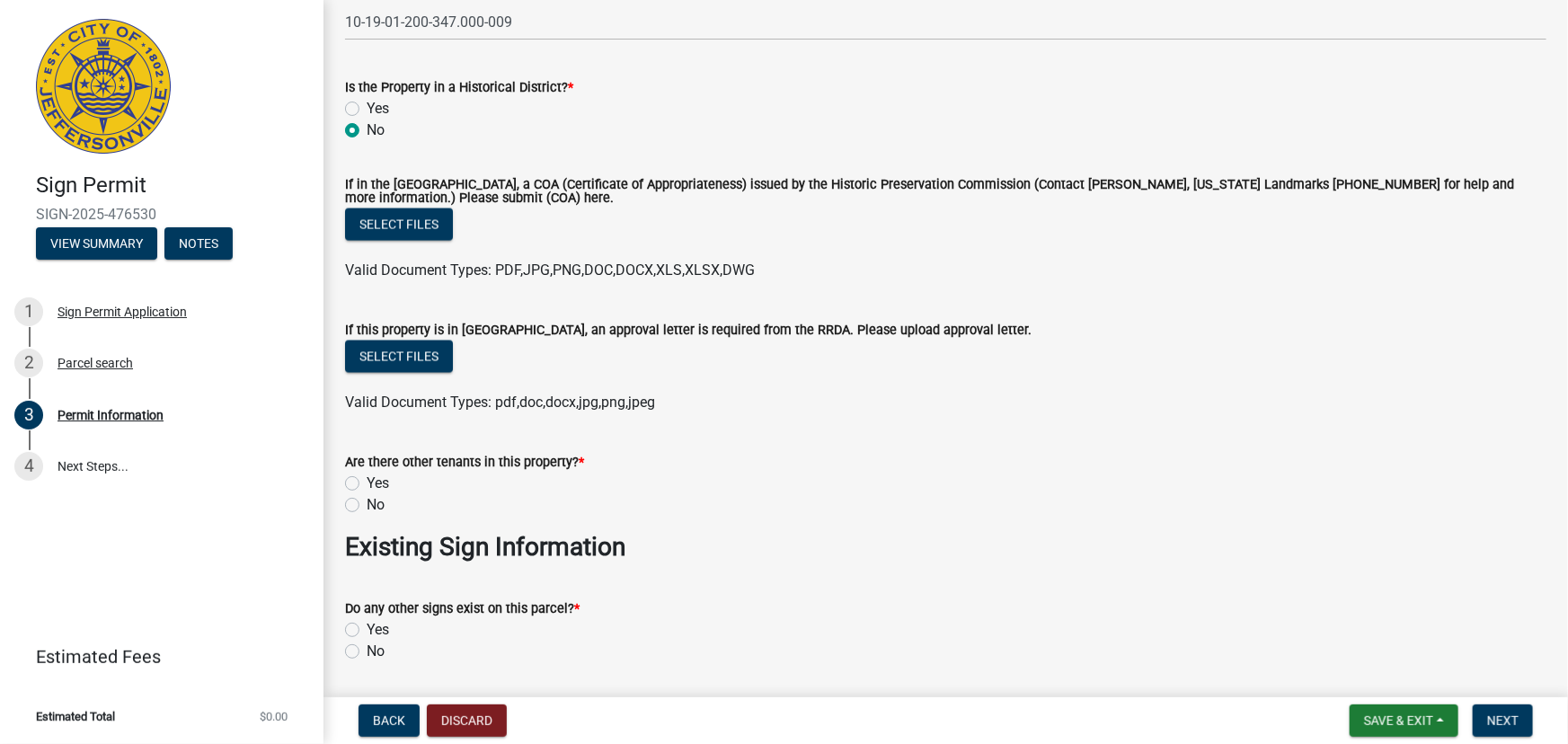
type input "2727 Middle Road"
click at [366, 502] on label "No" at bounding box center [375, 504] width 18 height 21
click at [366, 502] on input "No" at bounding box center [372, 500] width 12 height 12
radio input "true"
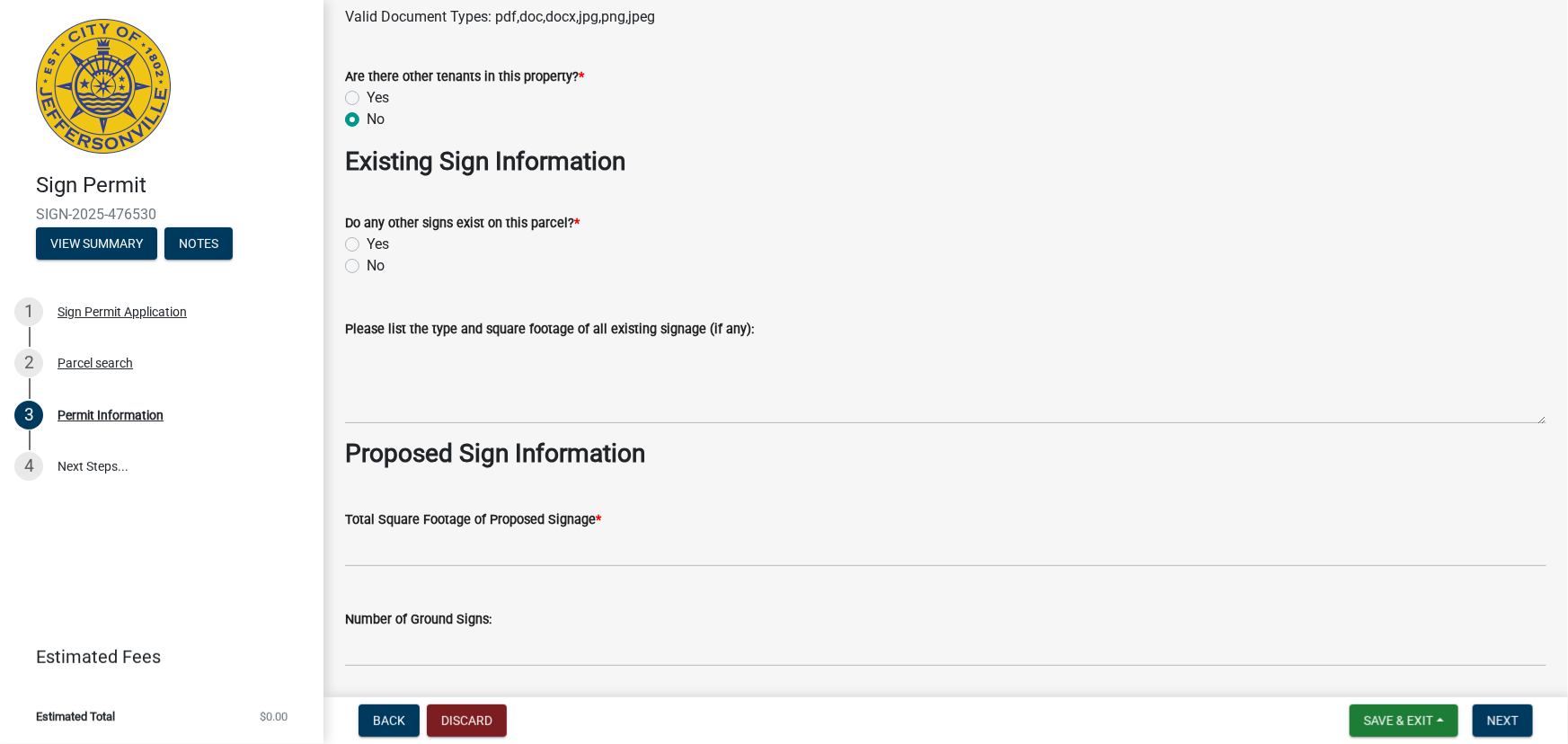
scroll to position [1716, 0]
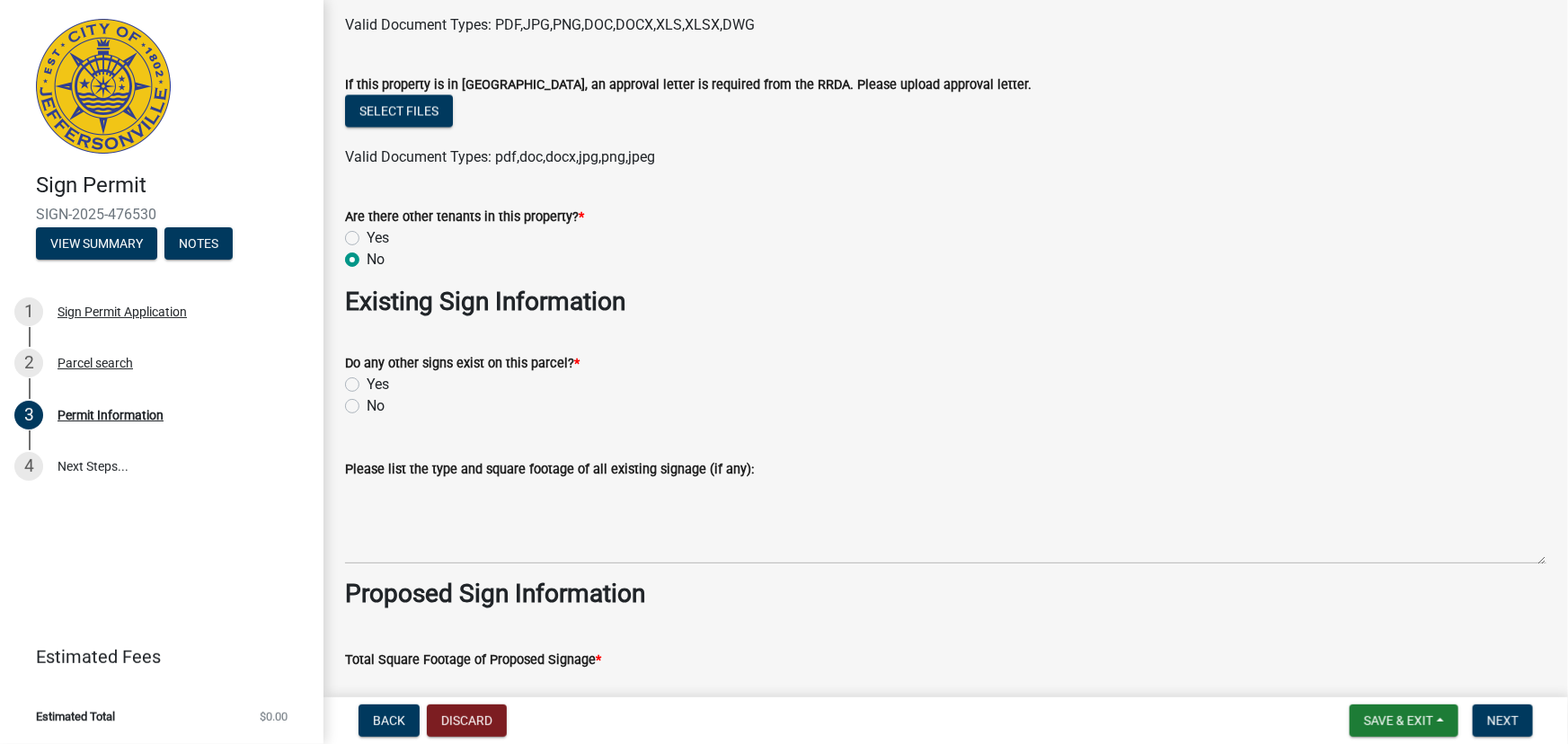
click at [366, 406] on label "No" at bounding box center [375, 406] width 18 height 21
click at [366, 406] on input "No" at bounding box center [372, 401] width 12 height 12
radio input "true"
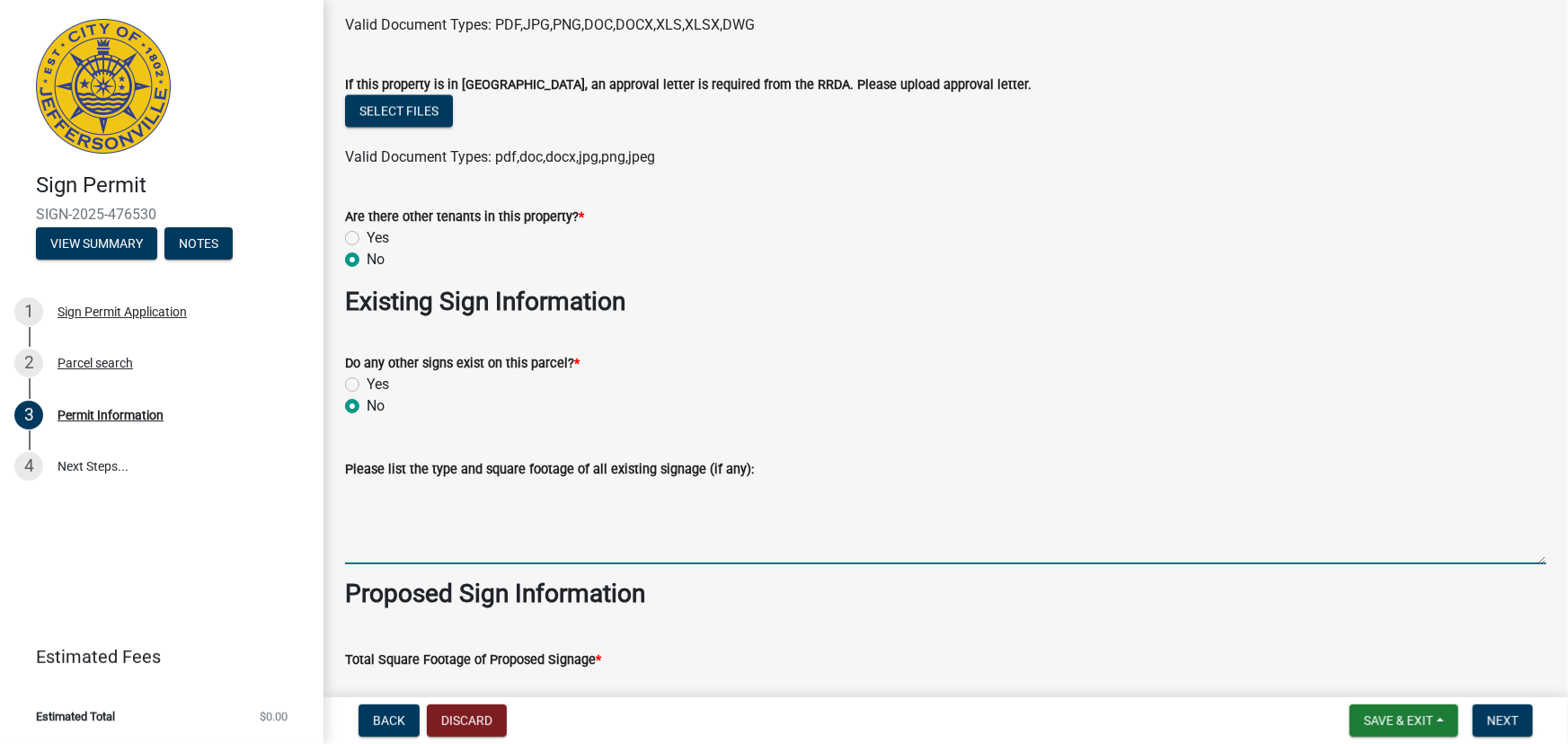
click at [440, 487] on textarea "Please list the type and square footage of all existing signage (if any):" at bounding box center [946, 523] width 1201 height 85
click at [733, 410] on div "No" at bounding box center [946, 406] width 1201 height 21
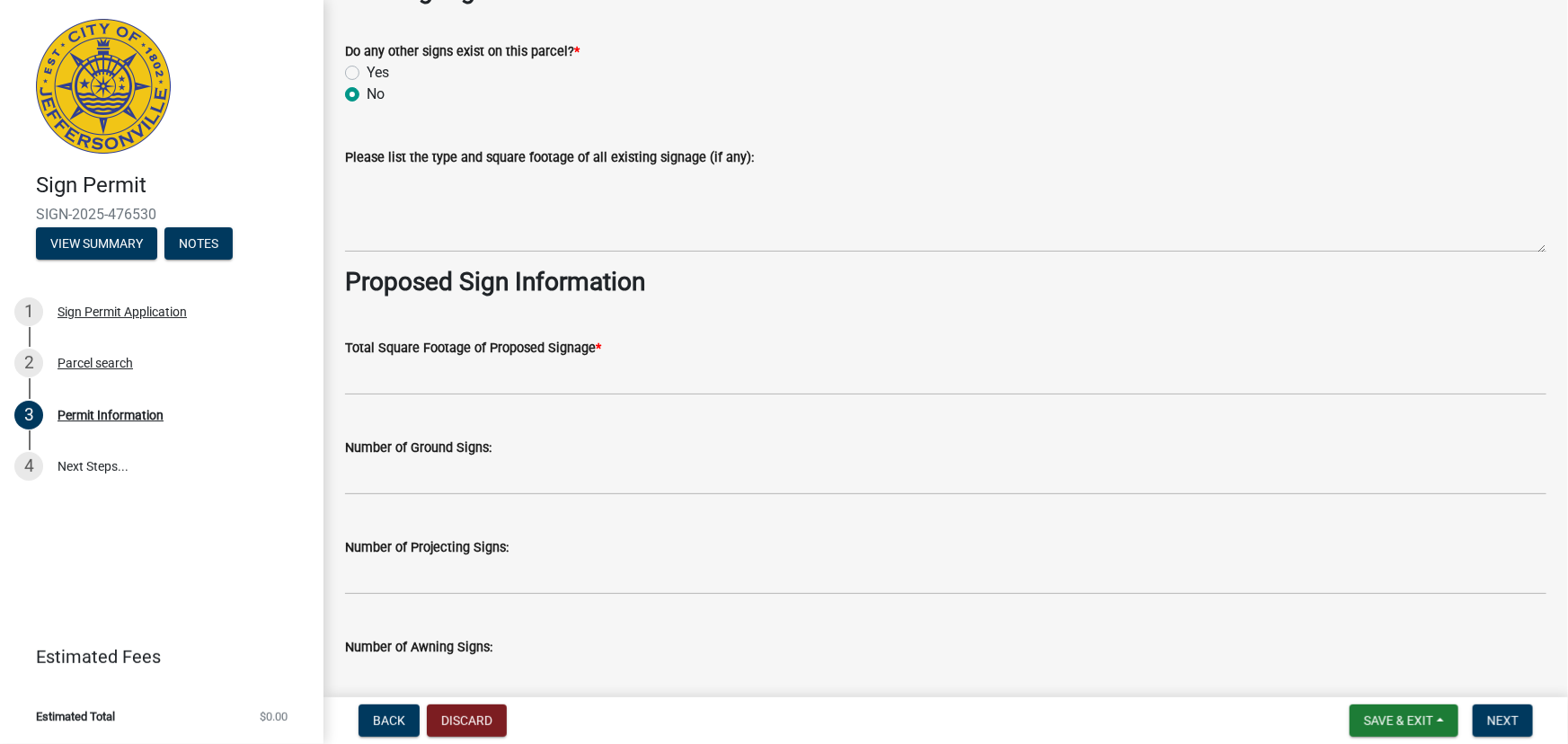
scroll to position [2042, 0]
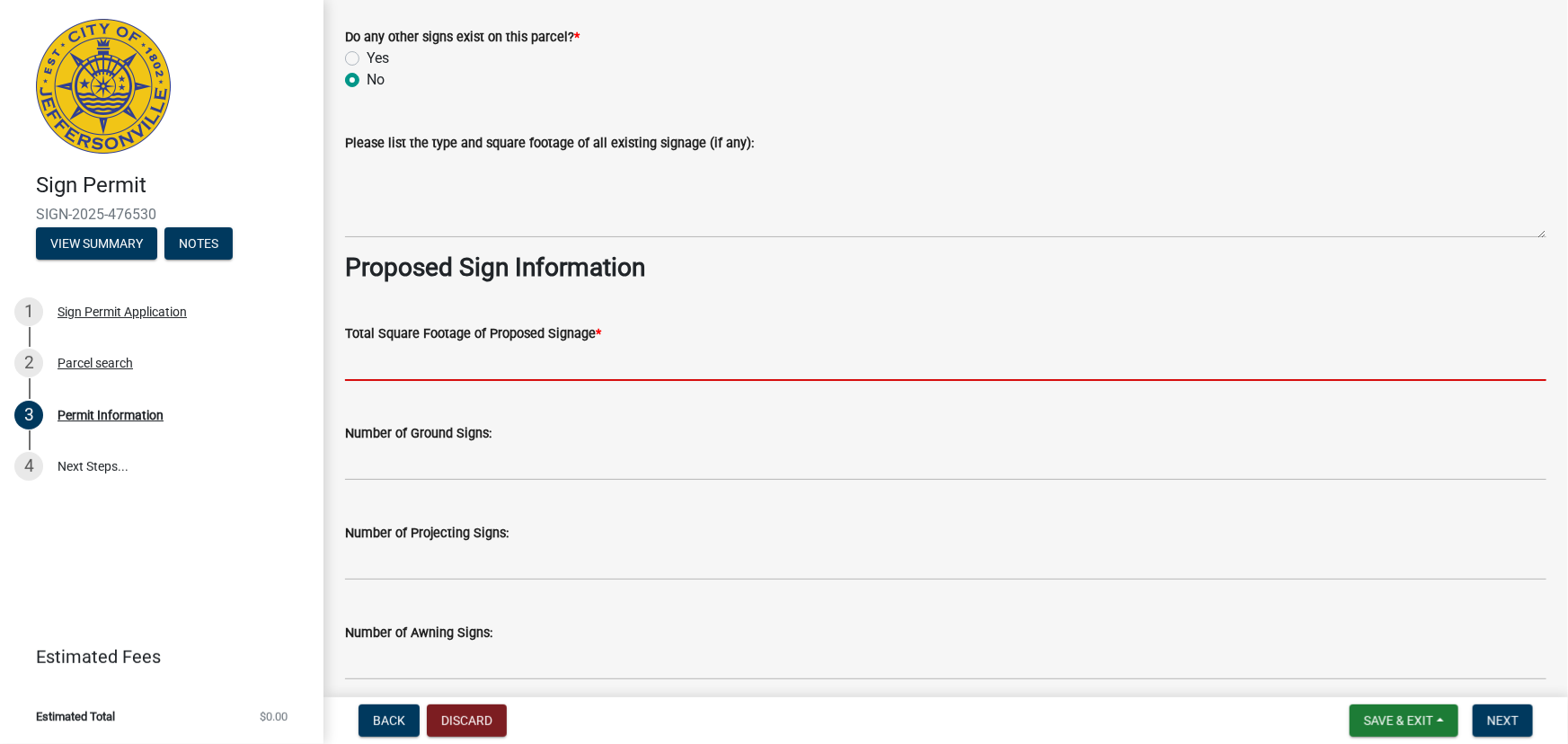
click at [588, 364] on input "text" at bounding box center [946, 363] width 1201 height 37
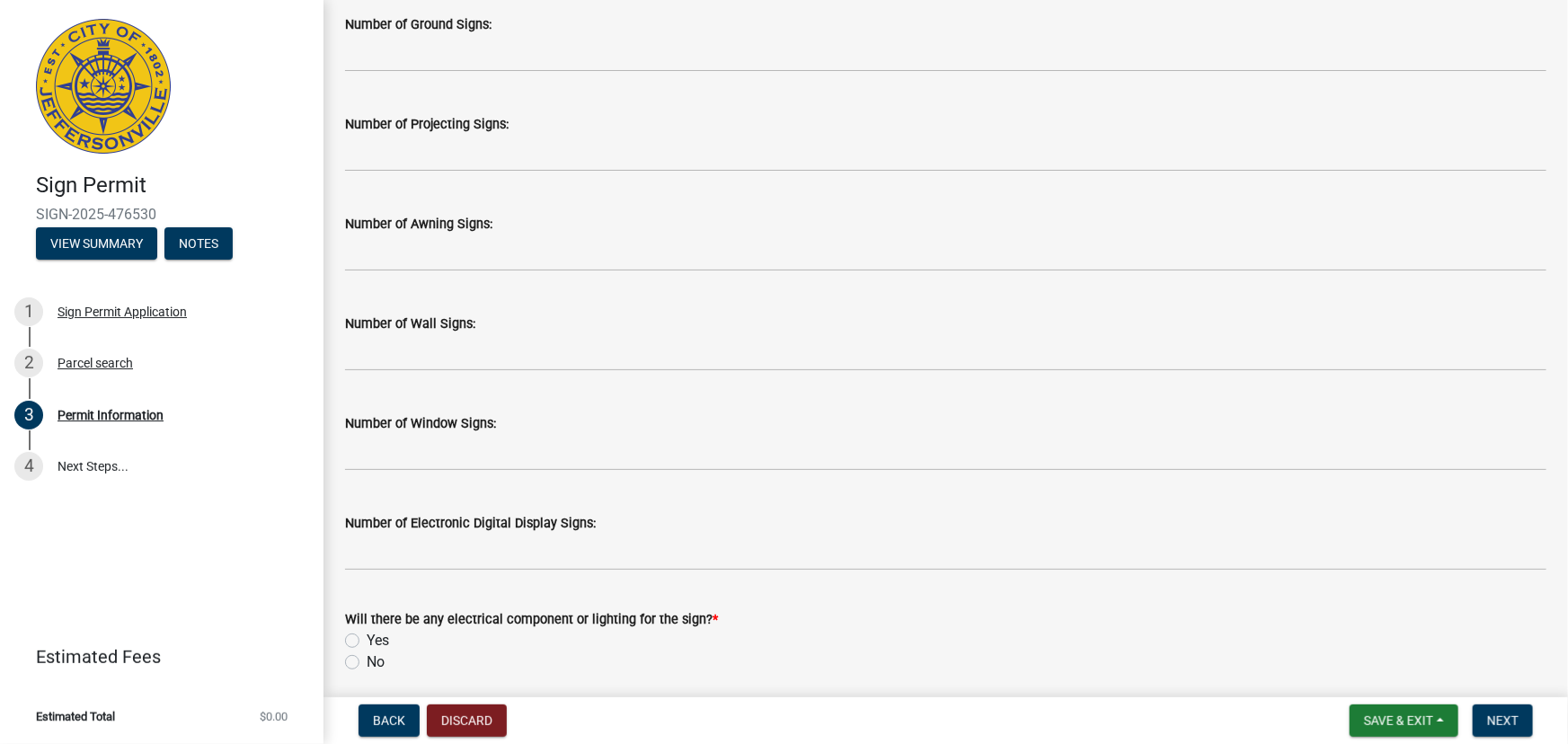
scroll to position [2287, 0]
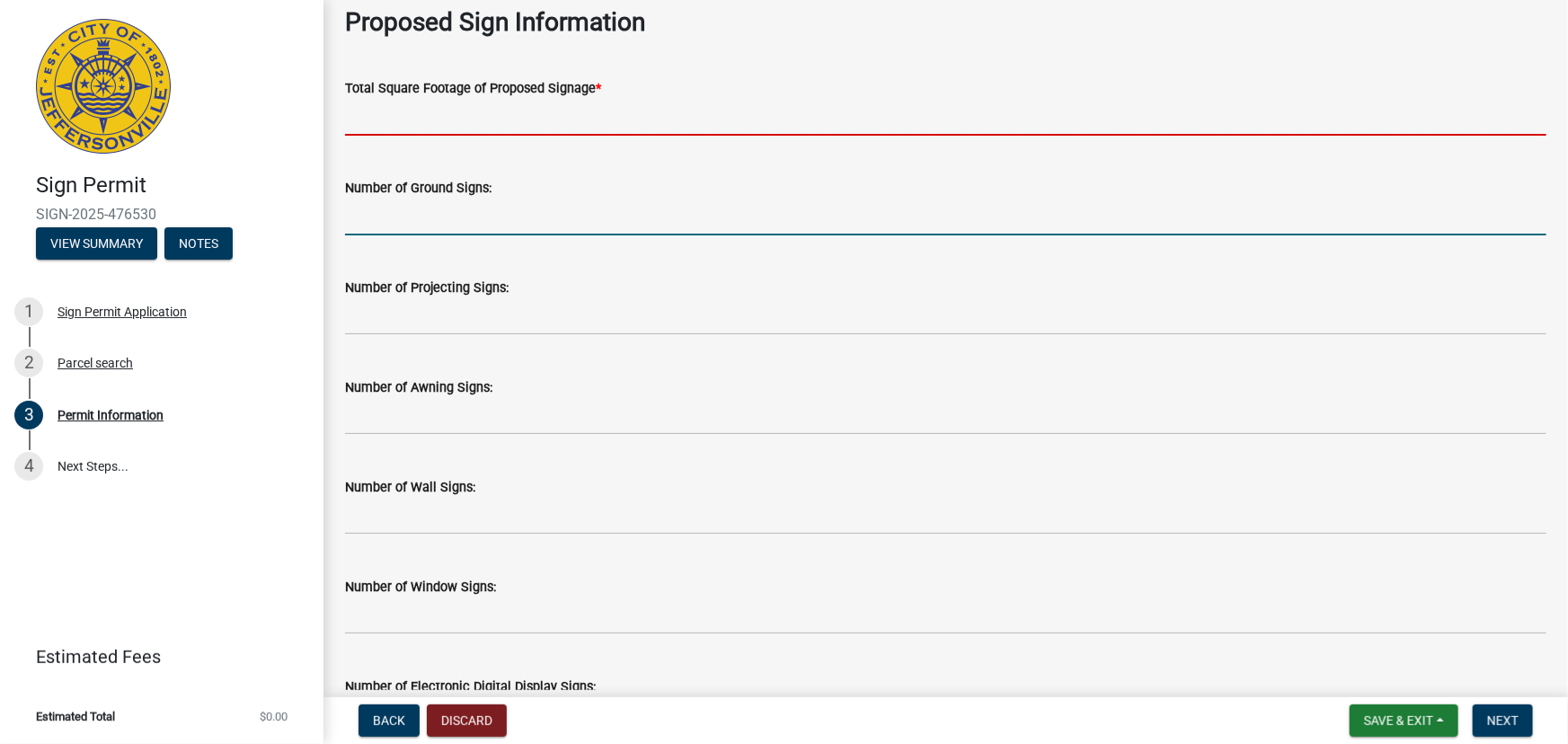
click at [463, 222] on form "Number of Ground Signs:" at bounding box center [946, 207] width 1201 height 59
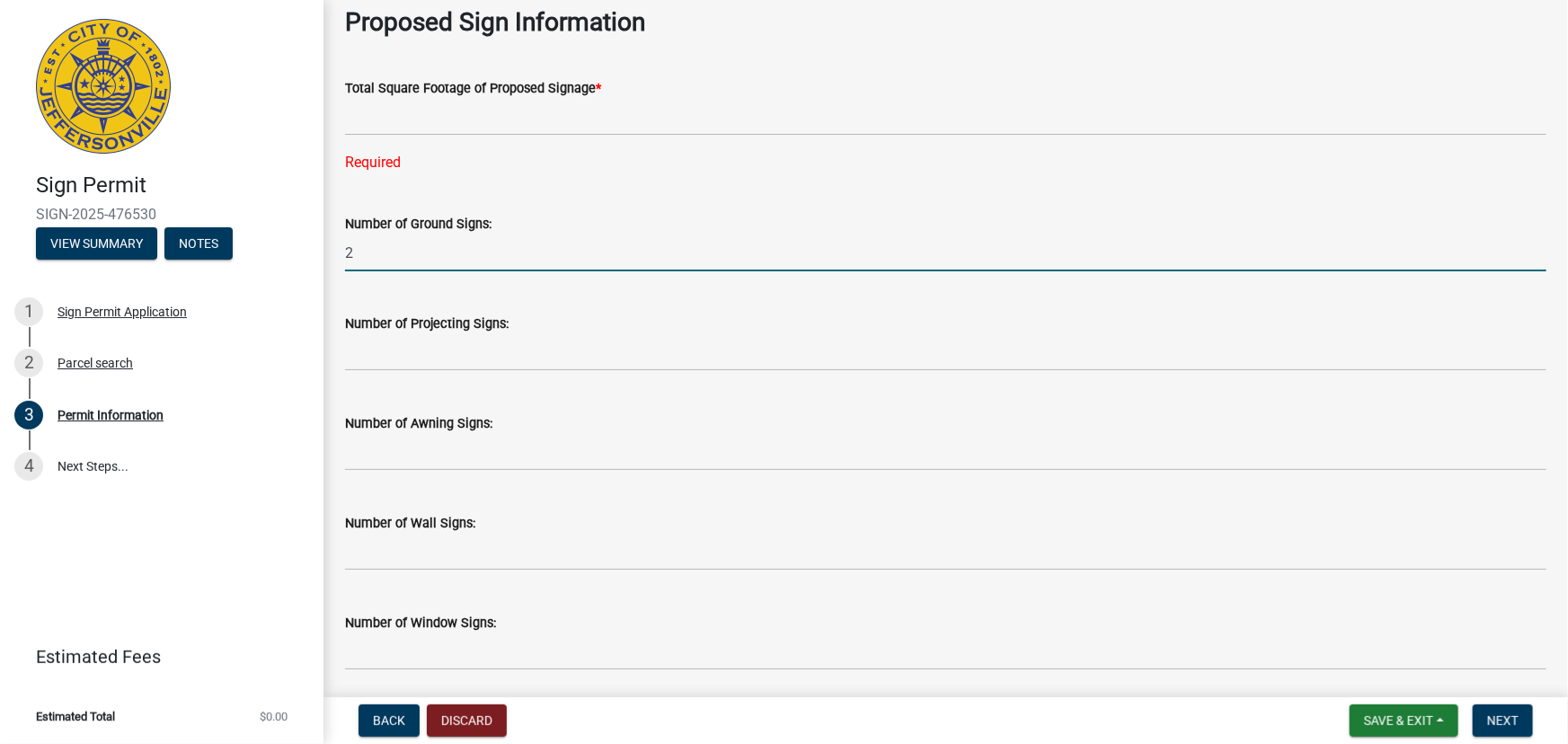
type input "2"
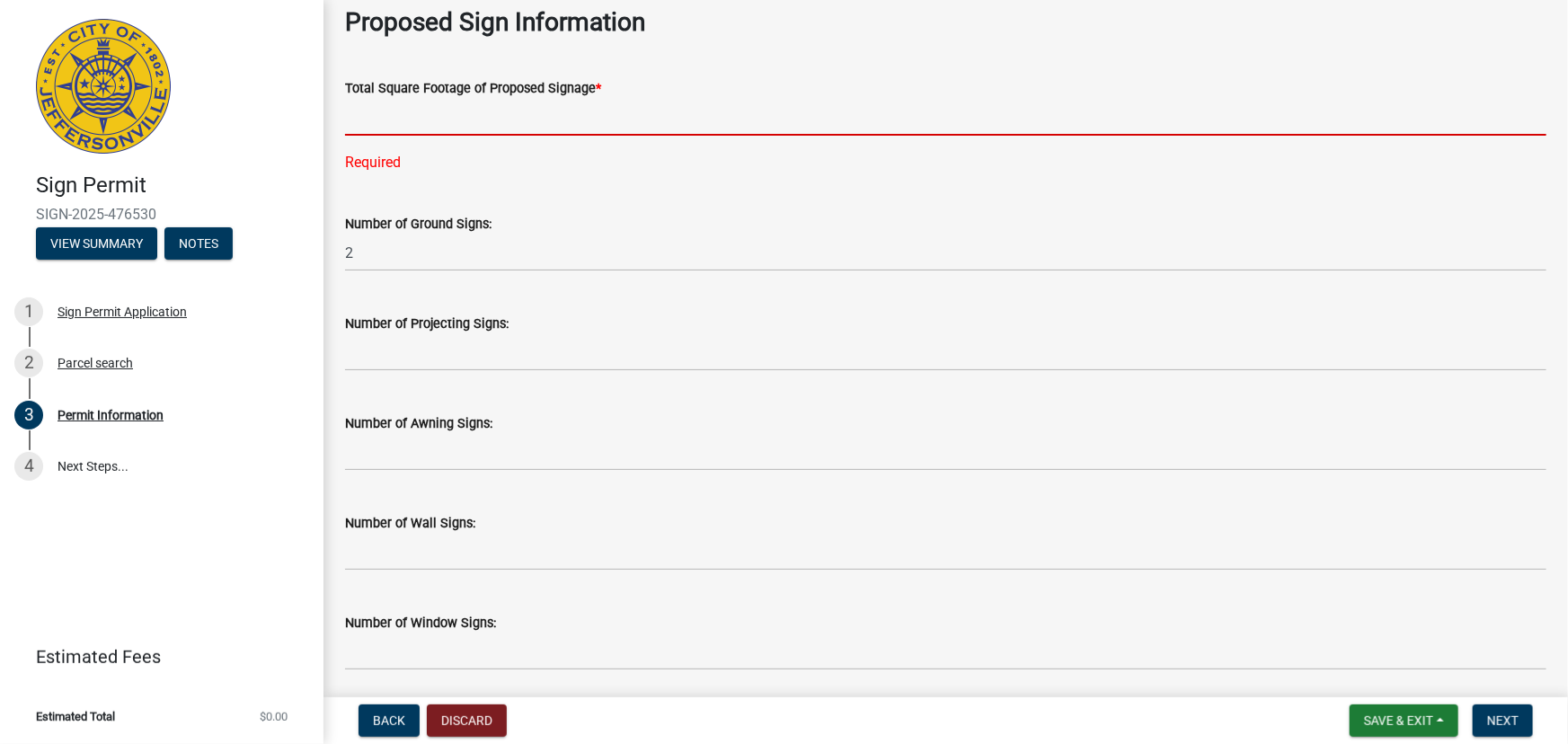
click at [428, 126] on input "text" at bounding box center [946, 118] width 1201 height 37
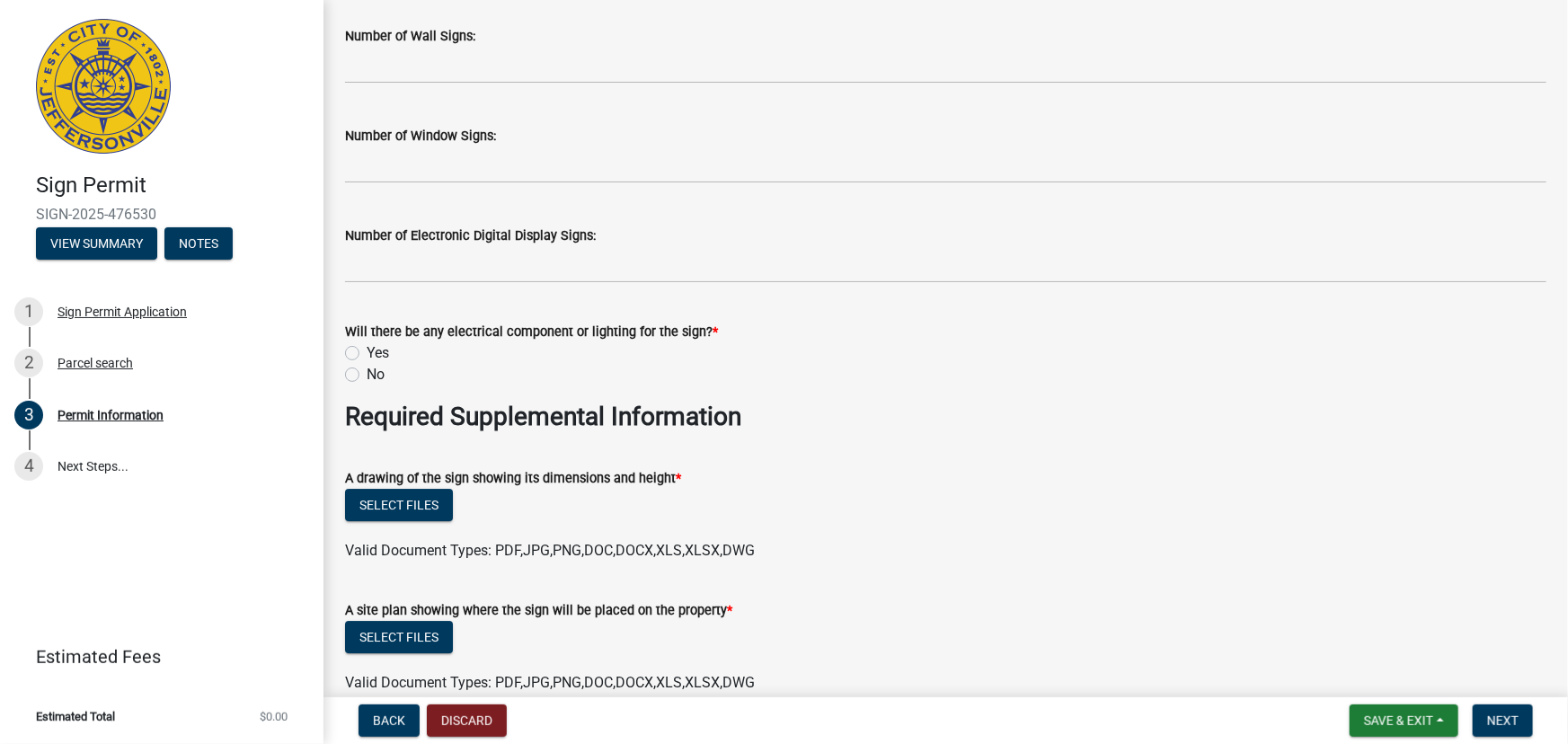
scroll to position [2778, 0]
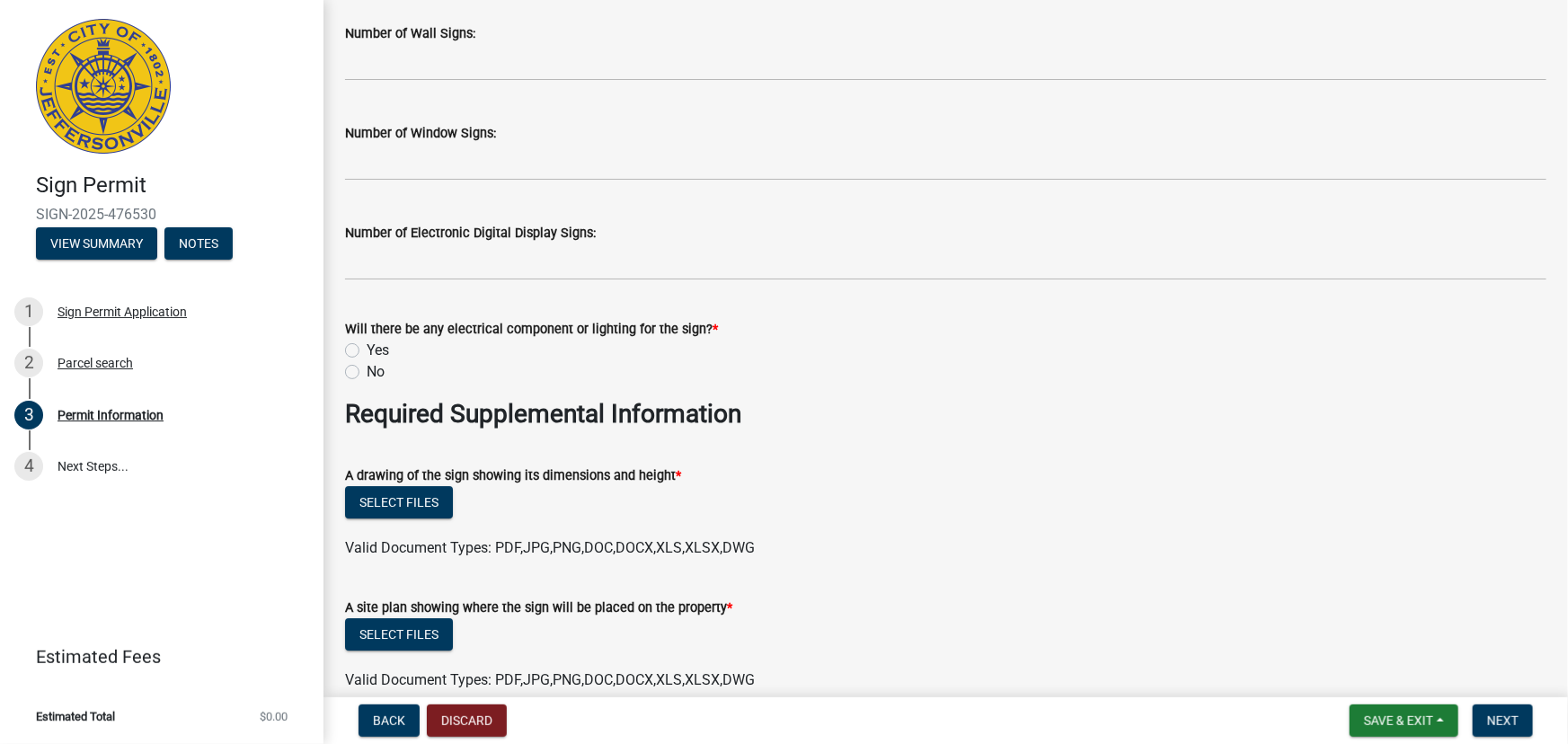
type input "0"
click at [366, 377] on label "No" at bounding box center [375, 371] width 18 height 21
click at [366, 373] on input "No" at bounding box center [372, 366] width 12 height 12
radio input "true"
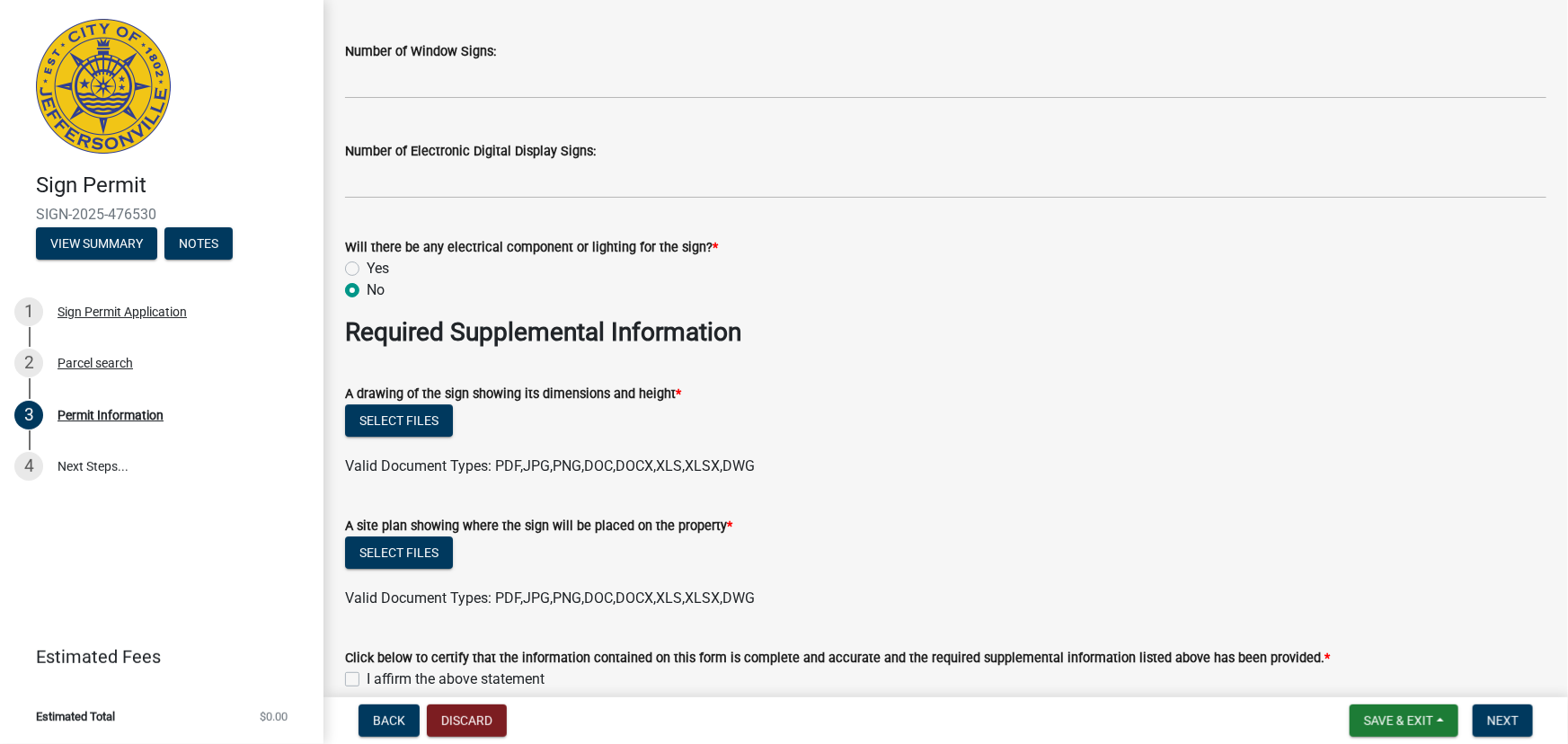
scroll to position [2905, 0]
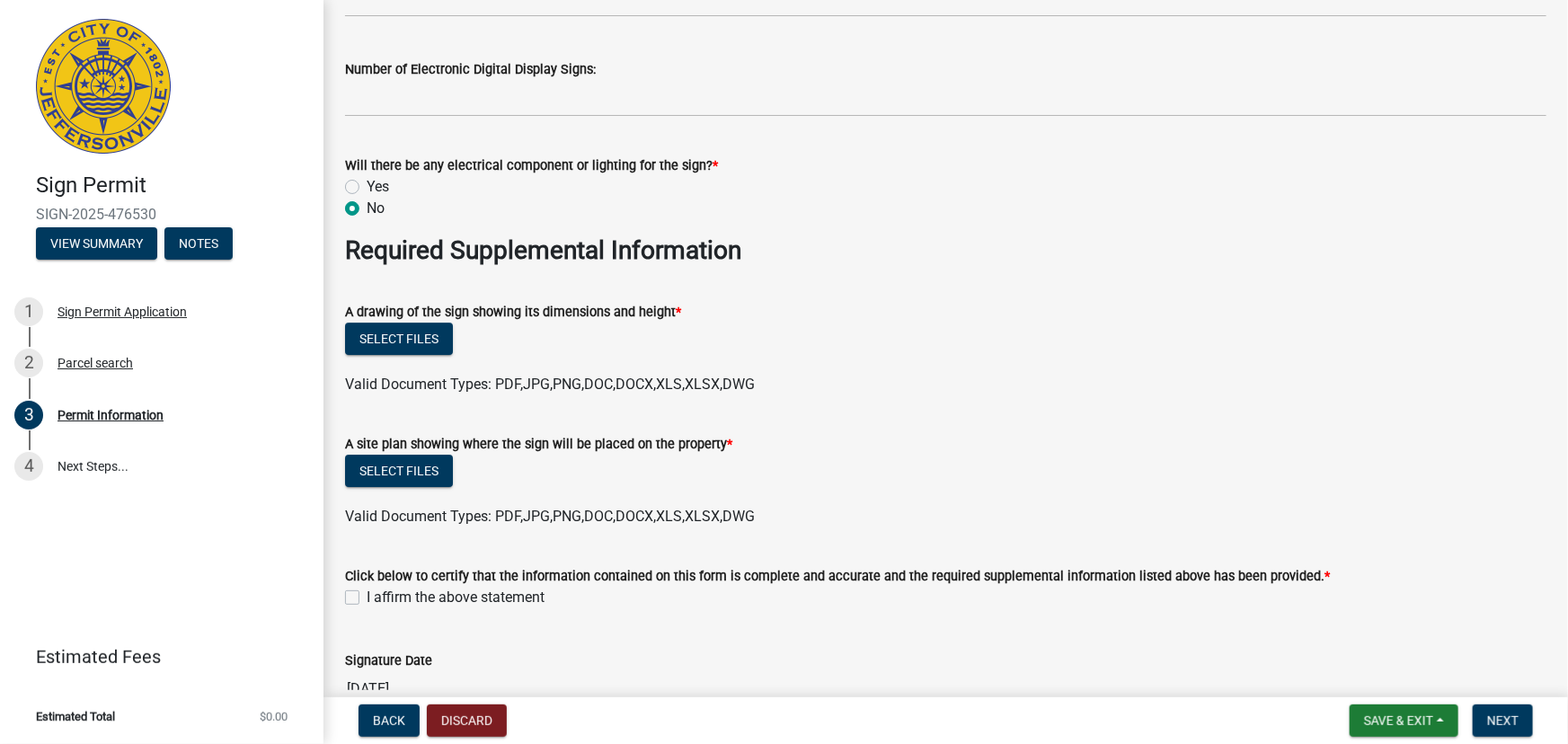
click at [901, 427] on form "A site plan showing where the sign will be placed on the property * Select file…" at bounding box center [946, 469] width 1201 height 116
click at [427, 334] on button "Select files" at bounding box center [398, 338] width 107 height 32
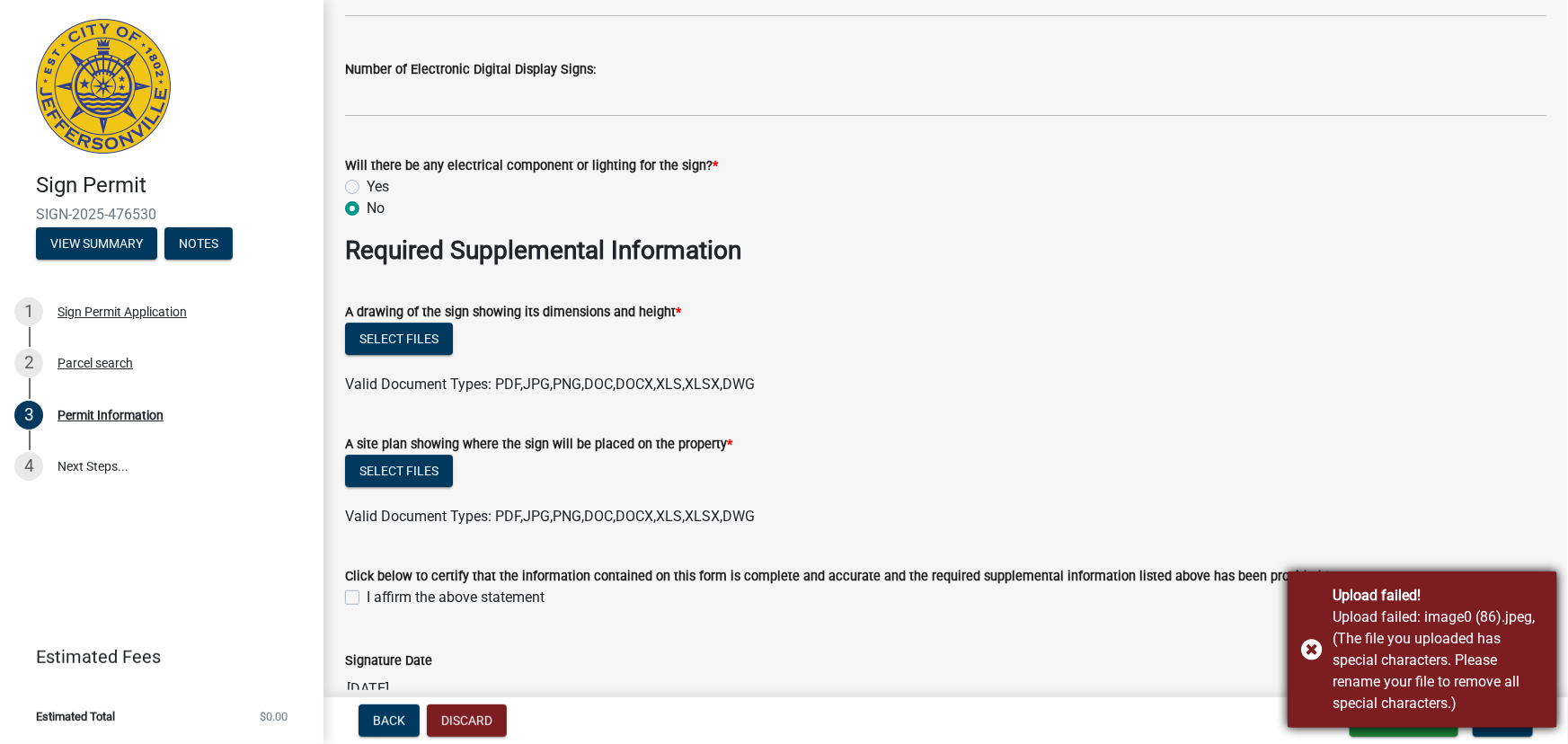
click at [1321, 621] on div "Upload failed! Upload failed: image0 (86).jpeg, (The file you uploaded has spec…" at bounding box center [1422, 649] width 270 height 156
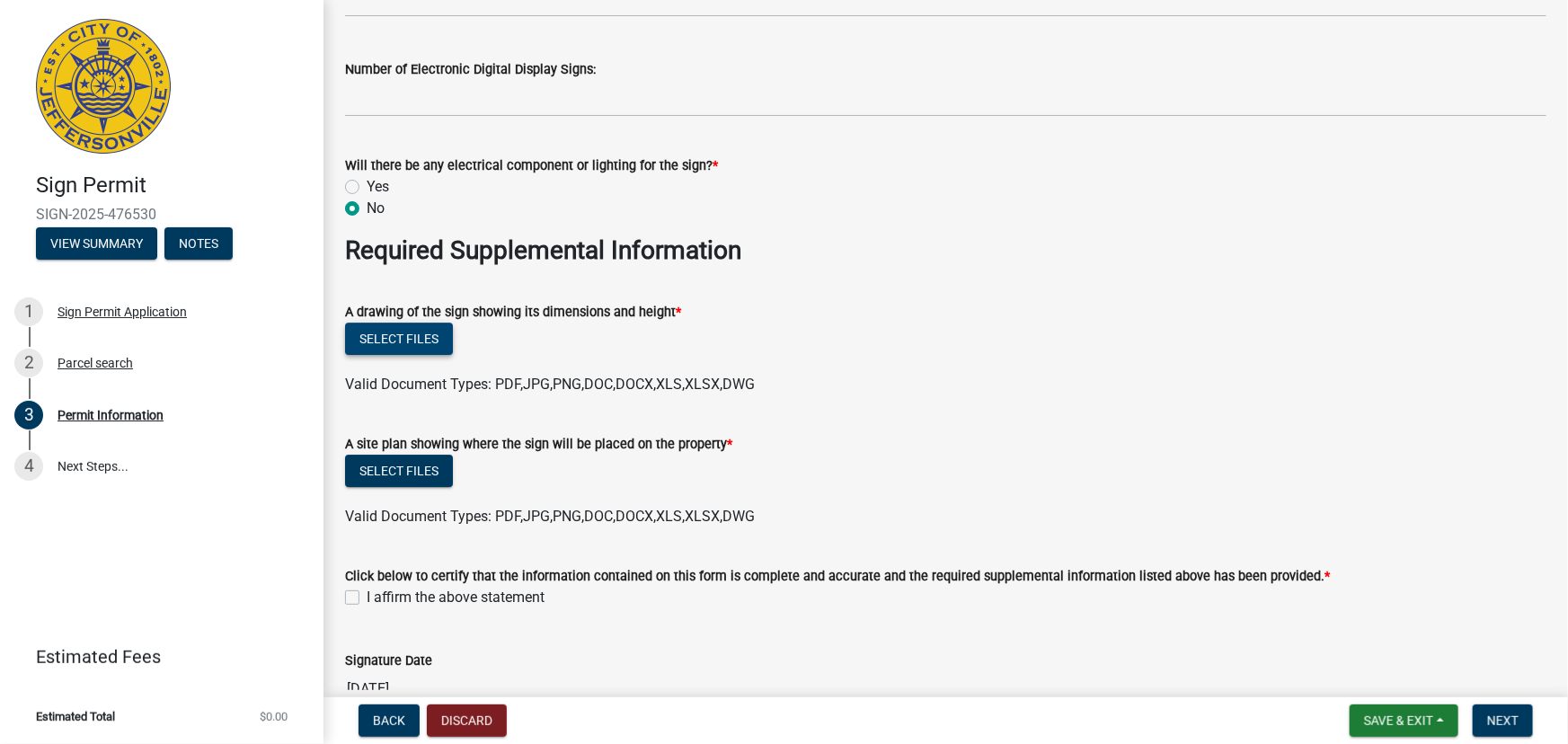
click at [407, 333] on button "Select files" at bounding box center [398, 338] width 107 height 32
click at [599, 386] on span "Valid Document Types: PDF,JPG,PNG,DOC,DOCX,XLS,XLSX,DWG" at bounding box center [550, 384] width 409 height 17
drag, startPoint x: 348, startPoint y: 395, endPoint x: 792, endPoint y: 390, distance: 444.0
click at [792, 390] on div "Valid Document Types: PDF,JPG,PNG,DOC,DOCX,XLS,XLSX,DWG" at bounding box center [946, 384] width 1228 height 21
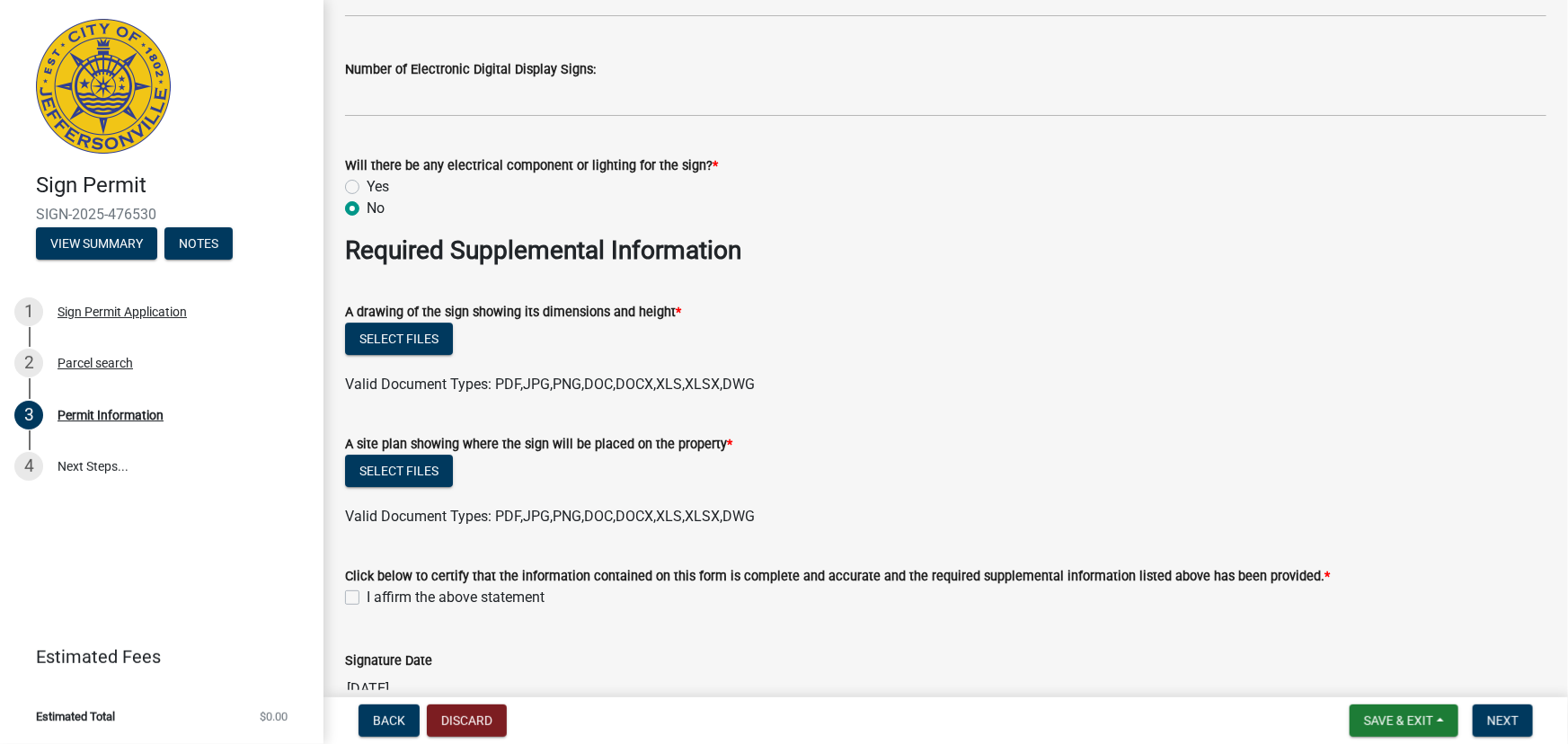
click at [747, 380] on span "Valid Document Types: PDF,JPG,PNG,DOC,DOCX,XLS,XLSX,DWG" at bounding box center [550, 384] width 409 height 17
drag, startPoint x: 786, startPoint y: 387, endPoint x: 287, endPoint y: 399, distance: 499.1
click at [287, 399] on div "Sign Permit SIGN-2025-476530 View Summary Notes 1 Sign Permit Application 2 Par…" at bounding box center [784, 372] width 1568 height 744
click at [892, 448] on div "A site plan showing where the sign will be placed on the property *" at bounding box center [946, 444] width 1201 height 21
click at [425, 347] on button "Select files" at bounding box center [398, 338] width 107 height 32
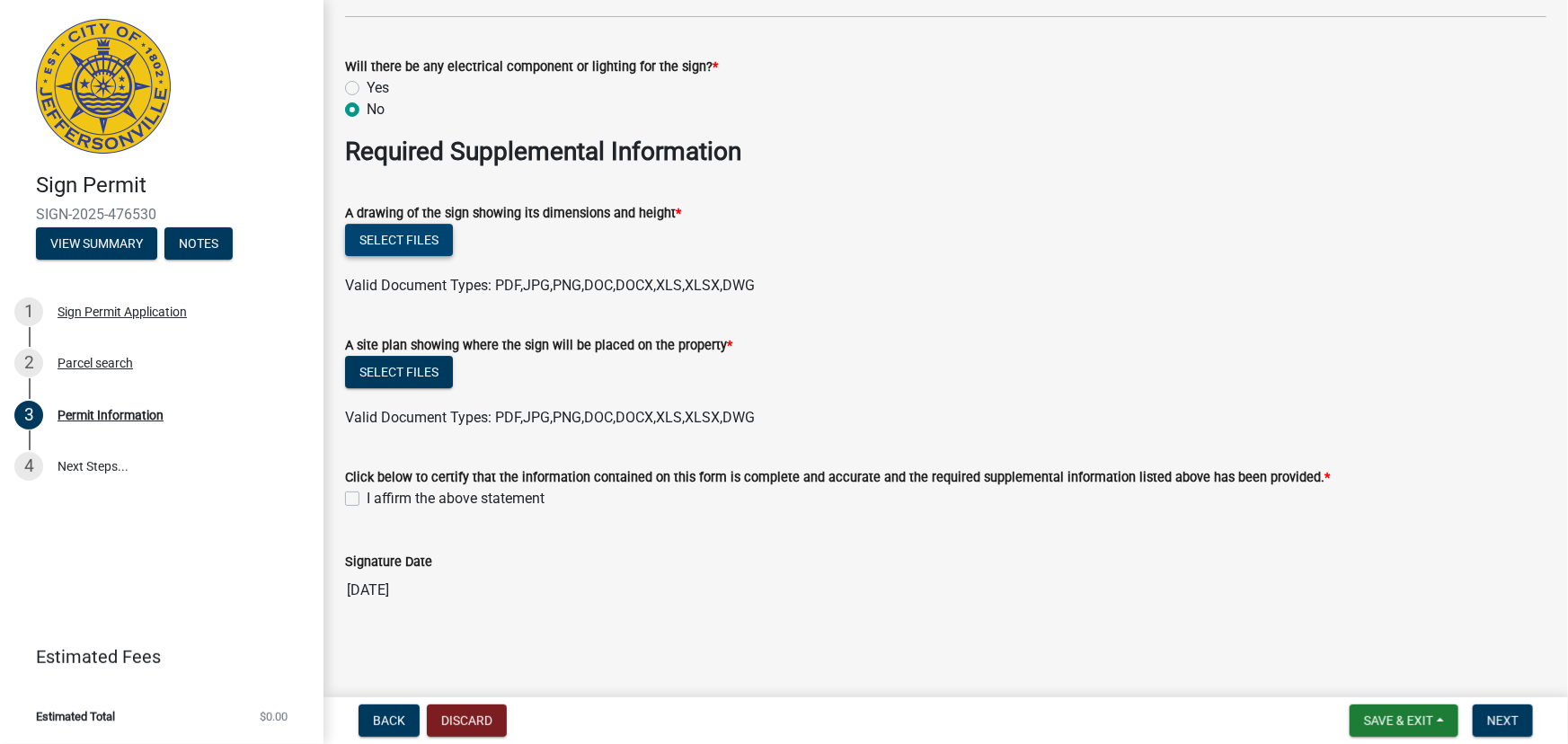
scroll to position [3005, 0]
click at [366, 498] on label "I affirm the above statement" at bounding box center [455, 496] width 178 height 21
click at [366, 498] on input "I affirm the above statement" at bounding box center [372, 491] width 12 height 12
checkbox input "true"
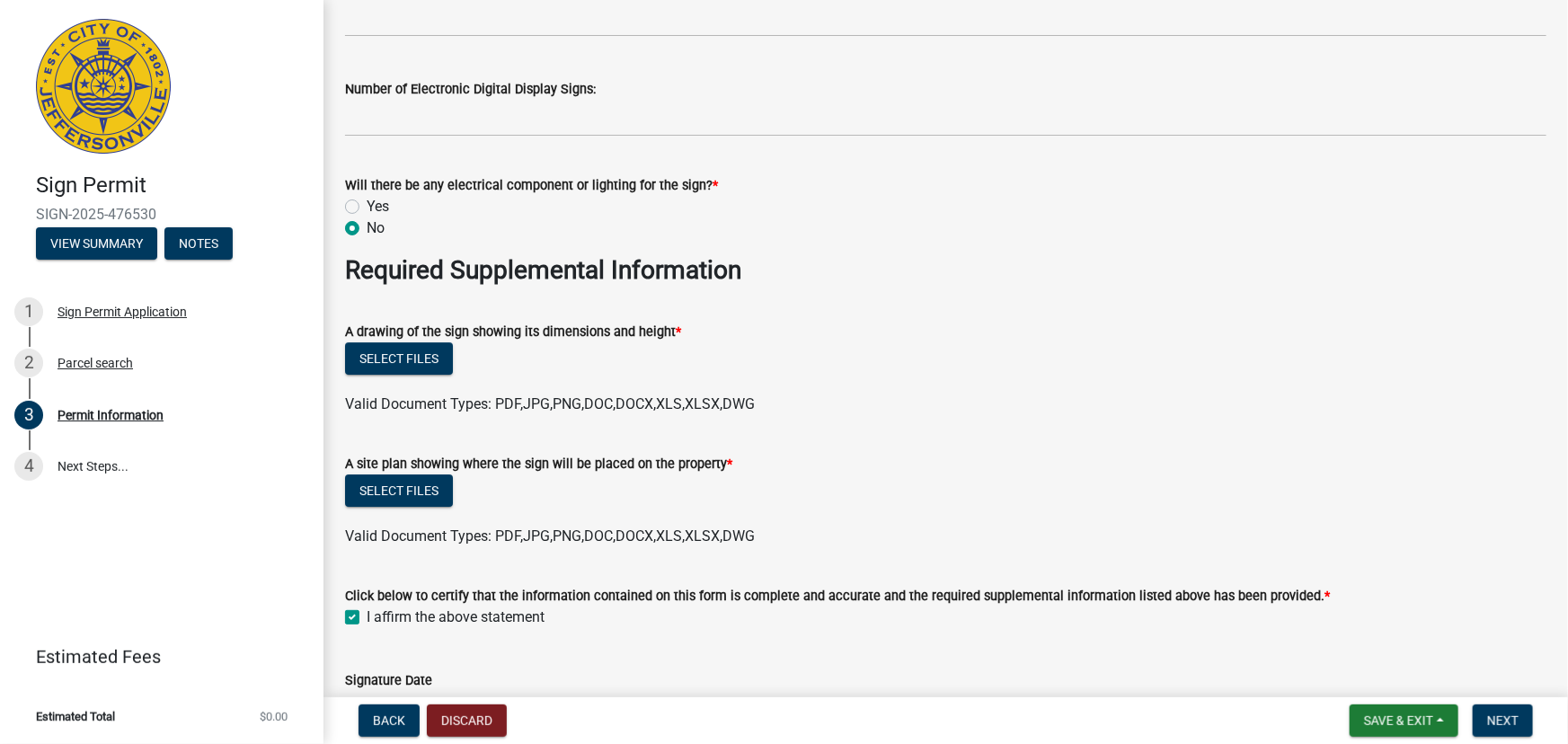
scroll to position [2924, 0]
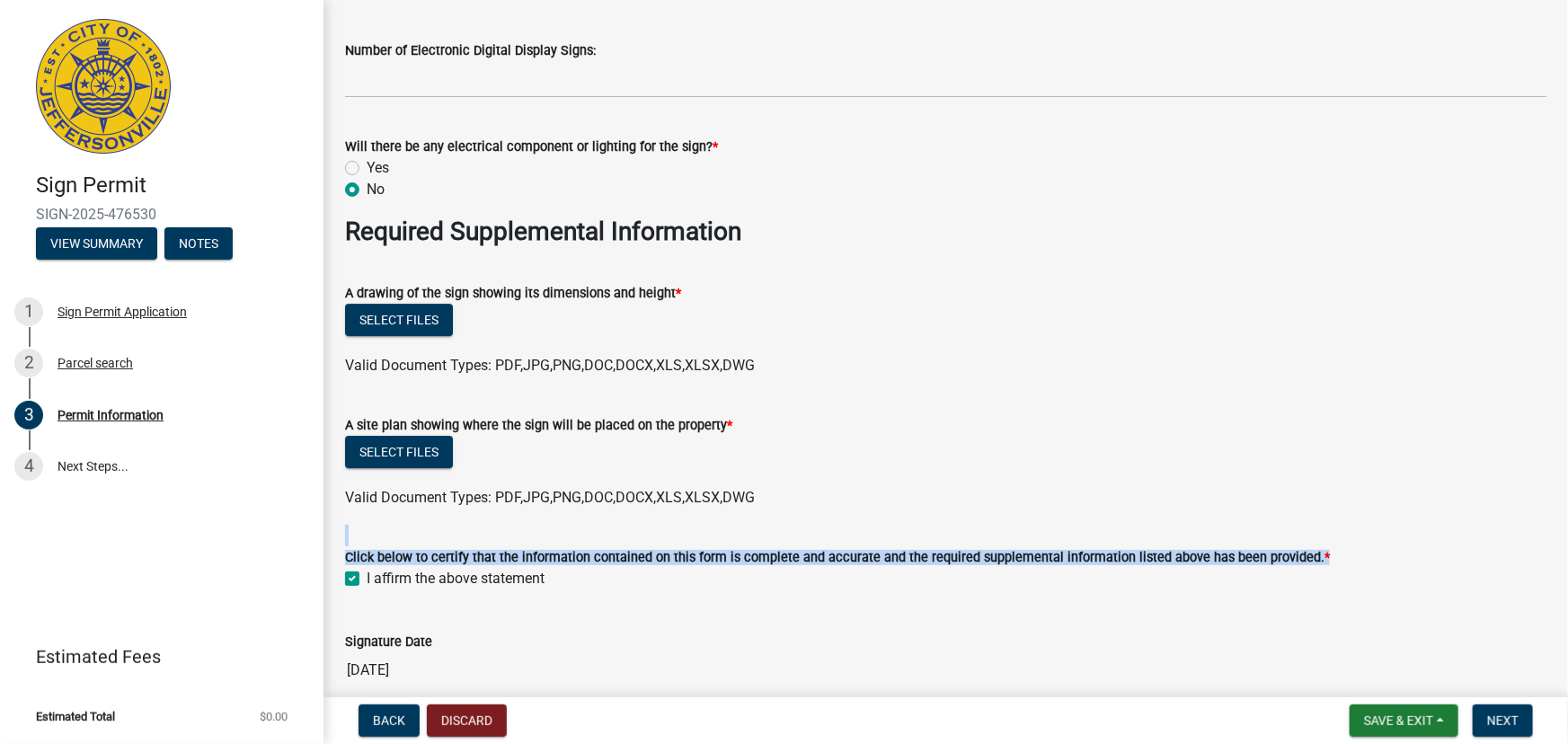
drag, startPoint x: 1322, startPoint y: 558, endPoint x: 1106, endPoint y: 489, distance: 226.8
click at [1105, 489] on div "Valid Document Types: PDF,JPG,PNG,DOC,DOCX,XLS,XLSX,DWG" at bounding box center [946, 497] width 1228 height 21
